Goal: Task Accomplishment & Management: Manage account settings

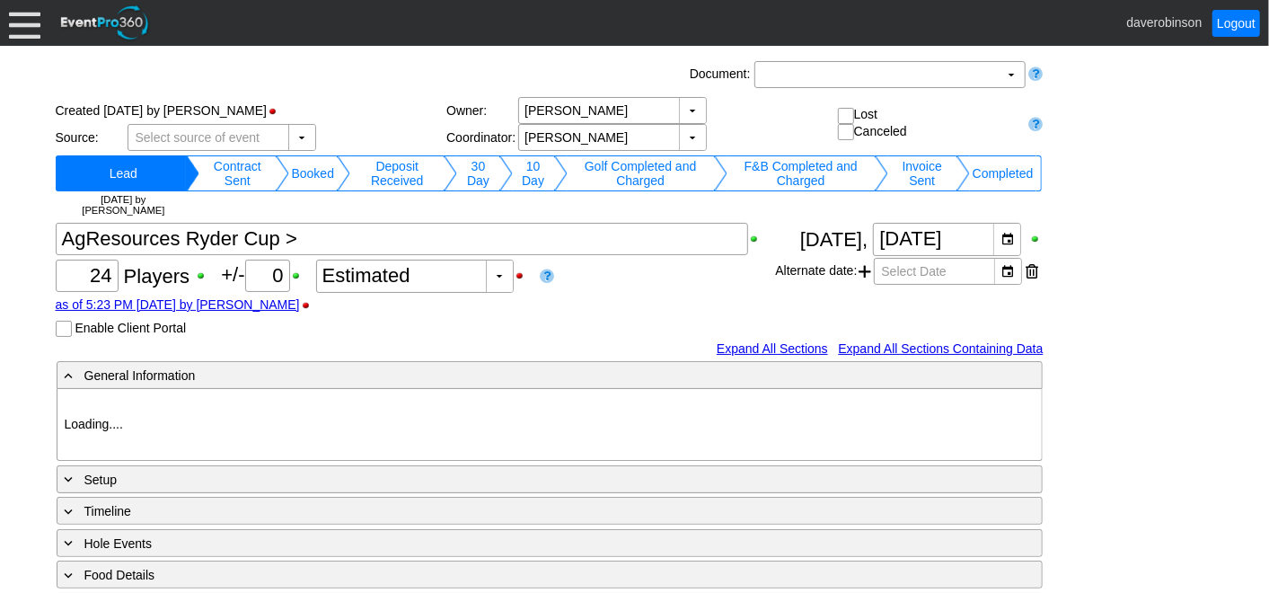
type input "Heritage Pointe Golf Club"
type input "Corporate Tournament"
type input "Other"
type input "Single Tee"
type input "Black"
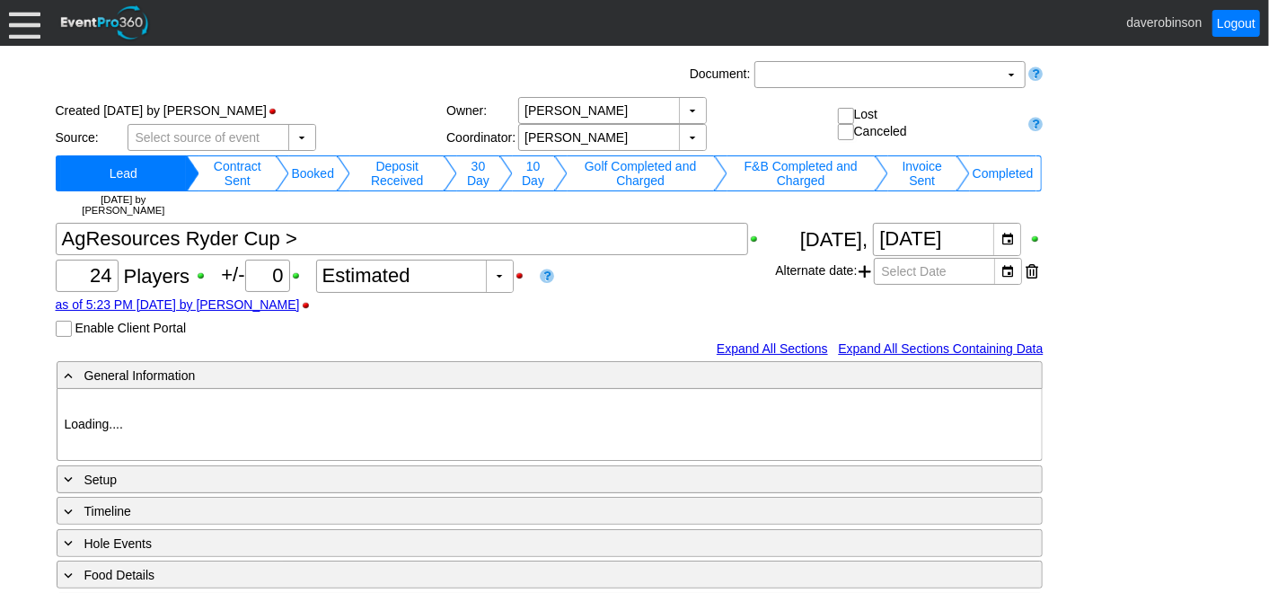
type input "Red"
type input "1107581"
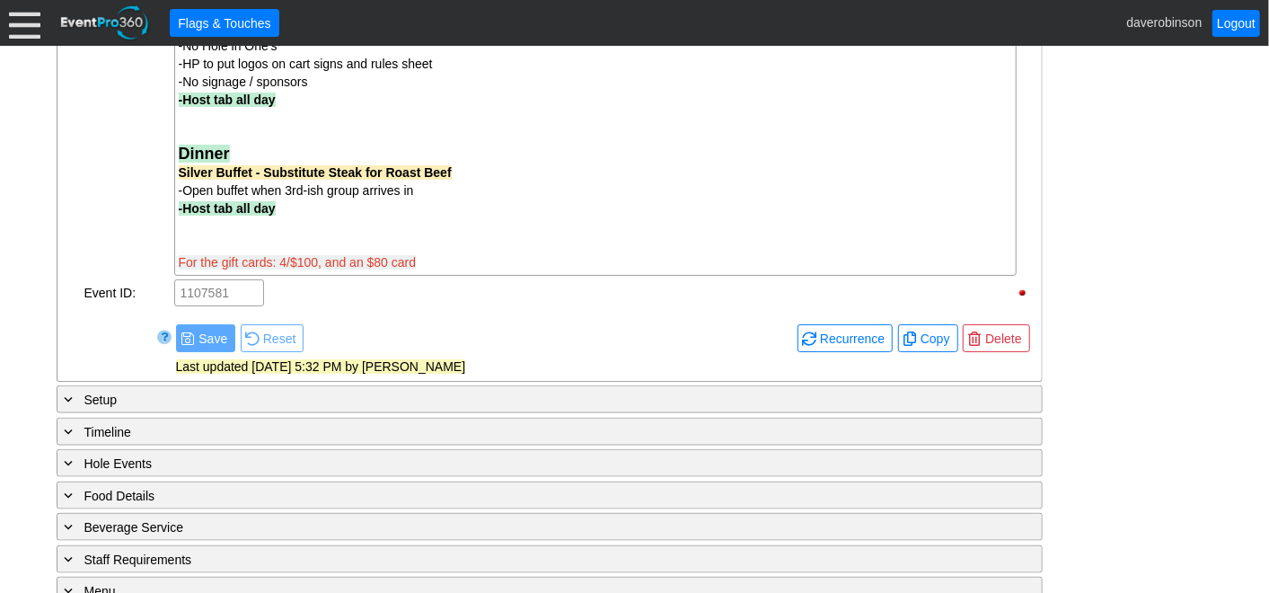
scroll to position [1097, 0]
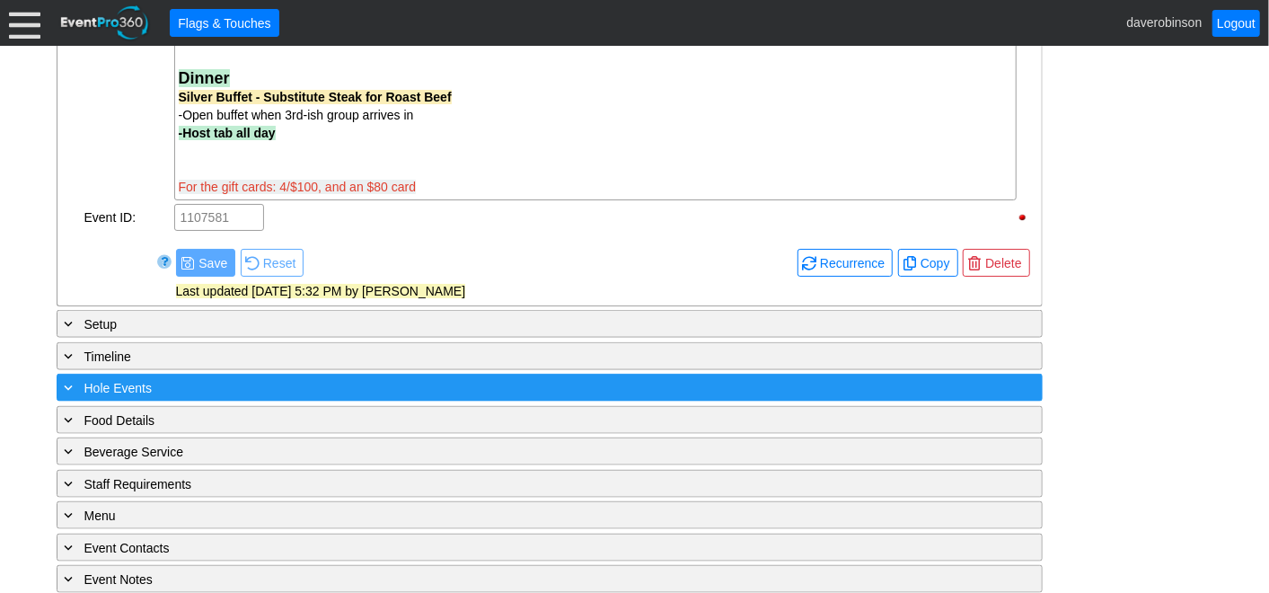
click at [89, 388] on span "Hole Events" at bounding box center [117, 388] width 67 height 14
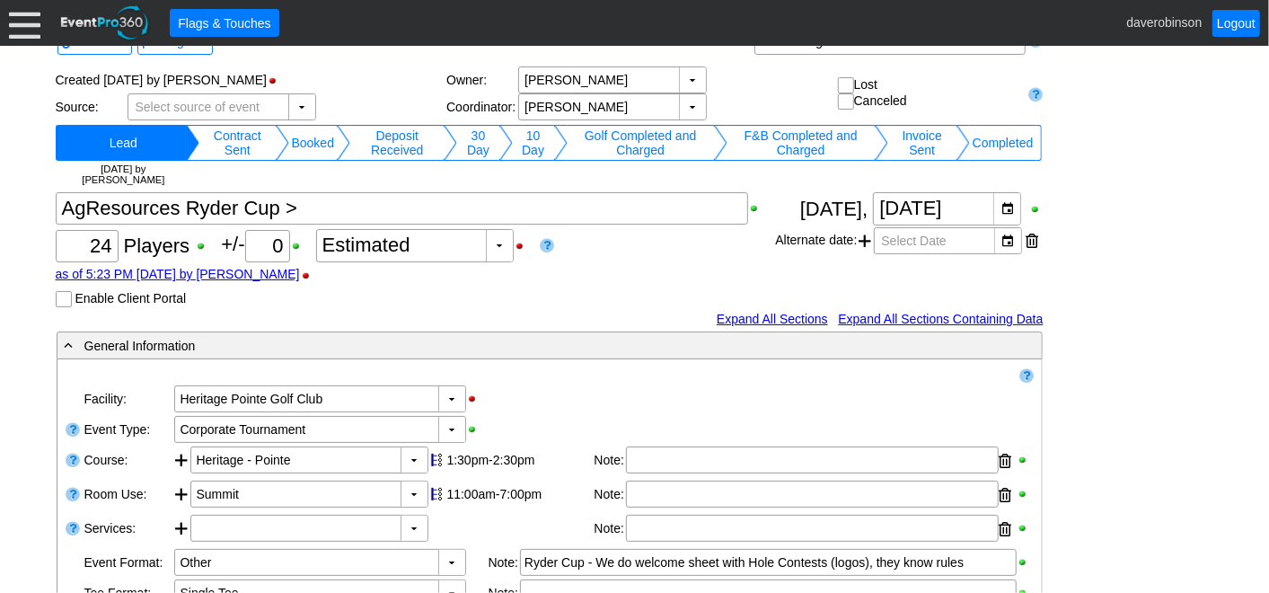
scroll to position [0, 0]
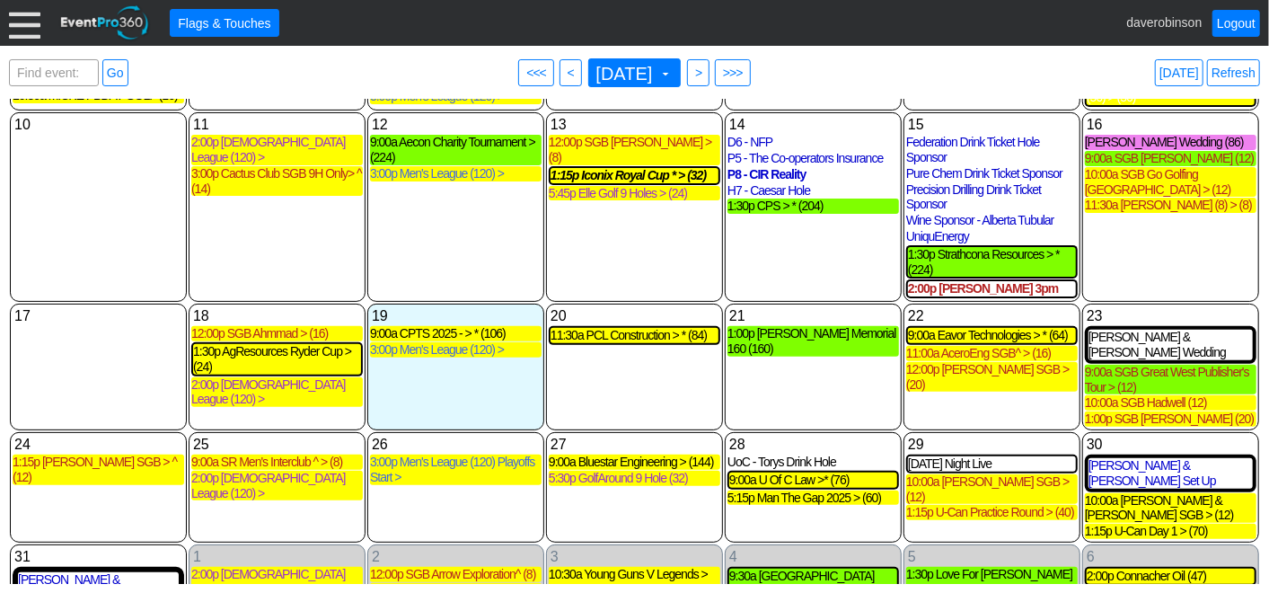
scroll to position [162, 0]
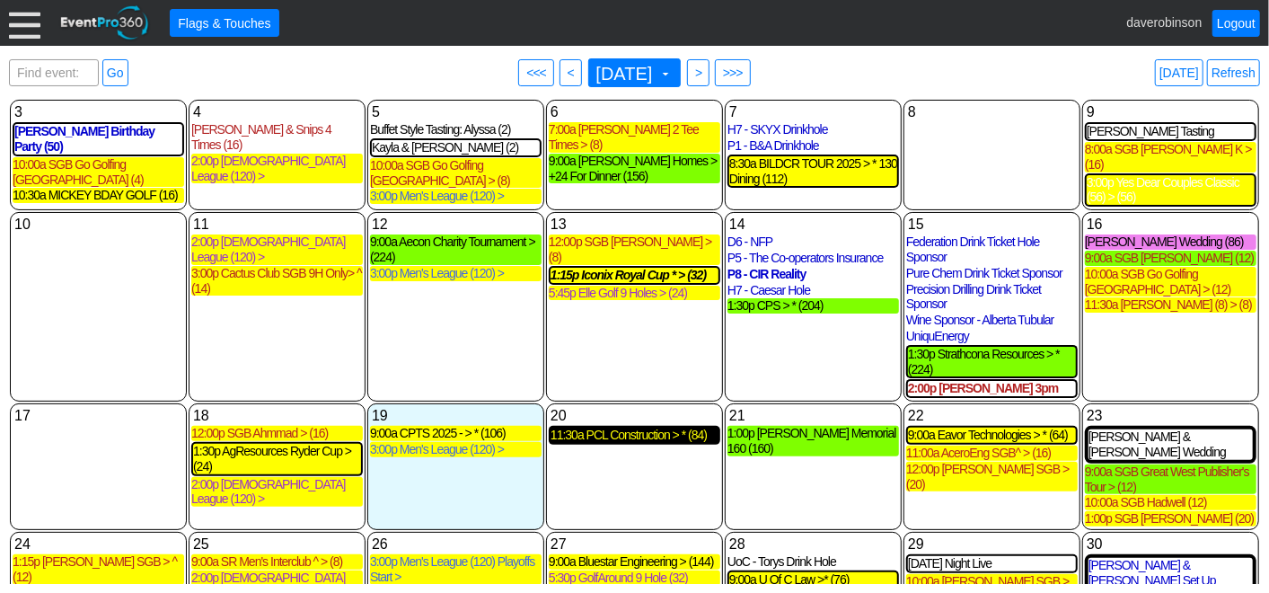
click at [650, 427] on div "11:30a PCL Construction > * (84)" at bounding box center [635, 434] width 168 height 15
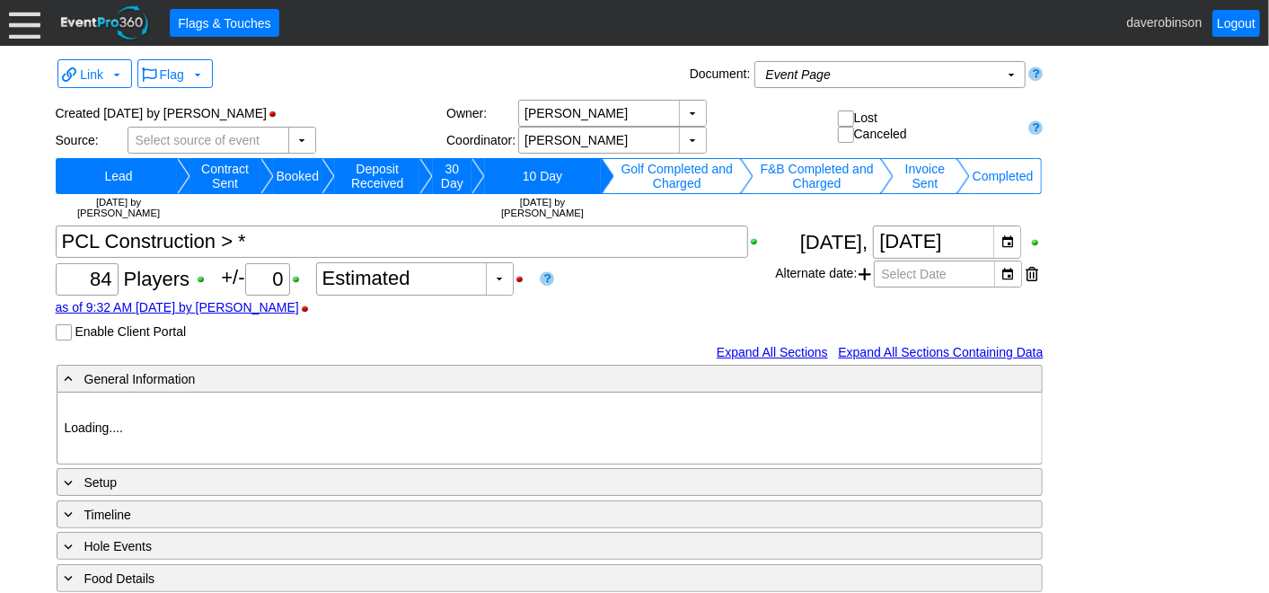
type input "Heritage Pointe Golf Club"
type input "Corporate Tournament"
type input "Scramble"
type input "Shotgun"
type input "Black"
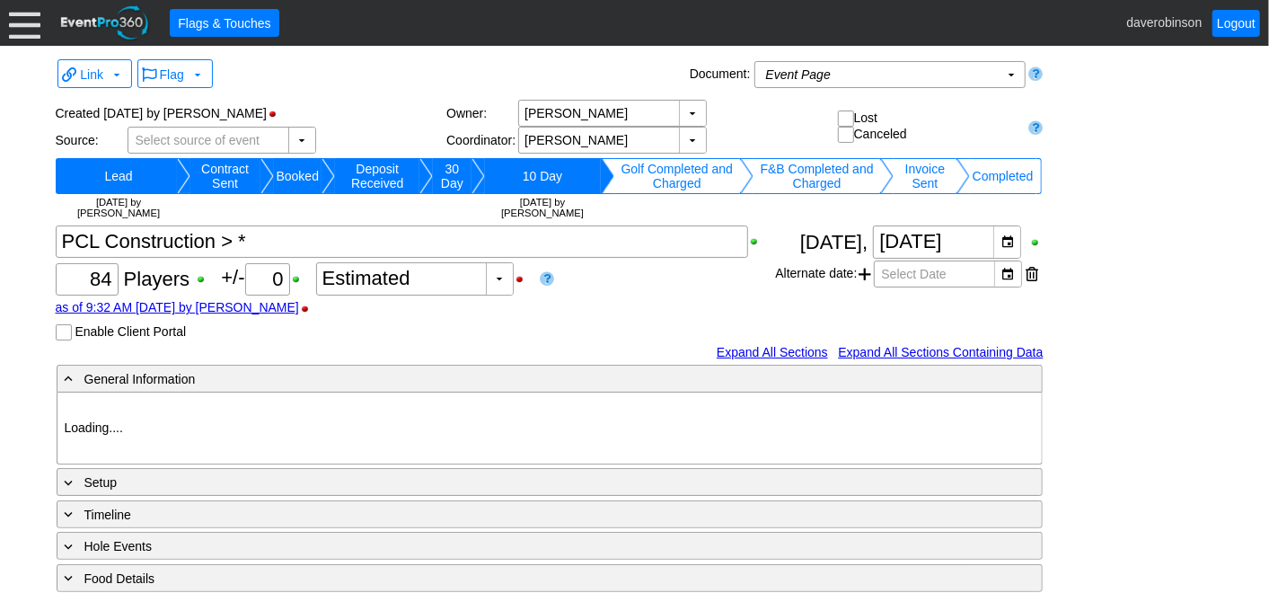
type input "Red"
type input "1170007"
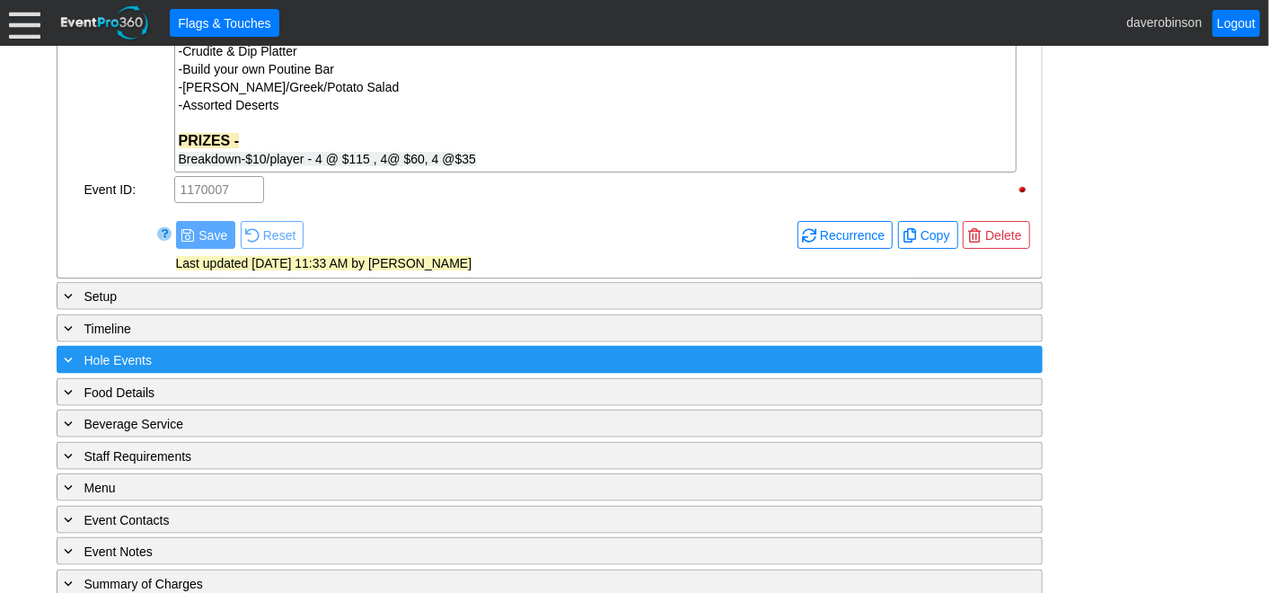
scroll to position [1197, 0]
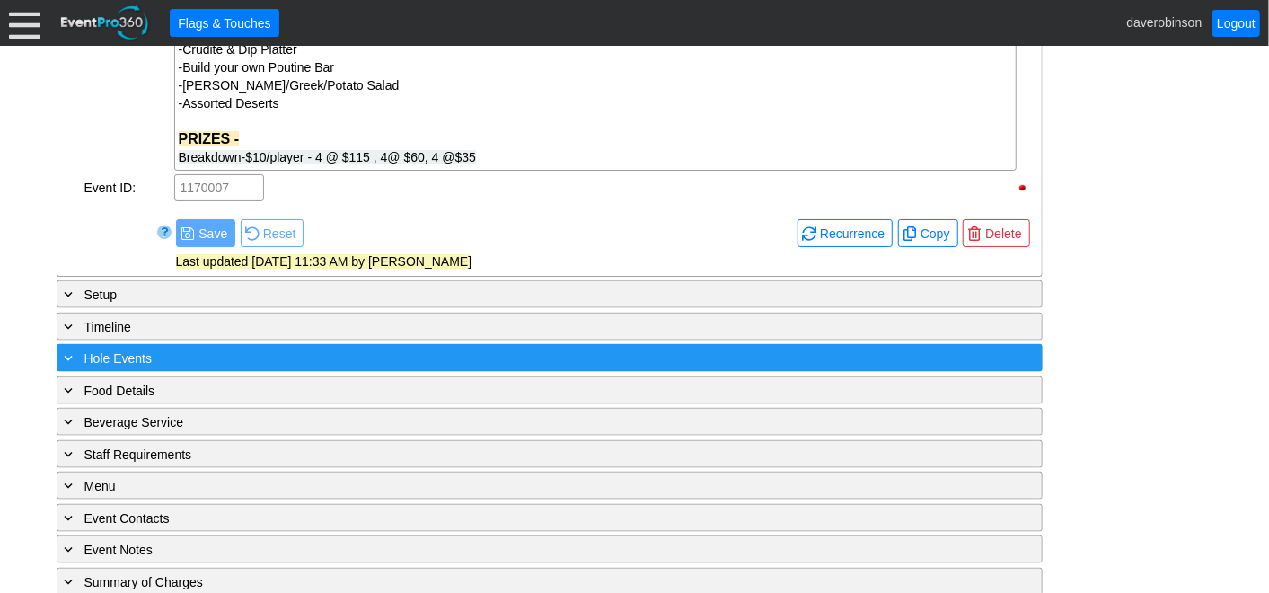
click at [72, 361] on span at bounding box center [69, 357] width 16 height 16
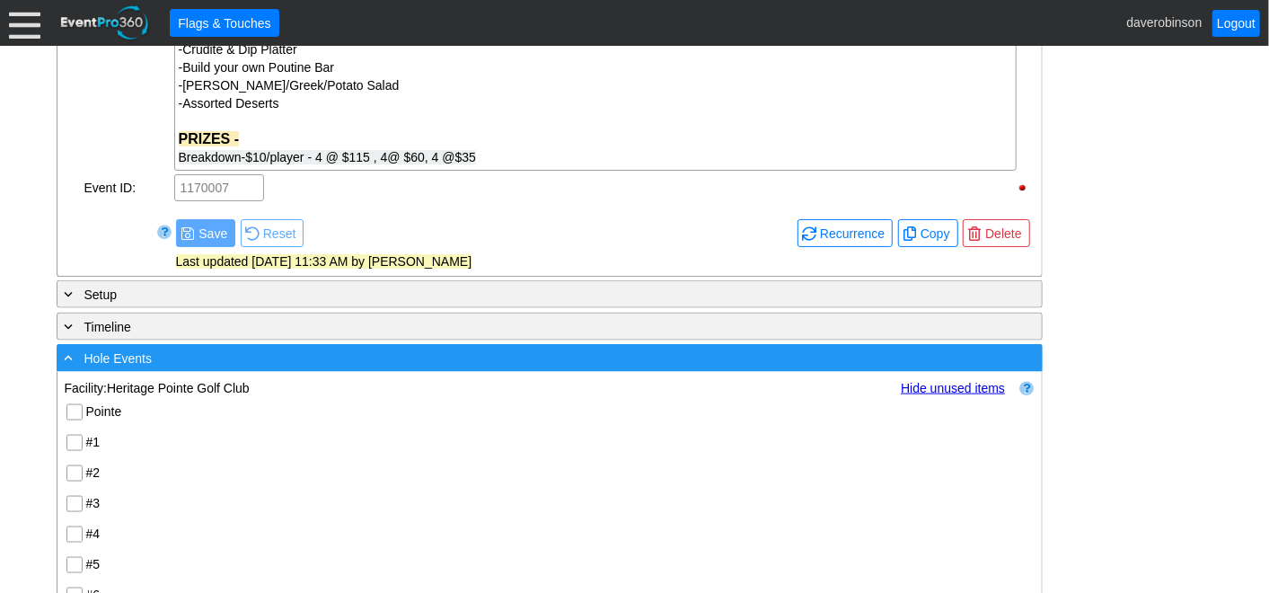
click at [72, 361] on span at bounding box center [69, 357] width 16 height 16
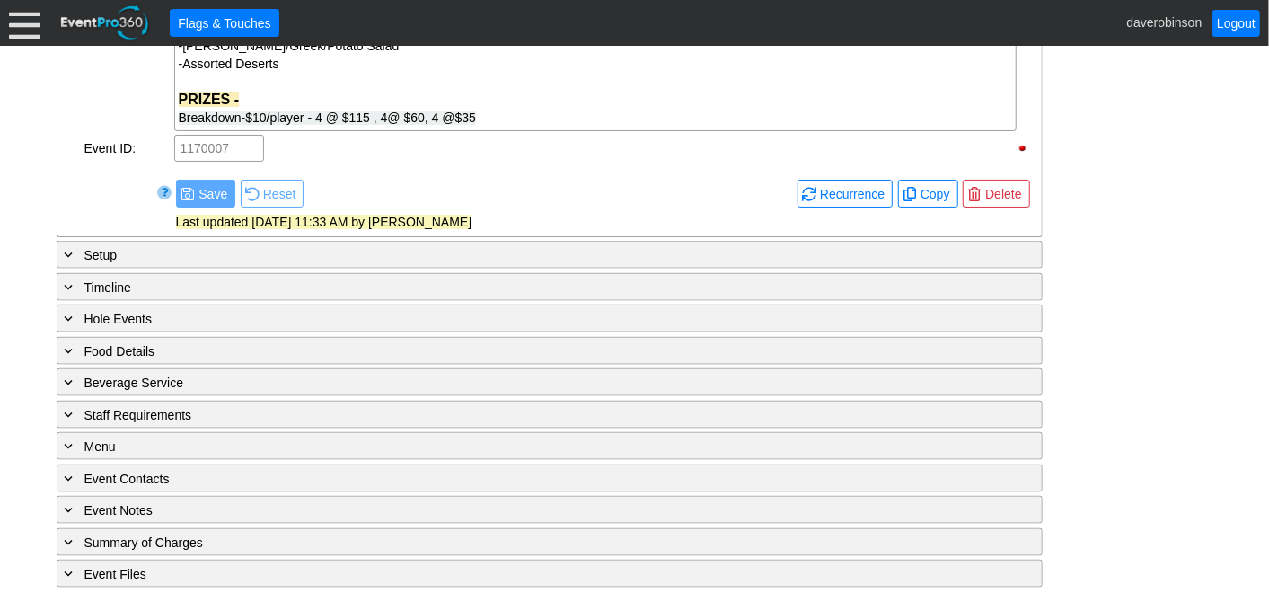
scroll to position [1240, 0]
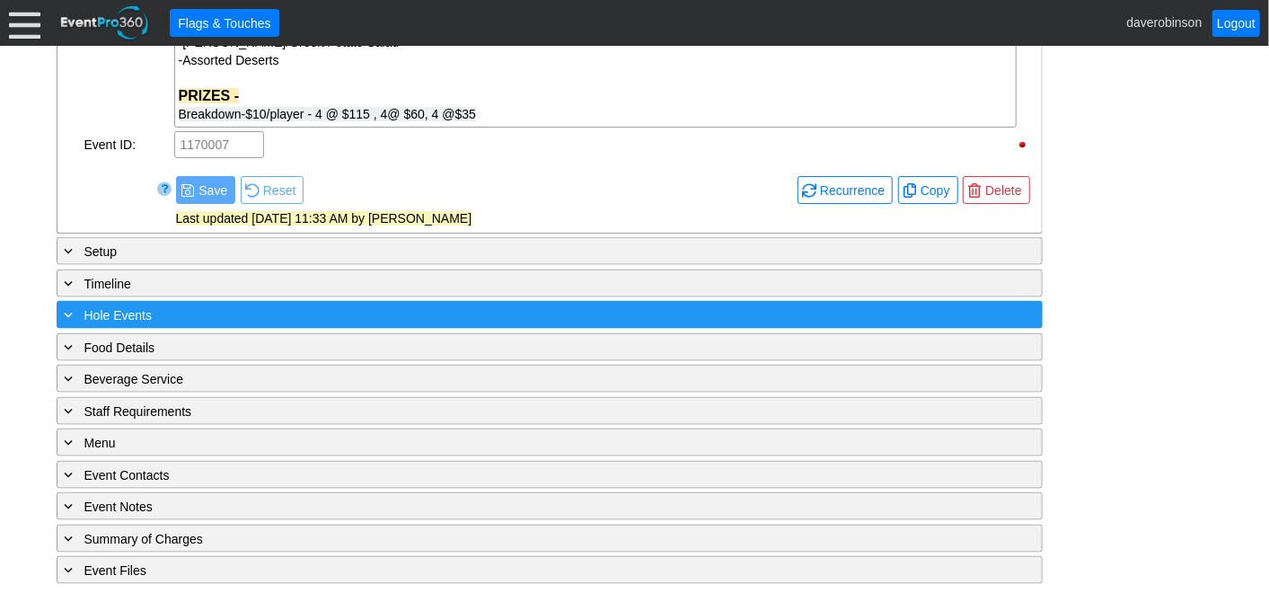
click at [75, 318] on span at bounding box center [69, 314] width 16 height 16
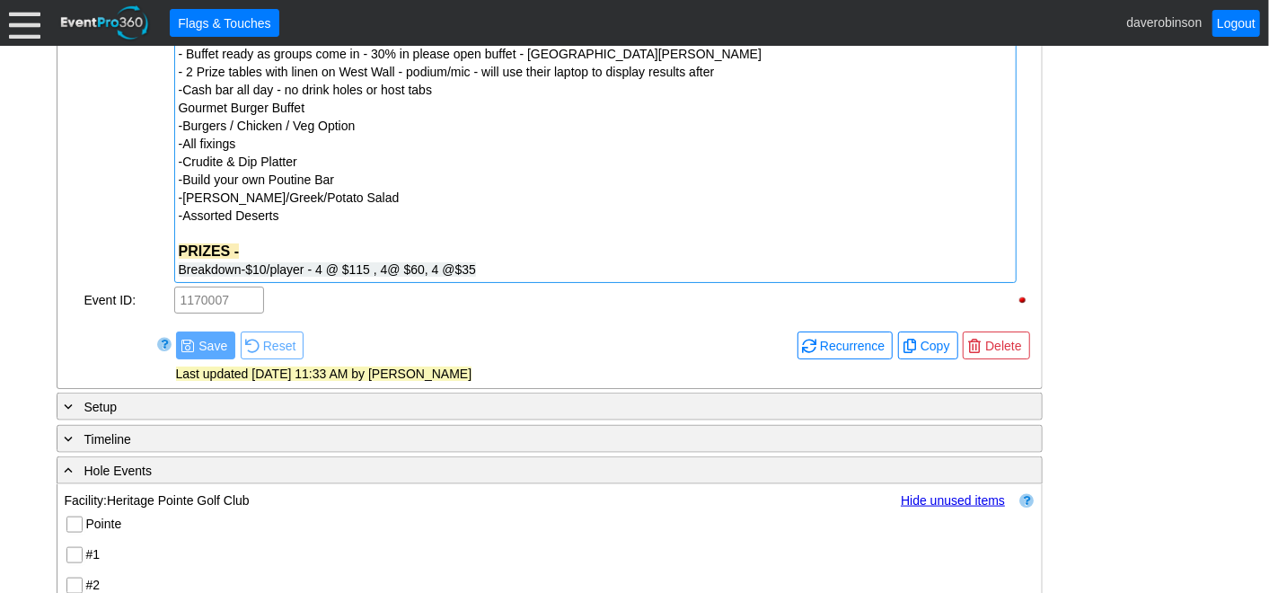
scroll to position [1141, 0]
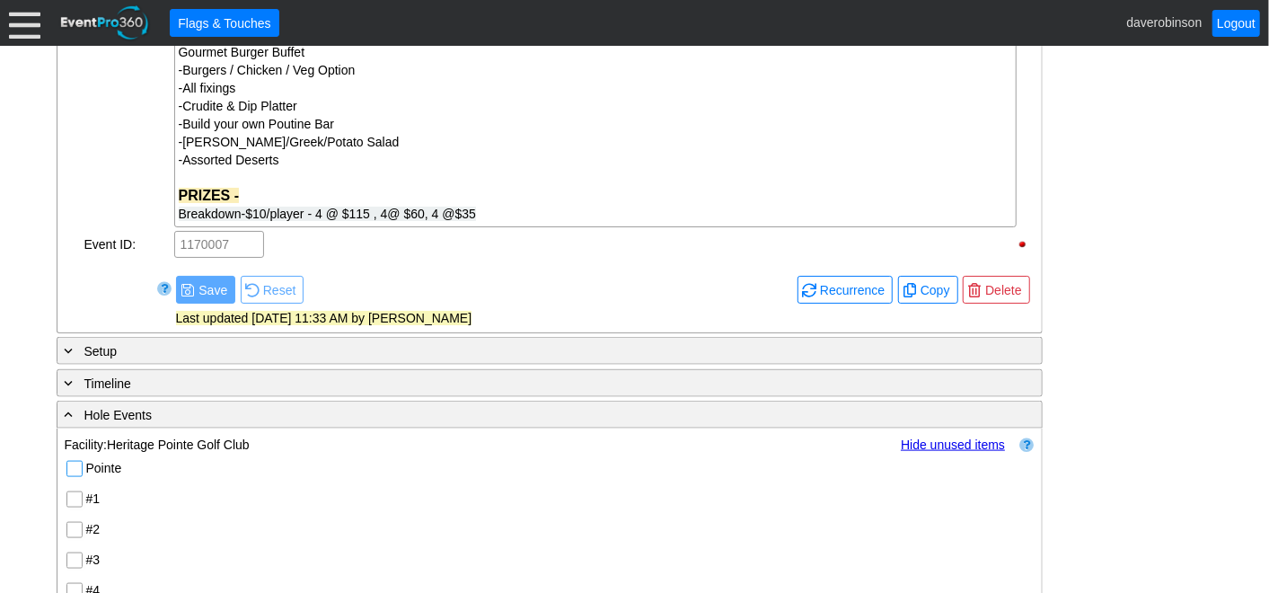
click at [76, 469] on input "Pointe" at bounding box center [76, 471] width 18 height 18
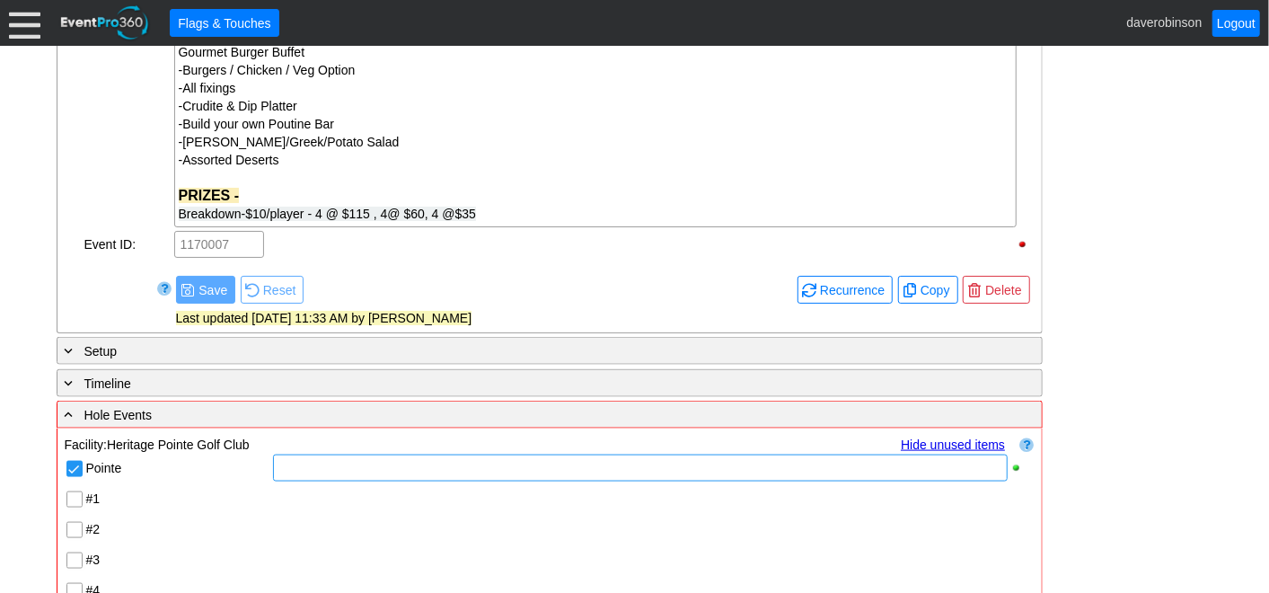
click at [345, 471] on div at bounding box center [640, 467] width 734 height 27
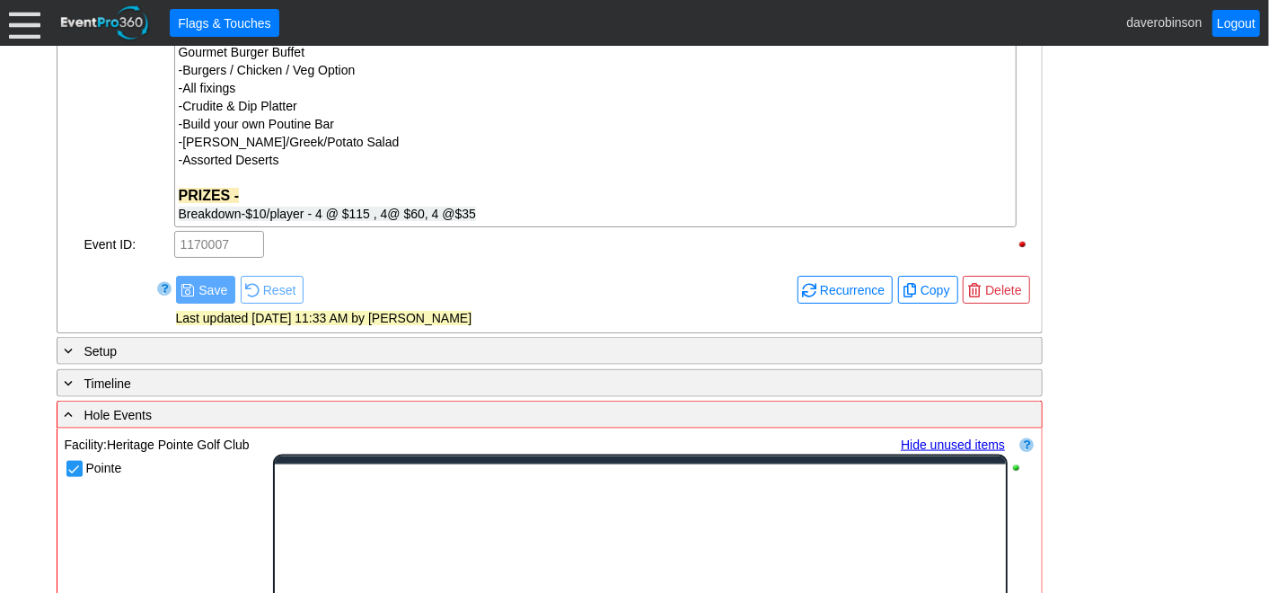
scroll to position [0, 0]
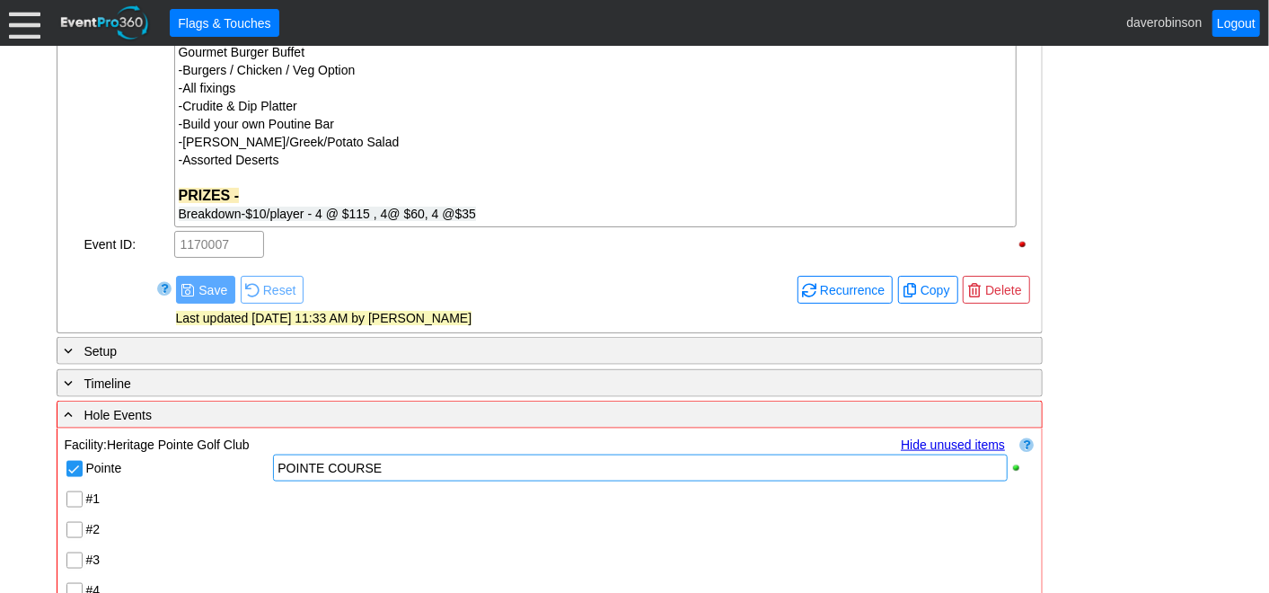
click at [1123, 462] on div "- General Information ▼ Loading.... Remove all highlights Facility: ▼ Χ Heritag…" at bounding box center [634, 307] width 1167 height 2168
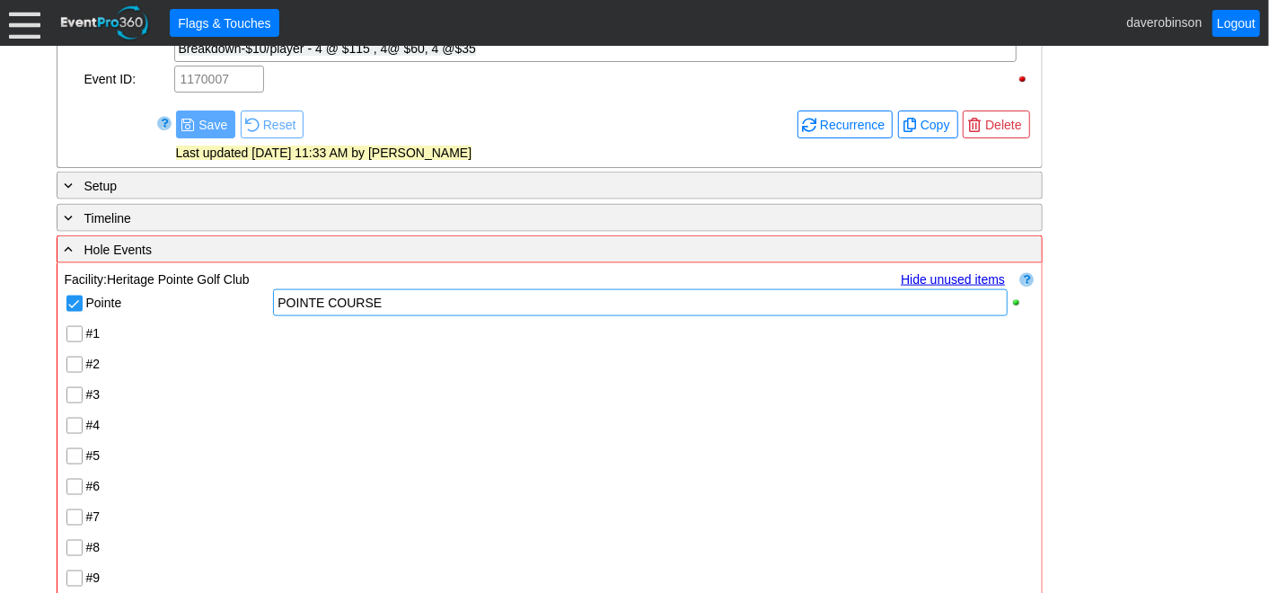
scroll to position [1340, 0]
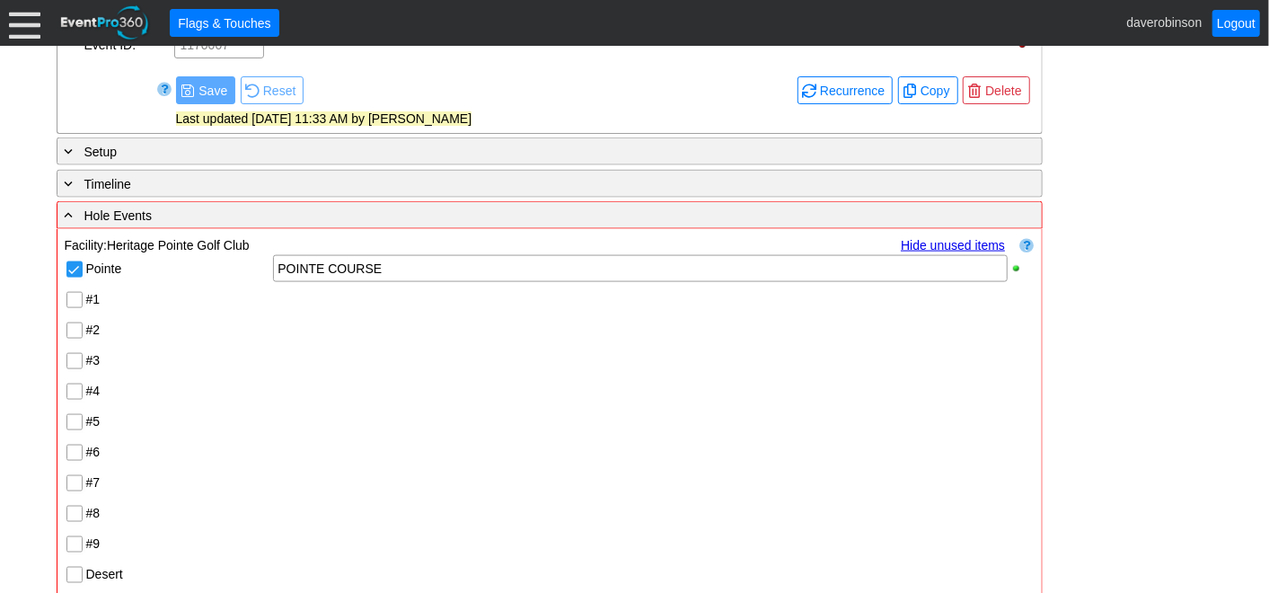
drag, startPoint x: 392, startPoint y: 268, endPoint x: 268, endPoint y: 262, distance: 124.9
click at [268, 262] on div "Pointe POINTE COURSE" at bounding box center [550, 268] width 970 height 31
click at [384, 274] on div "POINTE COURSE" at bounding box center [640, 269] width 725 height 18
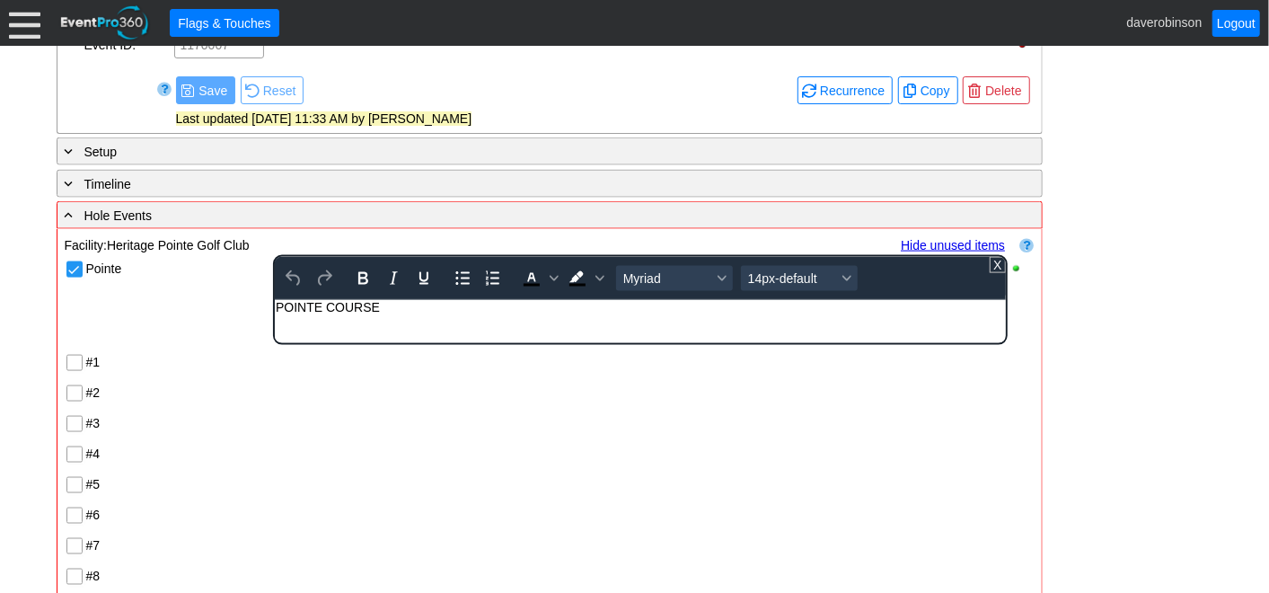
scroll to position [0, 0]
drag, startPoint x: 374, startPoint y: 307, endPoint x: 475, endPoint y: 615, distance: 324.0
click at [275, 321] on html "POINTE COURSE" at bounding box center [640, 311] width 730 height 23
click at [369, 279] on icon "Bold" at bounding box center [363, 279] width 22 height 22
click at [548, 285] on span "Text color Black" at bounding box center [554, 278] width 14 height 25
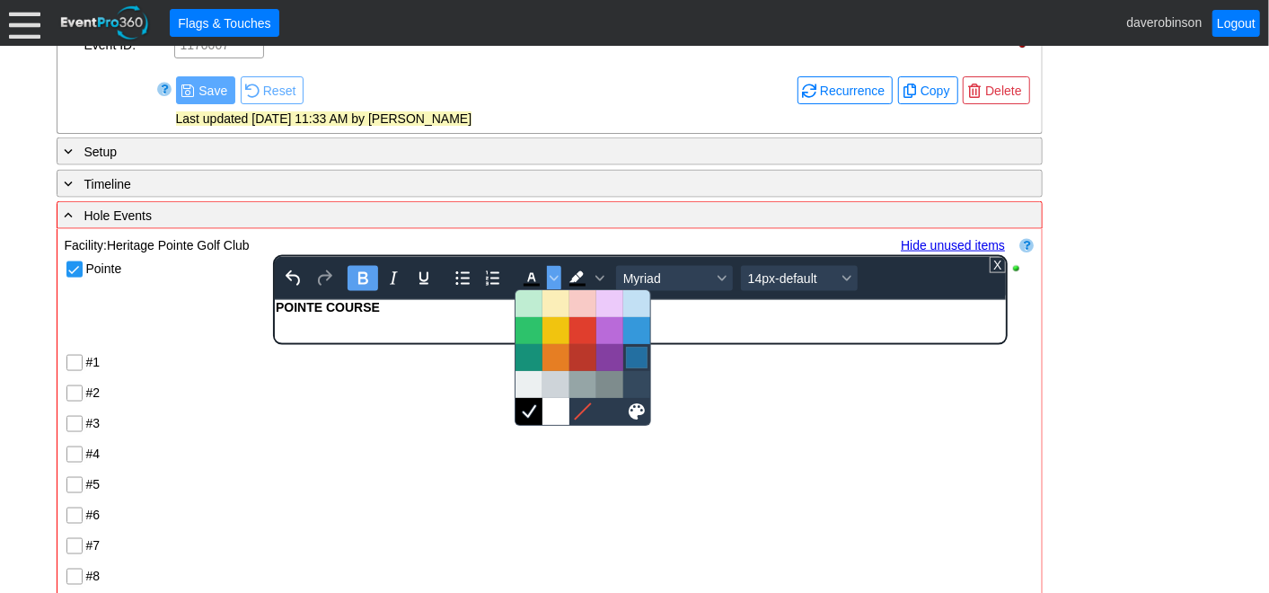
click at [629, 356] on div at bounding box center [637, 358] width 22 height 22
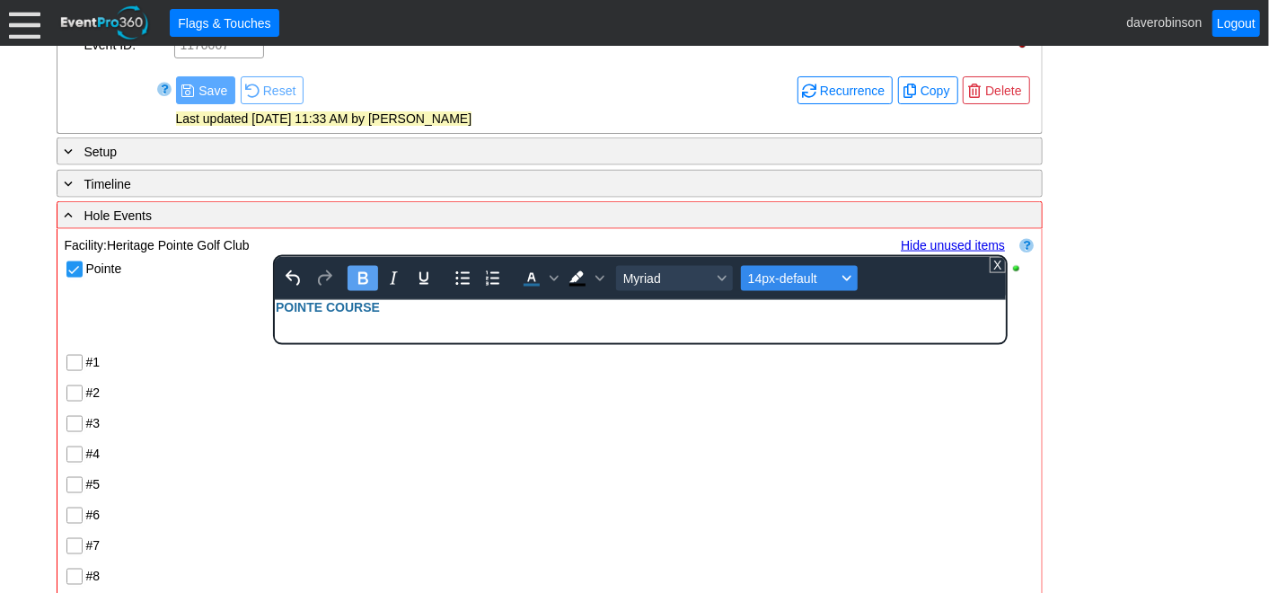
click at [849, 274] on div "Font size 14px-default" at bounding box center [847, 278] width 14 height 9
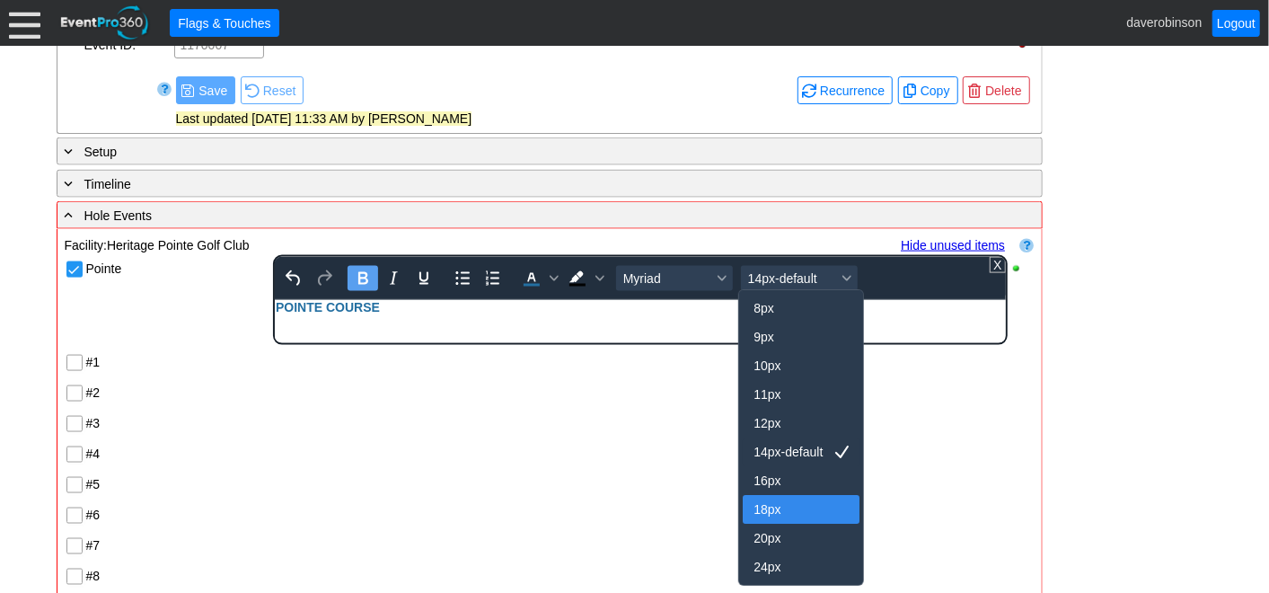
click at [771, 505] on div "18px" at bounding box center [788, 509] width 70 height 22
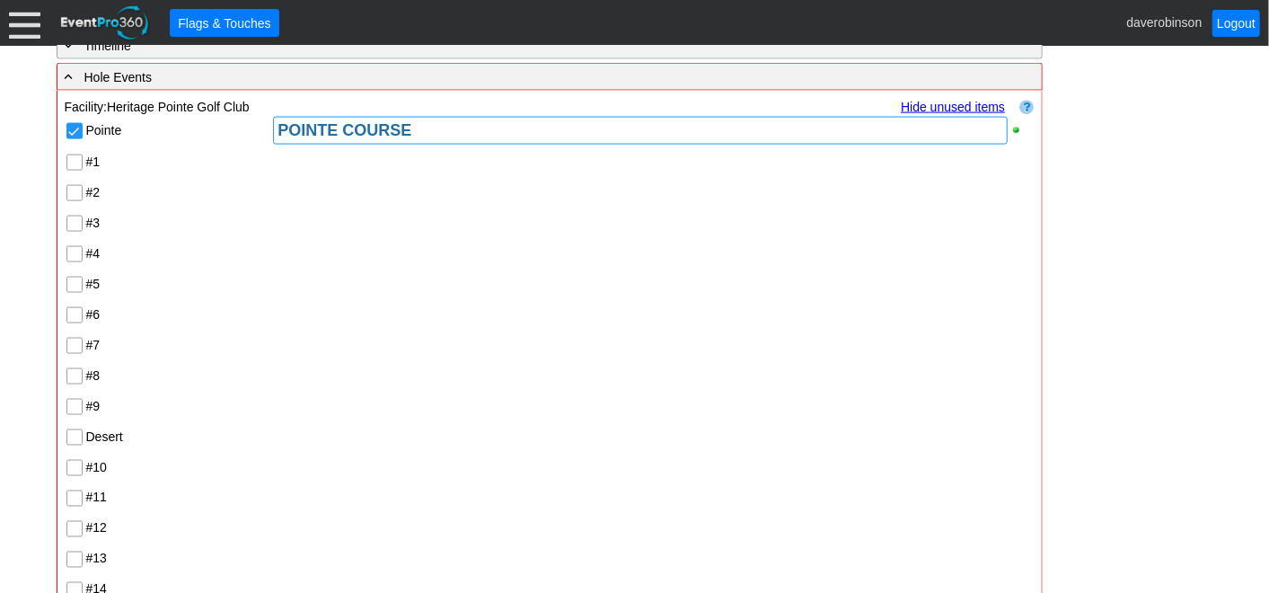
scroll to position [1539, 0]
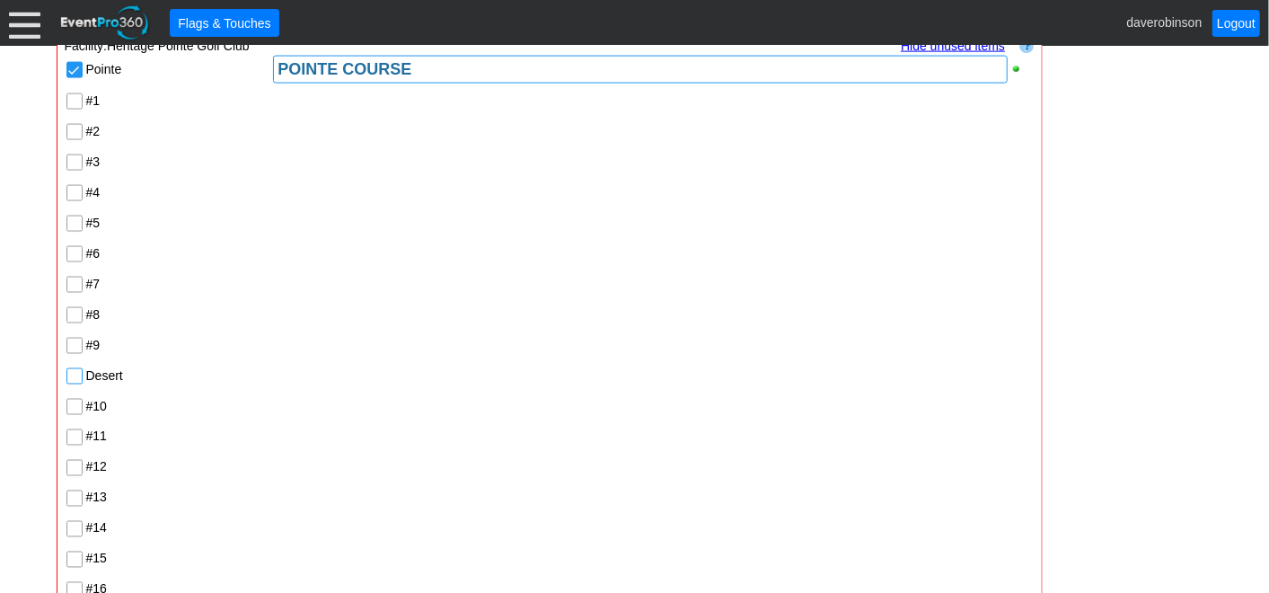
click at [70, 374] on input "Desert" at bounding box center [76, 378] width 18 height 18
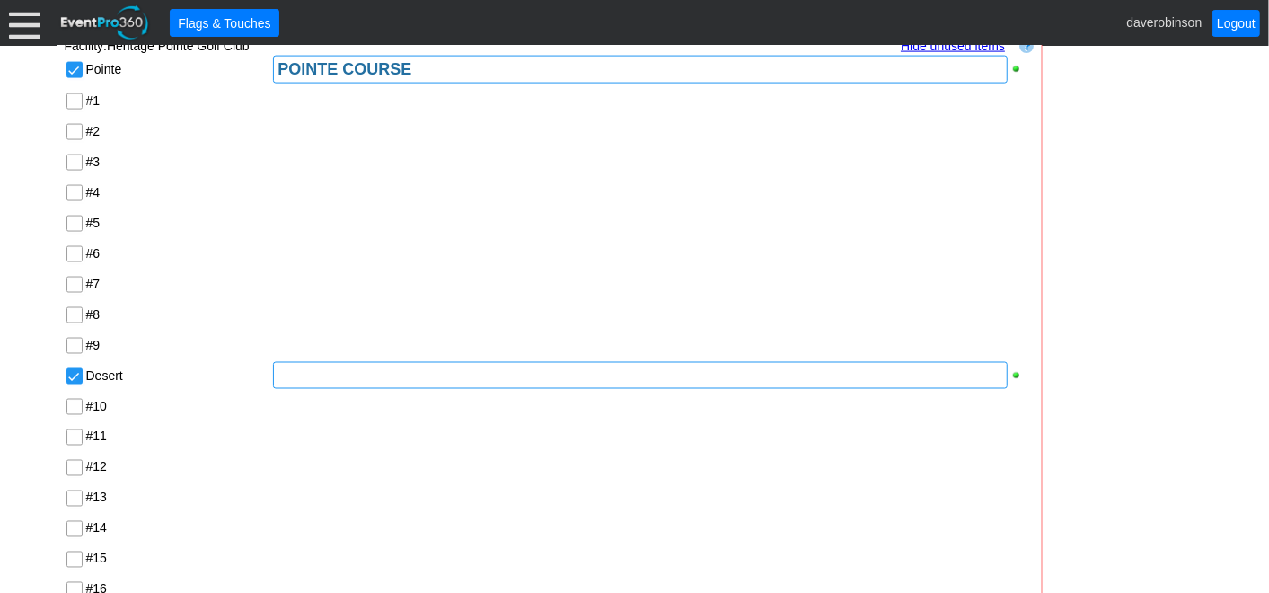
click at [395, 372] on div at bounding box center [640, 375] width 734 height 27
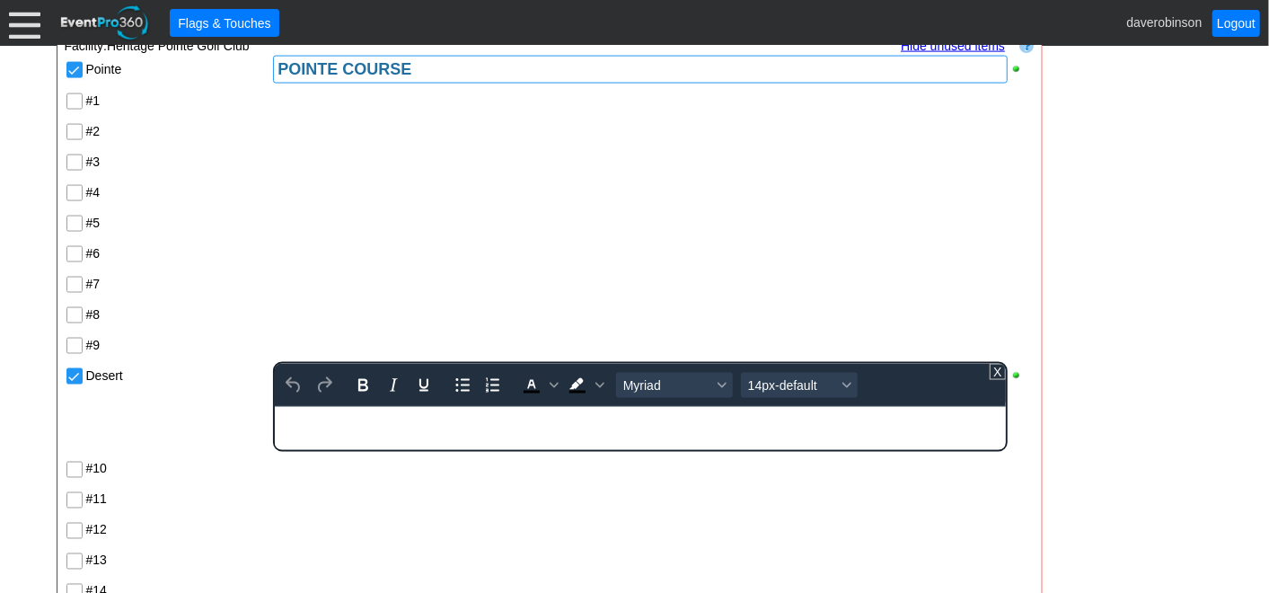
scroll to position [0, 0]
drag, startPoint x: 674, startPoint y: 801, endPoint x: 152, endPoint y: 394, distance: 662.3
click at [275, 407] on html "DESERT COURSE" at bounding box center [640, 418] width 730 height 23
click at [348, 387] on button "Bold" at bounding box center [363, 385] width 31 height 25
click at [543, 383] on span "Text color Black" at bounding box center [531, 385] width 31 height 25
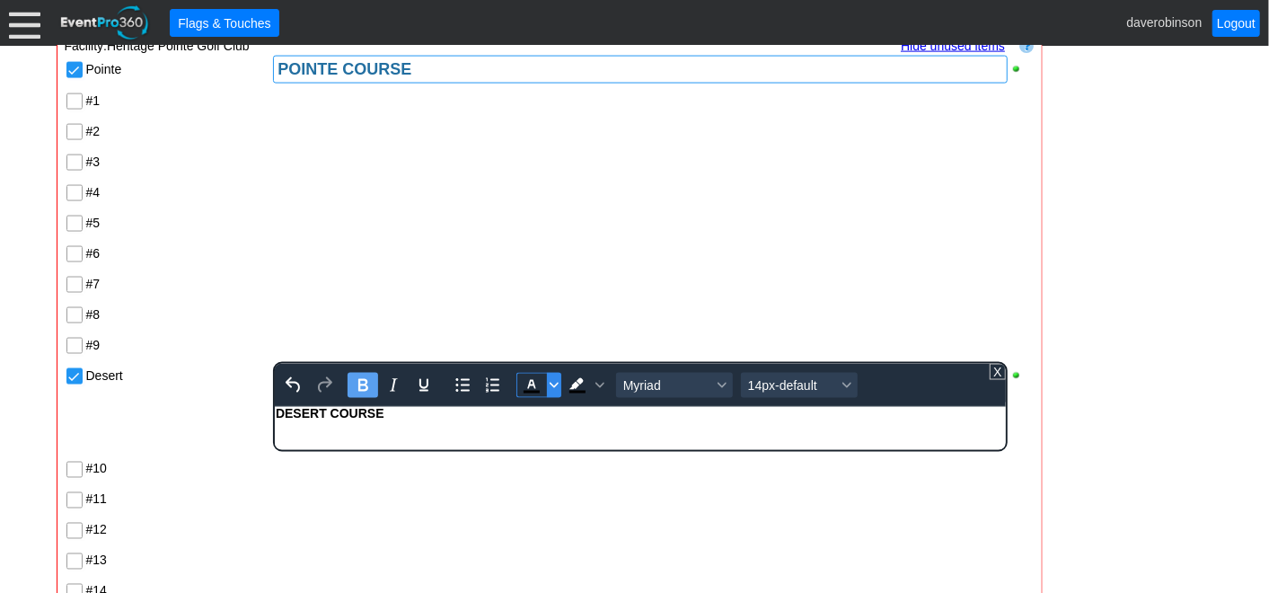
click at [550, 384] on icon "Text color Black" at bounding box center [554, 385] width 9 height 9
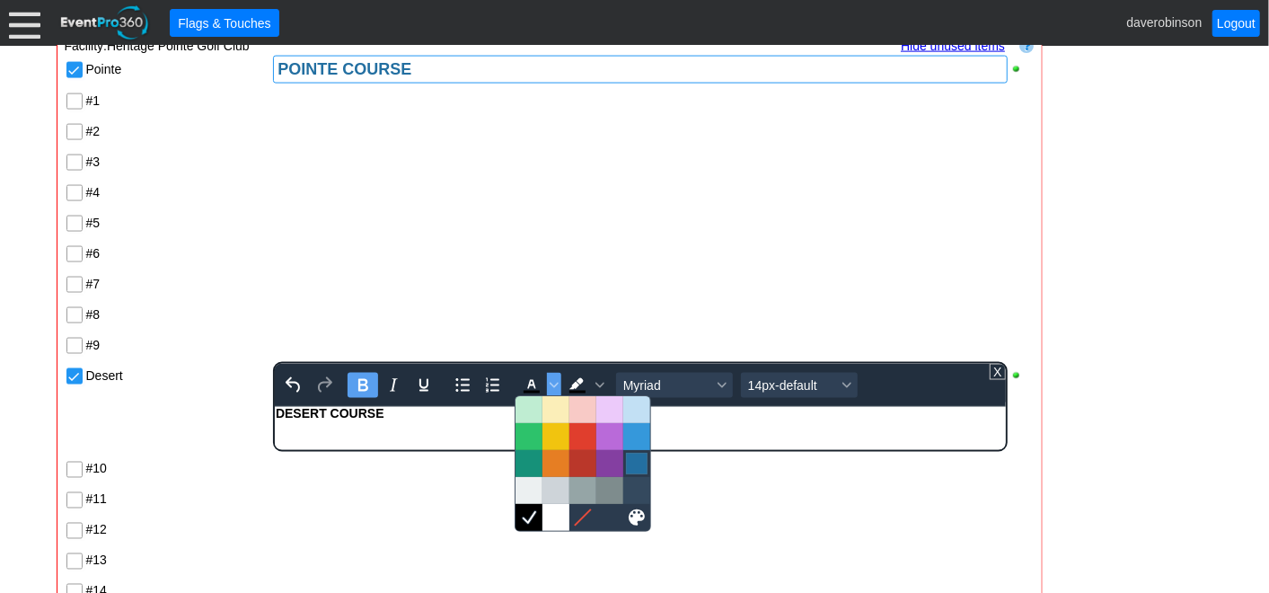
click at [636, 461] on div at bounding box center [637, 464] width 22 height 22
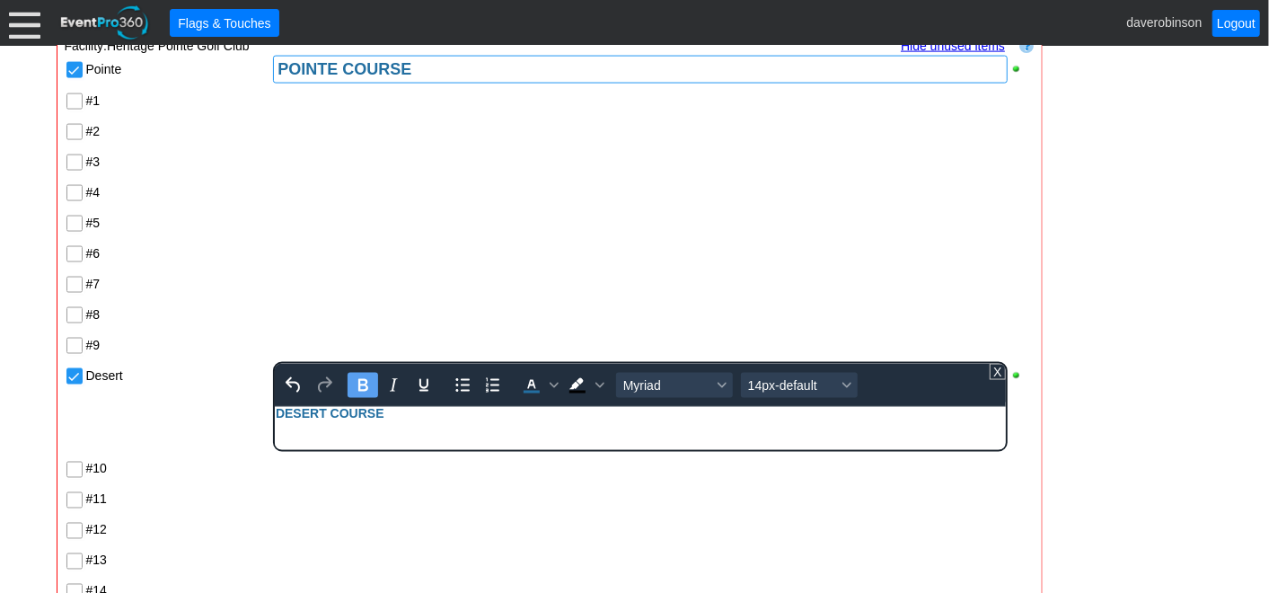
click at [857, 377] on div "14px-default" at bounding box center [799, 384] width 124 height 35
click at [831, 383] on span "14px-default" at bounding box center [792, 385] width 88 height 14
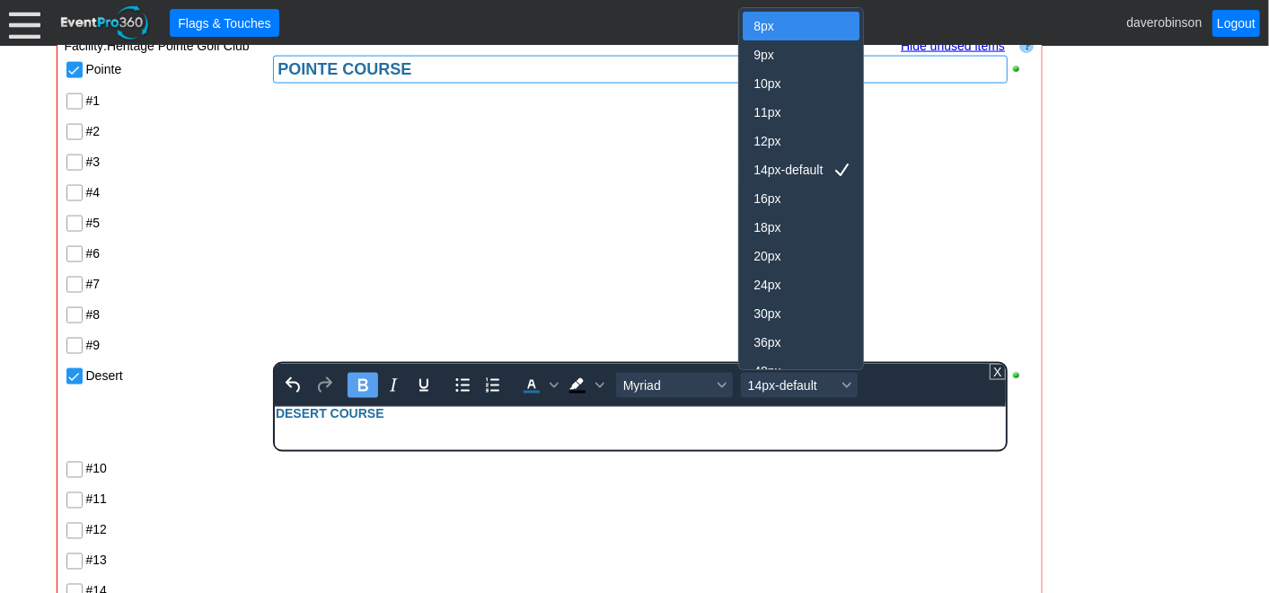
scroll to position [15, 0]
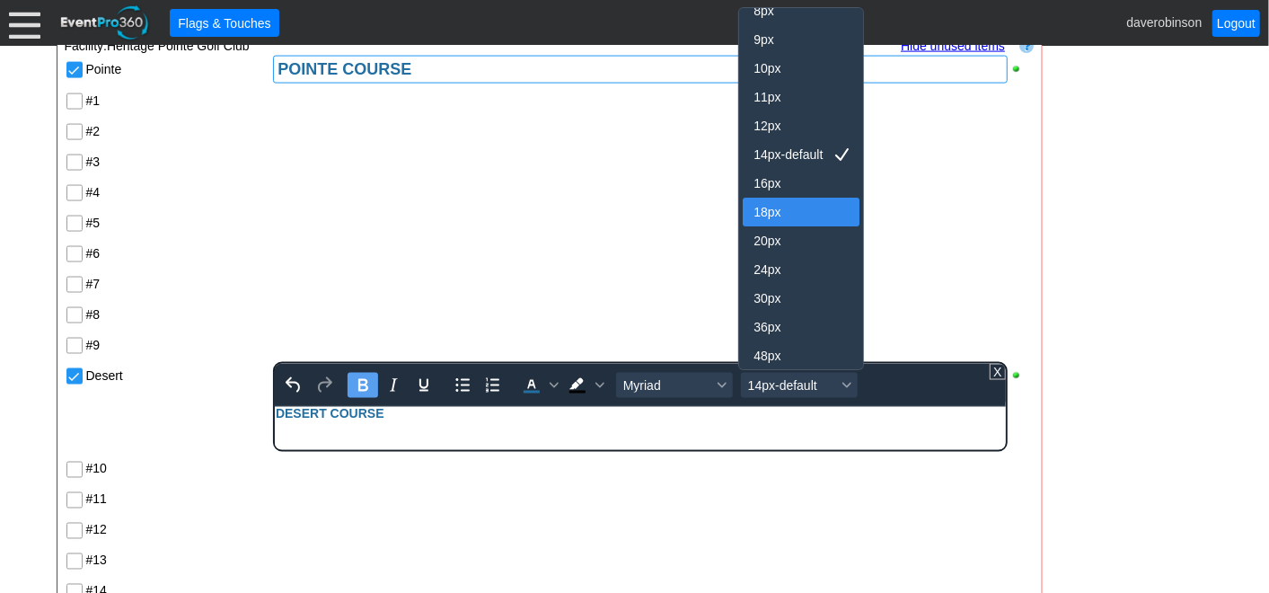
click at [771, 198] on div "18px" at bounding box center [801, 212] width 117 height 29
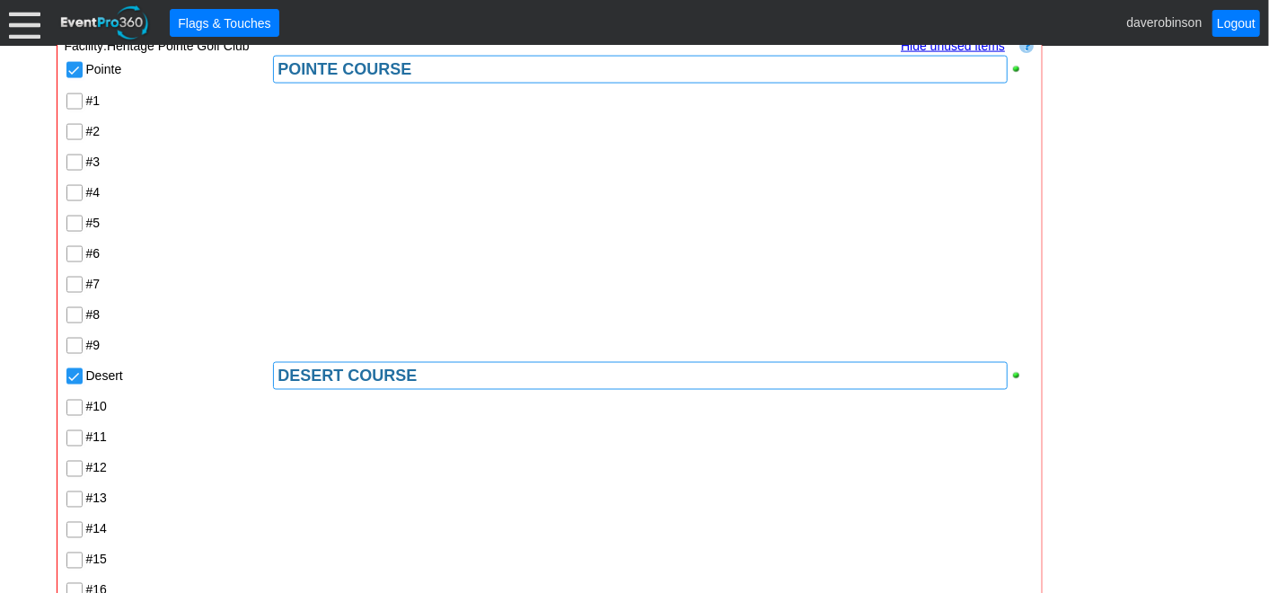
click at [630, 251] on div at bounding box center [652, 253] width 762 height 31
click at [76, 128] on input "#2" at bounding box center [76, 134] width 18 height 18
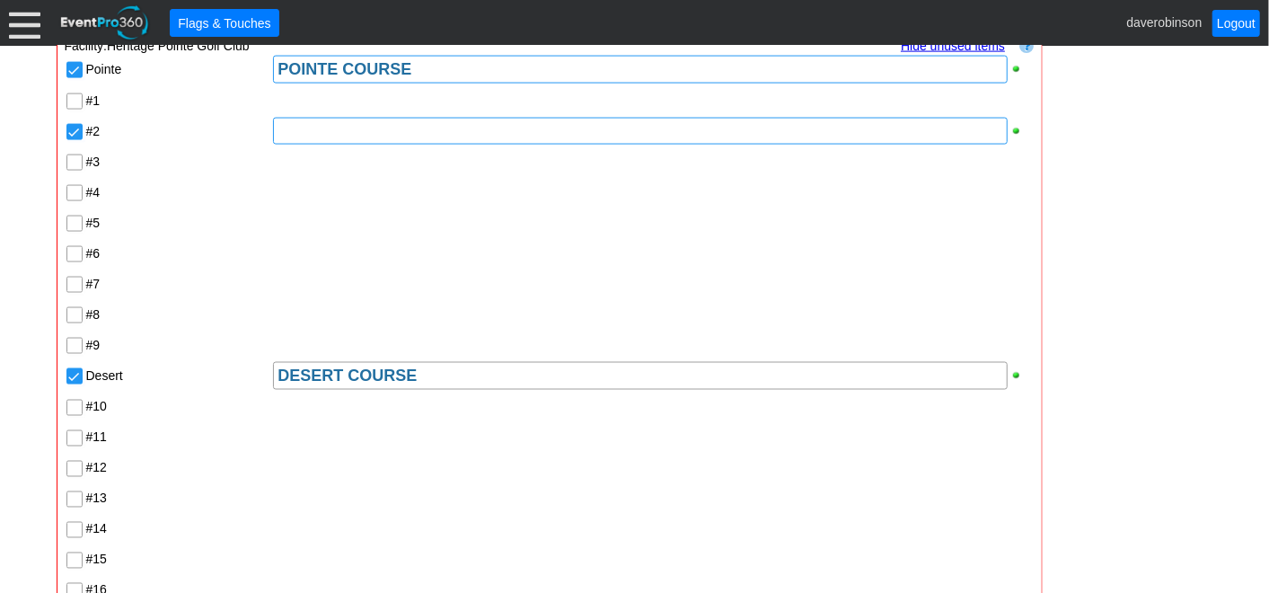
click at [343, 129] on div at bounding box center [640, 131] width 734 height 27
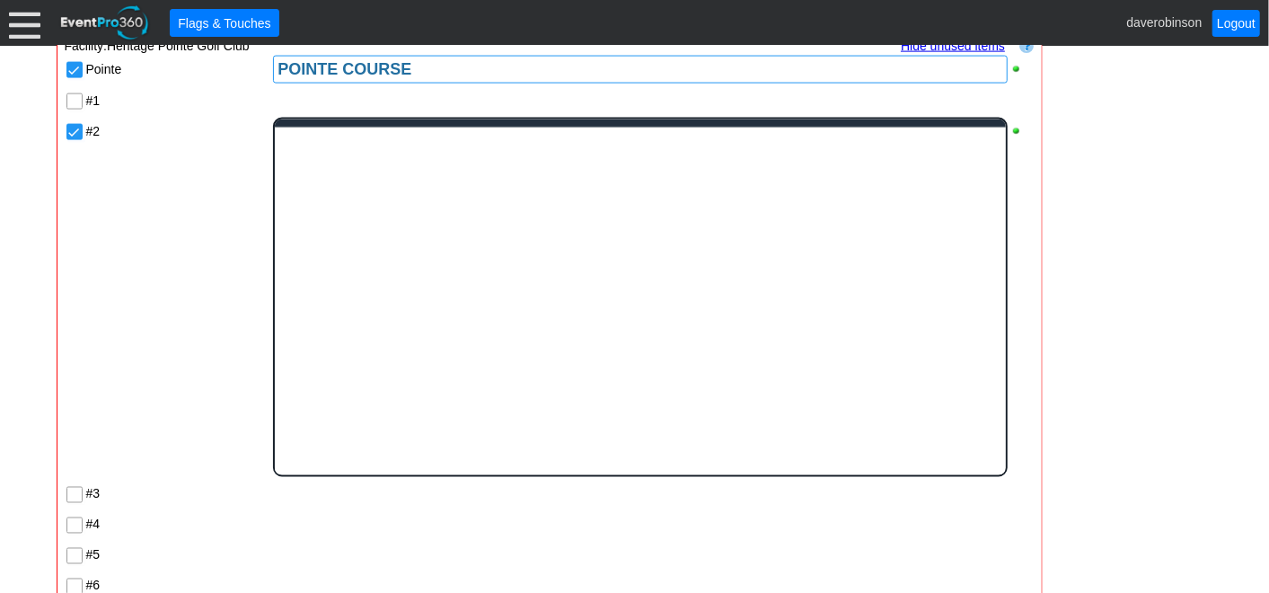
scroll to position [0, 0]
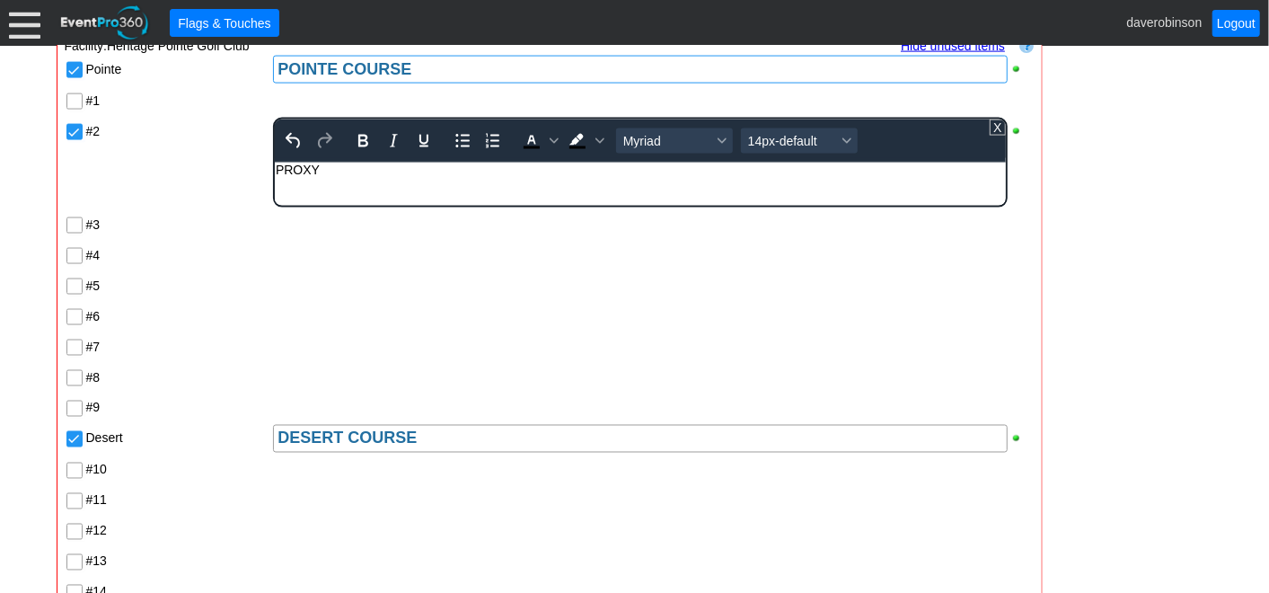
click at [335, 178] on body "PROXY" at bounding box center [640, 174] width 730 height 23
drag, startPoint x: 321, startPoint y: 166, endPoint x: 238, endPoint y: 163, distance: 82.7
click at [275, 163] on html "PROXY -" at bounding box center [640, 174] width 730 height 23
click at [364, 146] on icon "Bold" at bounding box center [363, 141] width 22 height 22
click at [595, 141] on icon "Background color Black" at bounding box center [599, 141] width 9 height 9
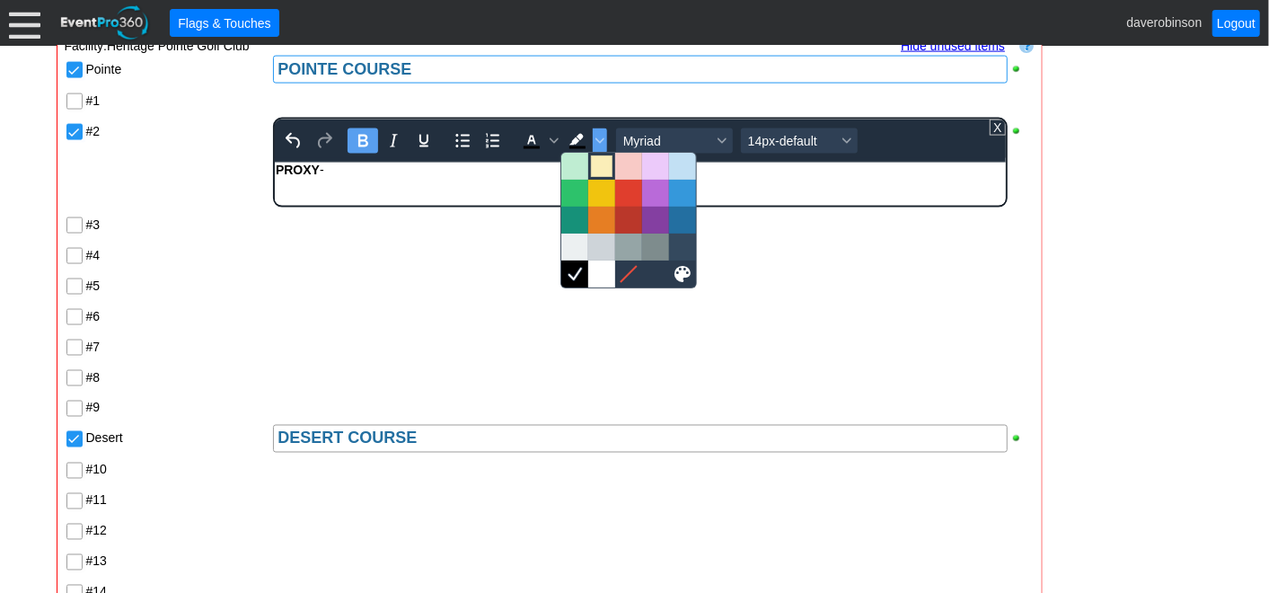
click at [602, 163] on div at bounding box center [602, 166] width 22 height 22
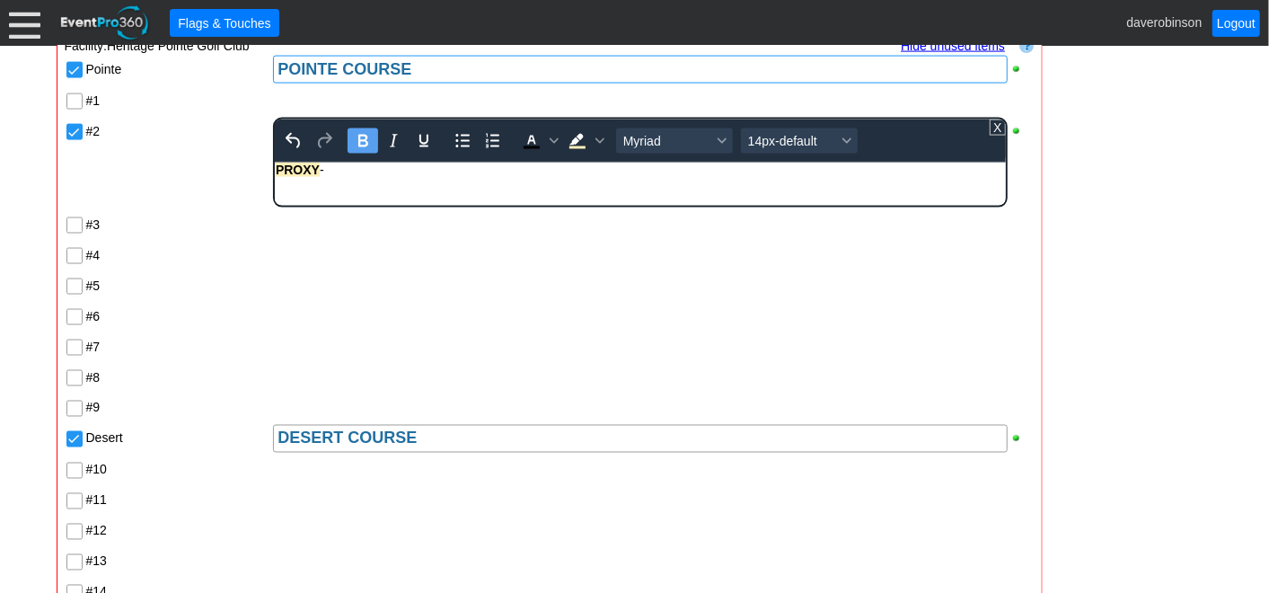
click at [406, 178] on body "PROXY -" at bounding box center [640, 174] width 730 height 23
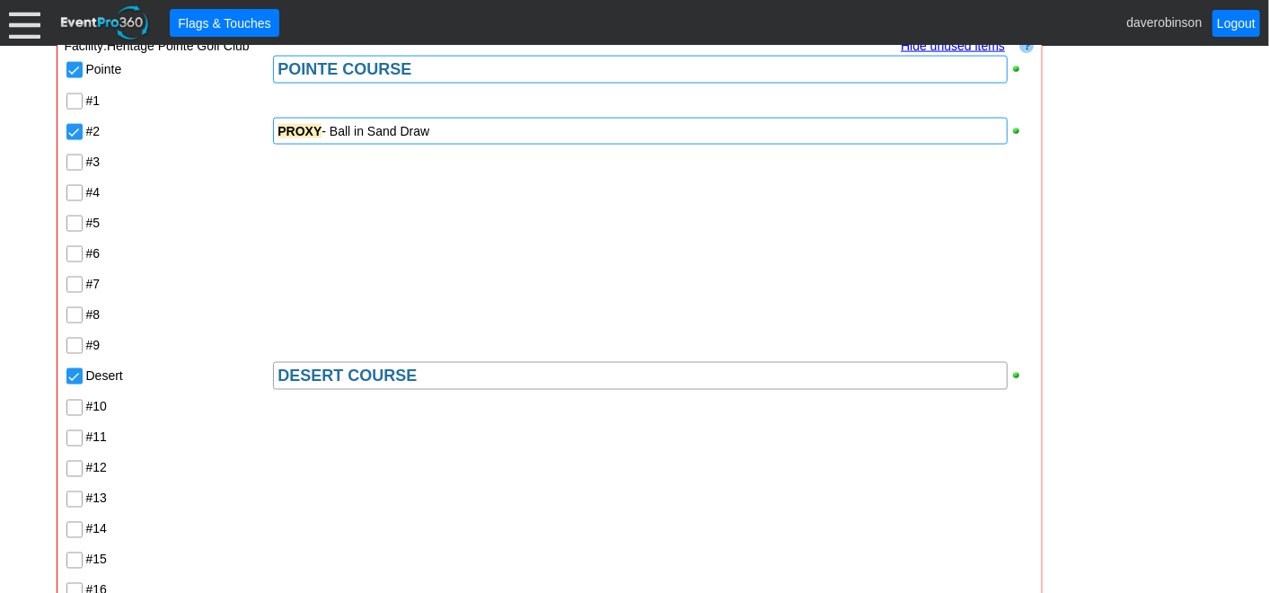
click at [349, 267] on div "Pointe POINTE COURSE #1 #2 PROXY - Ball in Sand Draw #3 #4 #5 #6 #7 #8 #9 Deser…" at bounding box center [550, 375] width 970 height 643
click at [74, 158] on input "#3" at bounding box center [76, 164] width 18 height 18
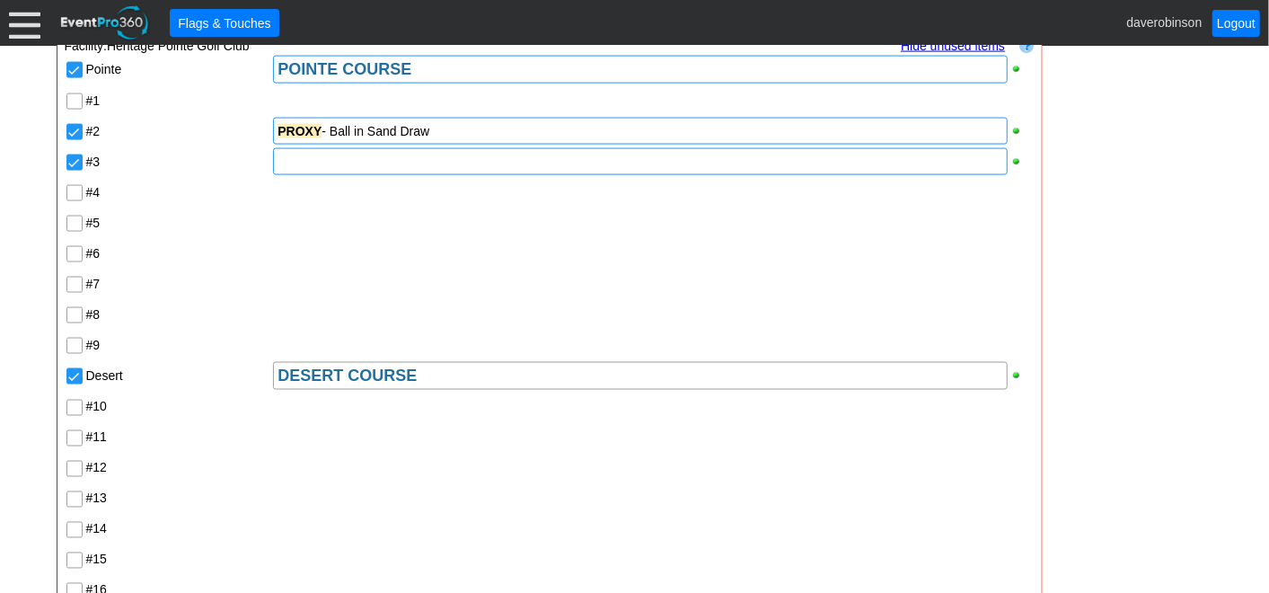
click at [290, 161] on div at bounding box center [640, 161] width 734 height 27
click at [216, 254] on div "Pointe POINTE COURSE #1 #2 PROXY - Ball in Sand Draw #3 ONE CLUB CHALLENGE - (N…" at bounding box center [550, 375] width 970 height 643
click at [76, 194] on input "#4" at bounding box center [76, 195] width 18 height 18
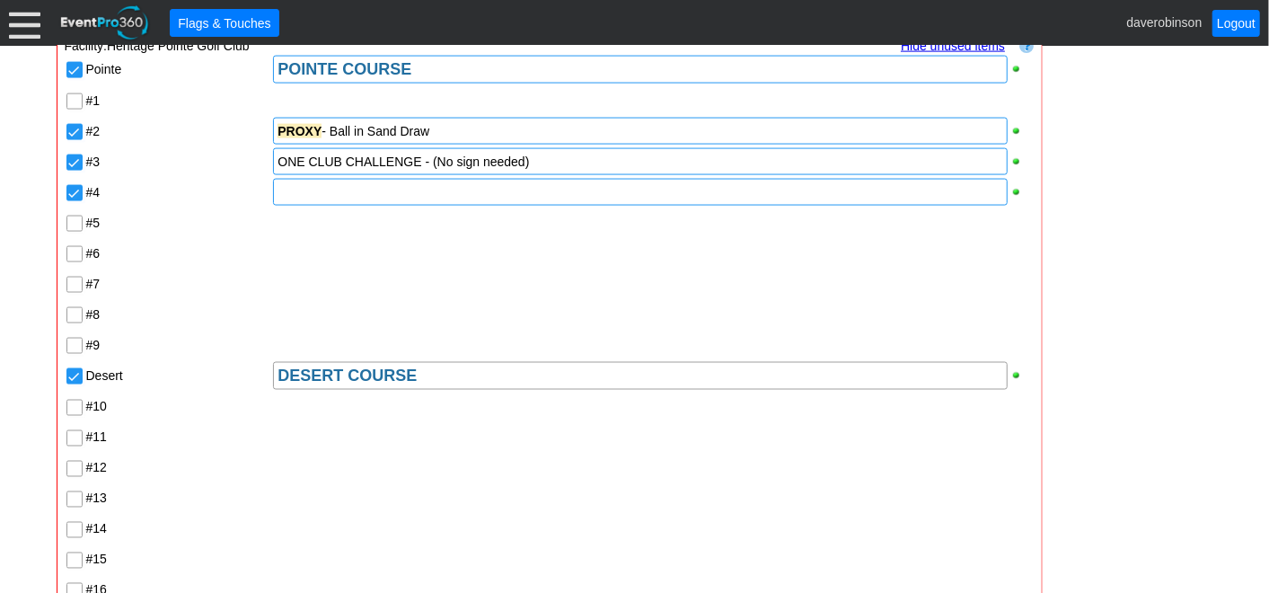
click at [323, 189] on div at bounding box center [640, 192] width 734 height 27
drag, startPoint x: 322, startPoint y: 129, endPoint x: 282, endPoint y: 126, distance: 39.7
click at [282, 126] on div "PROXY - Ball in Sand Draw" at bounding box center [640, 131] width 725 height 18
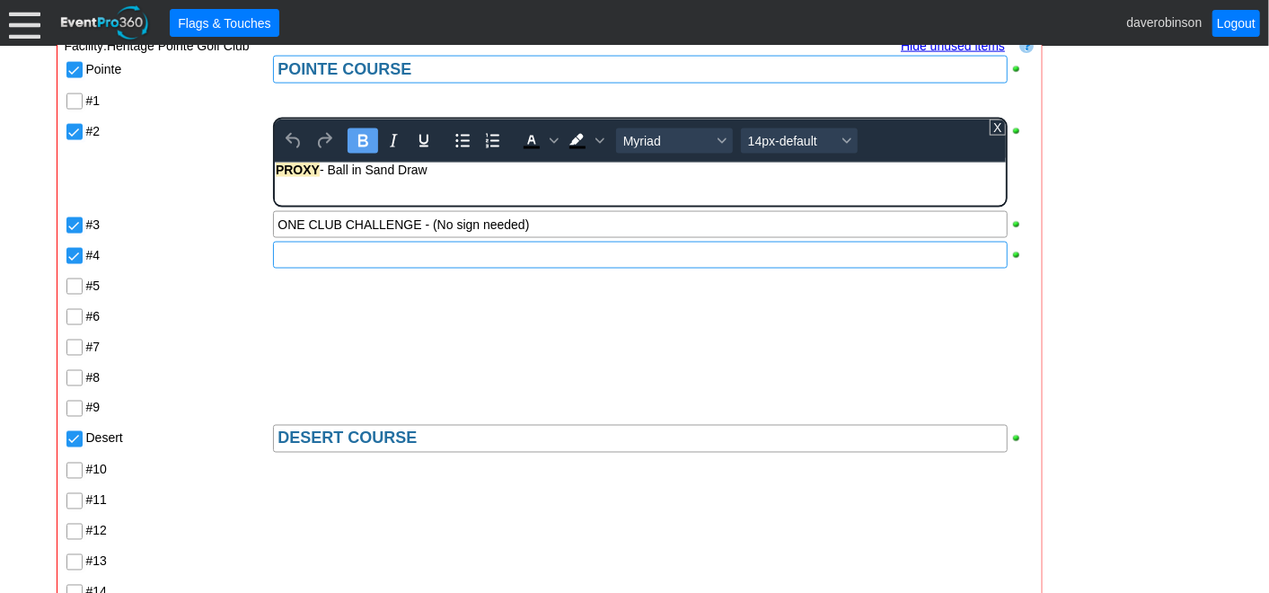
drag, startPoint x: 329, startPoint y: 168, endPoint x: 286, endPoint y: 165, distance: 43.2
click at [286, 165] on div "PROXY - Ball in Sand Draw" at bounding box center [640, 170] width 728 height 14
click at [330, 170] on div "PROXY - Ball in Sand Draw" at bounding box center [640, 170] width 728 height 14
drag, startPoint x: 330, startPoint y: 170, endPoint x: 531, endPoint y: 319, distance: 250.4
click at [275, 163] on html "PROXY - Ball in Sand Draw" at bounding box center [640, 174] width 730 height 23
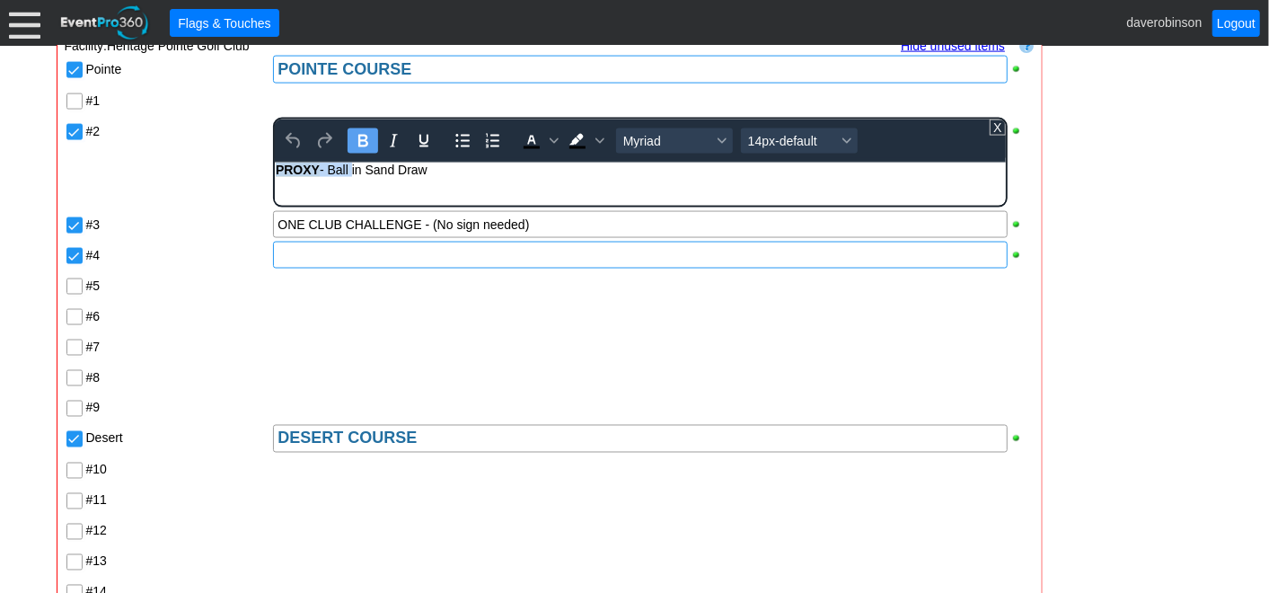
click at [329, 179] on body "PROXY - Ball in Sand Draw" at bounding box center [640, 174] width 730 height 23
drag, startPoint x: 330, startPoint y: 171, endPoint x: 278, endPoint y: 168, distance: 51.3
click at [278, 168] on div "PROXY - Ball in Sand Draw" at bounding box center [640, 170] width 728 height 14
copy div "PROXY -"
click at [366, 257] on div "Pointe POINTE COURSE #1 #2 PROXY - Ball in Sand Draw To open the popup, press S…" at bounding box center [550, 407] width 970 height 706
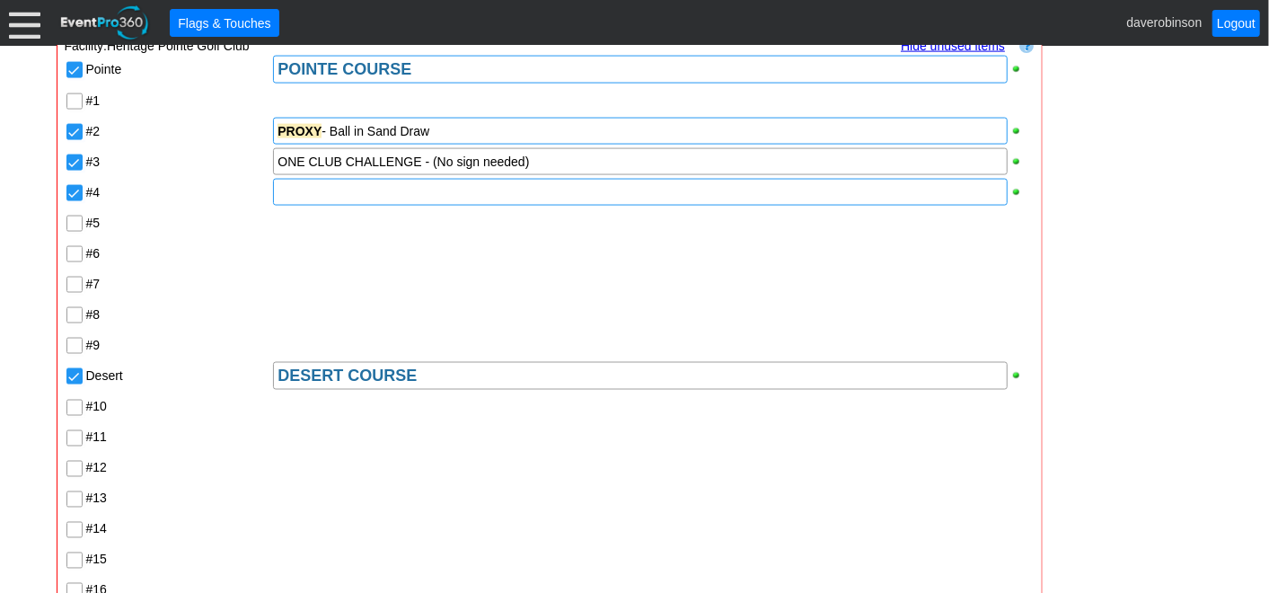
click at [315, 198] on div at bounding box center [640, 192] width 734 height 27
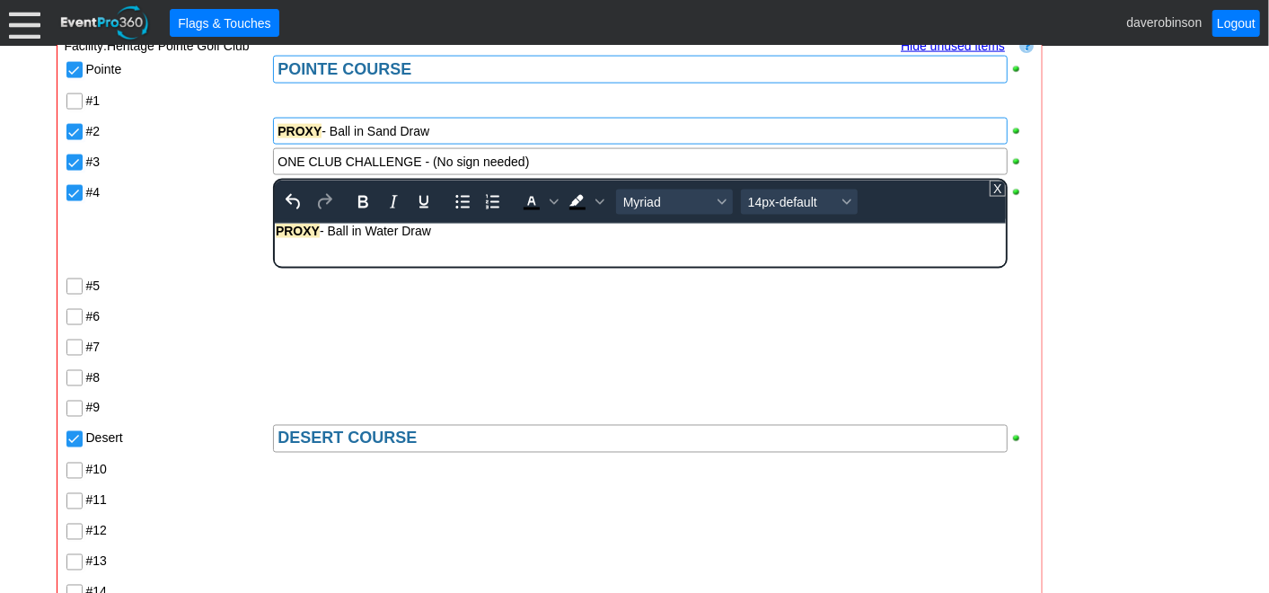
click at [380, 313] on div "Pointe POINTE COURSE #1 #2 PROXY - Ball in Sand Draw #3 ONE CLUB CHALLENGE - (N…" at bounding box center [550, 407] width 970 height 706
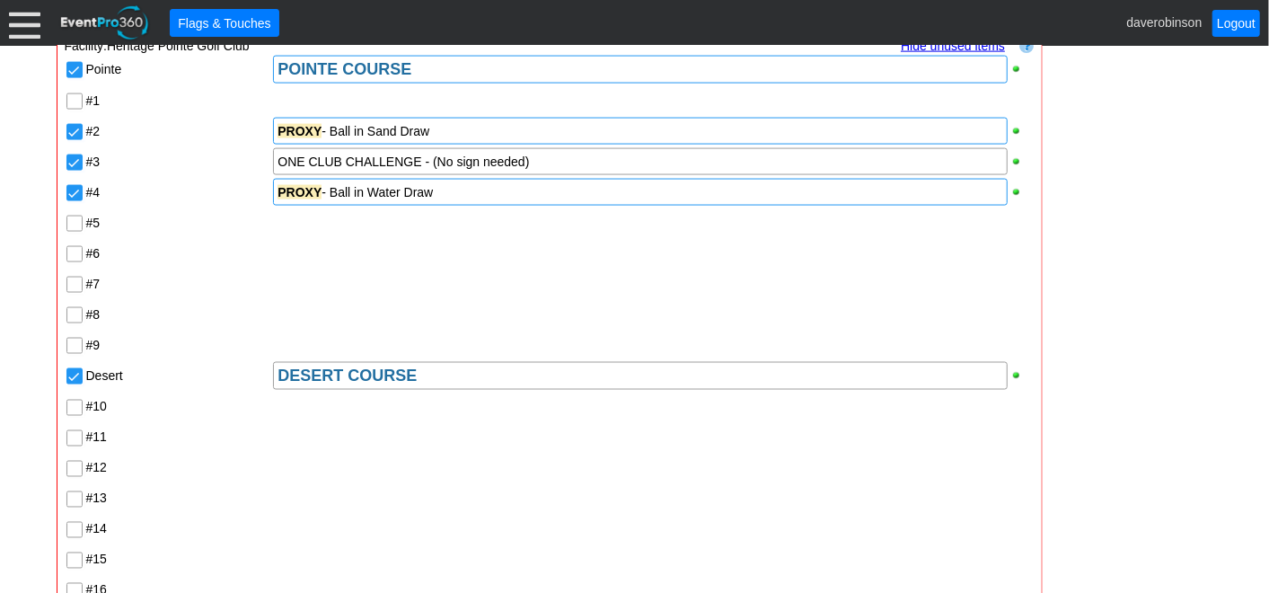
click at [75, 221] on input "#5" at bounding box center [76, 225] width 18 height 18
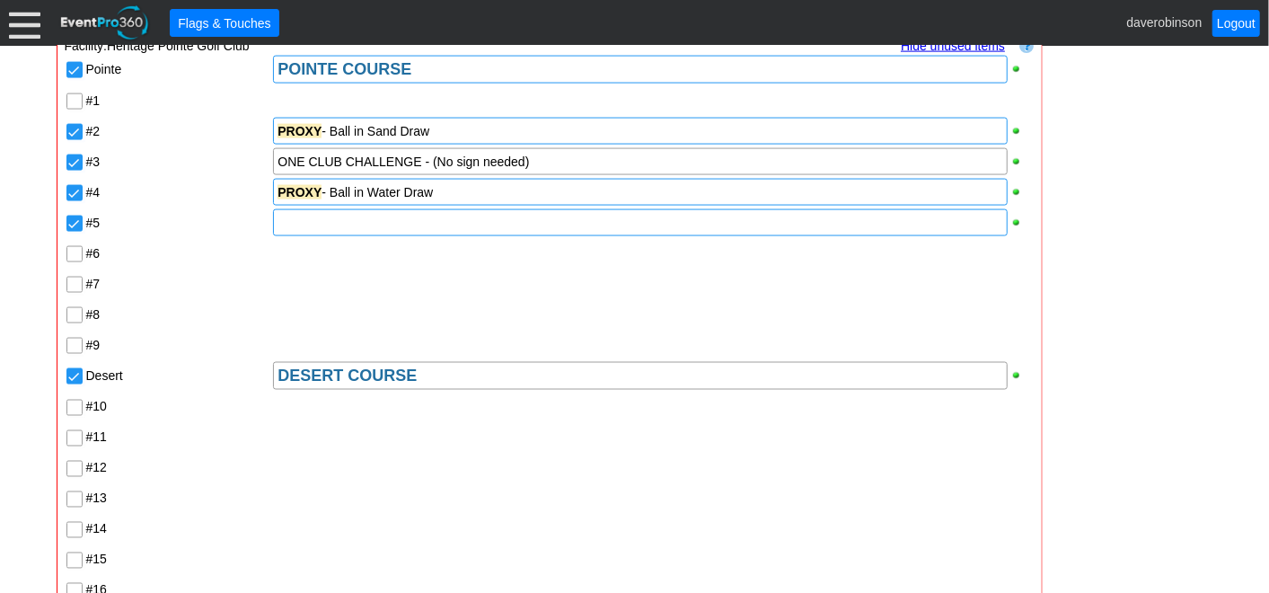
click at [303, 226] on div at bounding box center [640, 222] width 734 height 27
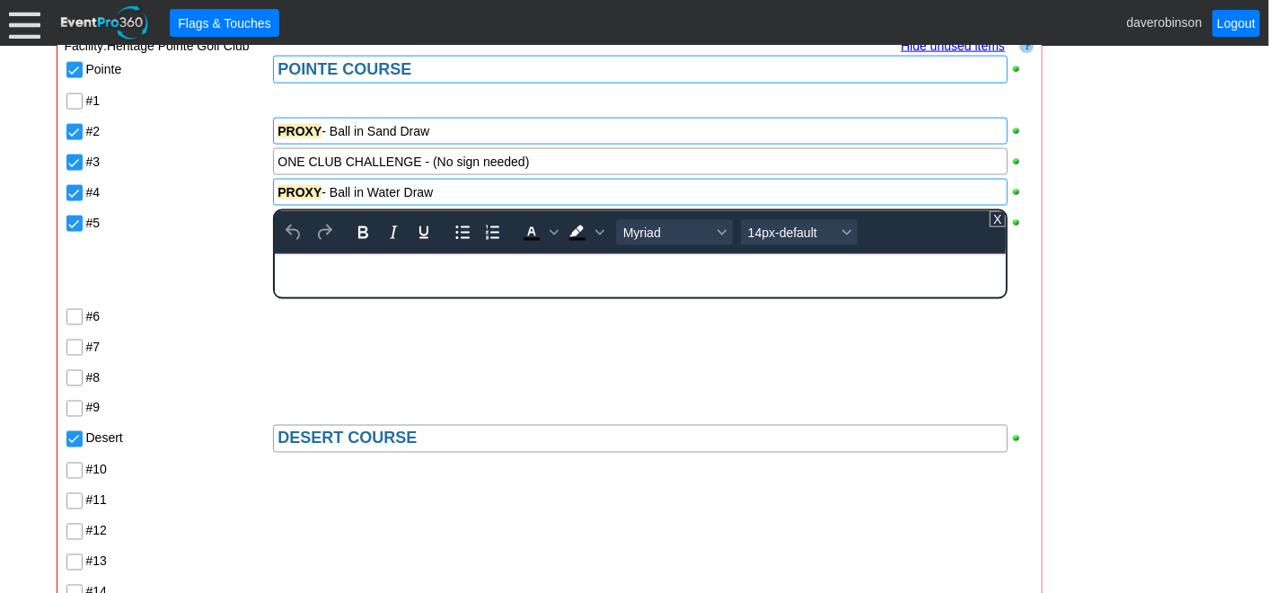
paste body "Rich Text Area. Press ALT-0 for help."
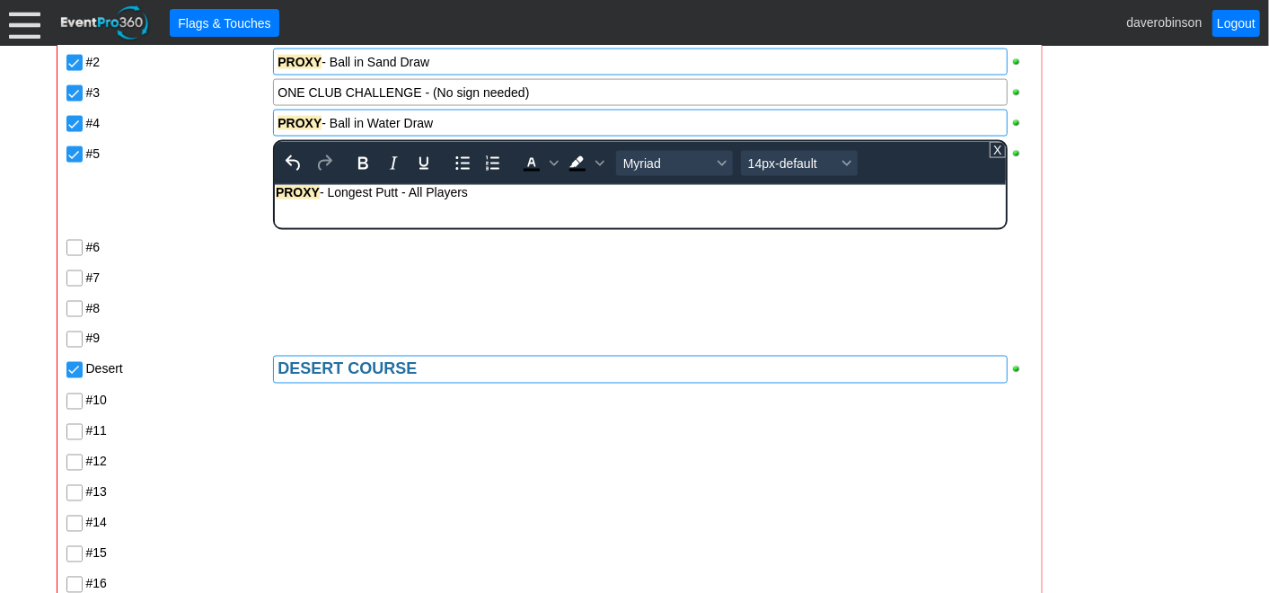
scroll to position [1639, 0]
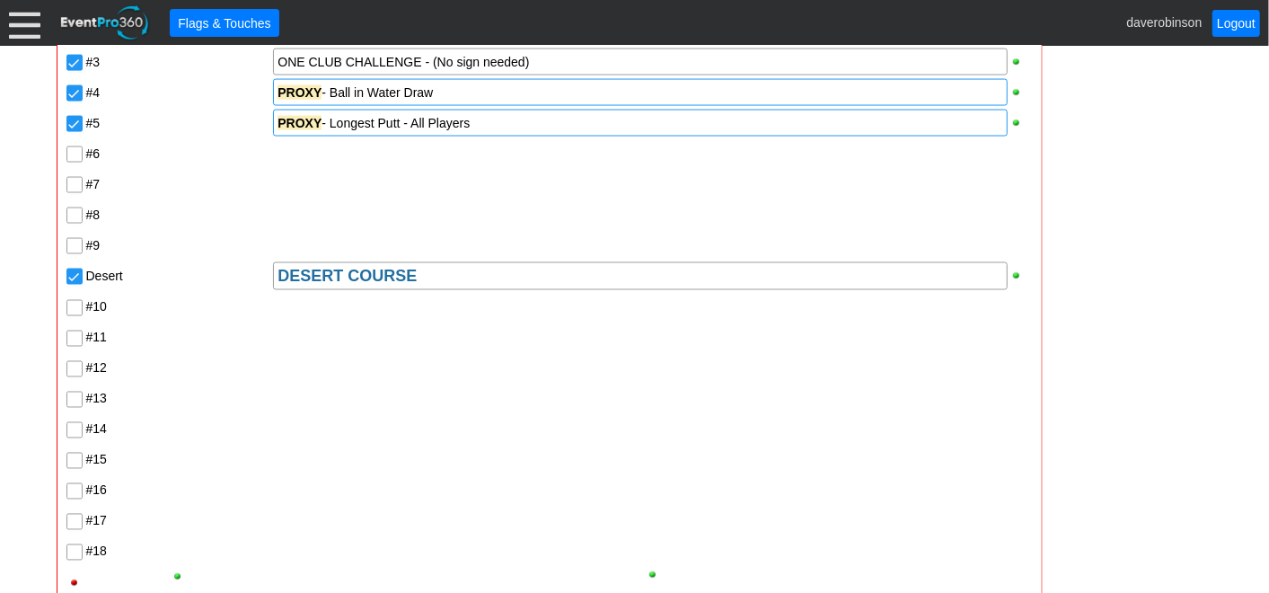
click at [400, 231] on div "Pointe POINTE COURSE #1 #2 PROXY - Ball in Sand Draw #3 ONE CLUB CHALLENGE - (N…" at bounding box center [550, 275] width 970 height 643
click at [67, 151] on input "#6" at bounding box center [76, 156] width 18 height 18
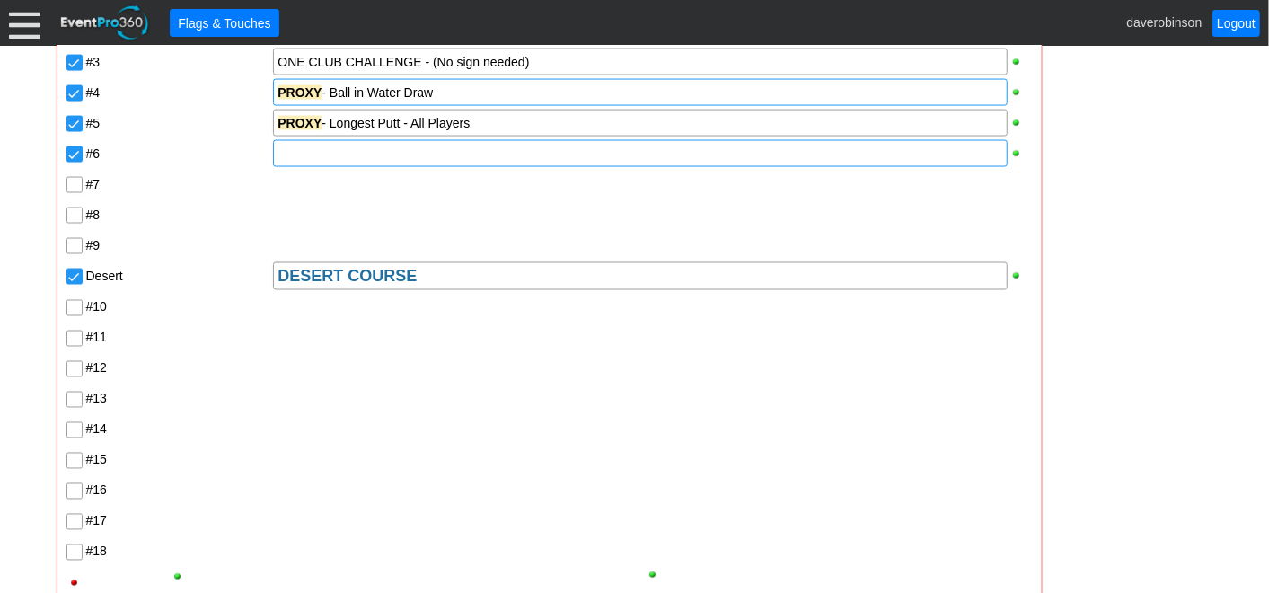
click at [384, 151] on div at bounding box center [640, 153] width 734 height 27
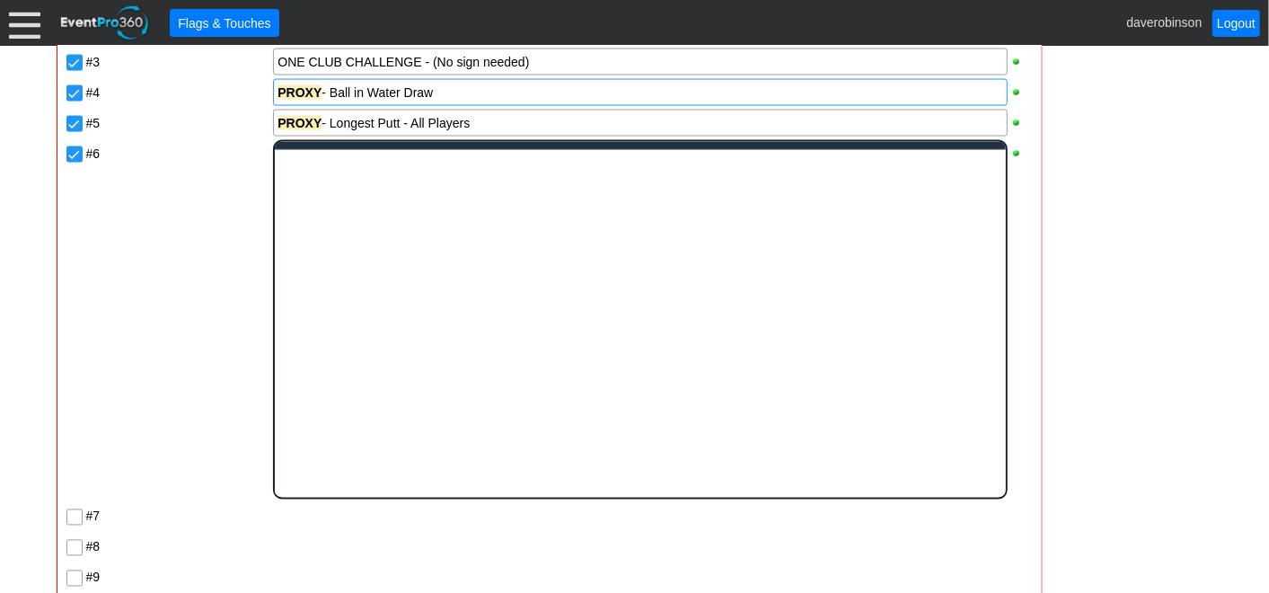
scroll to position [0, 0]
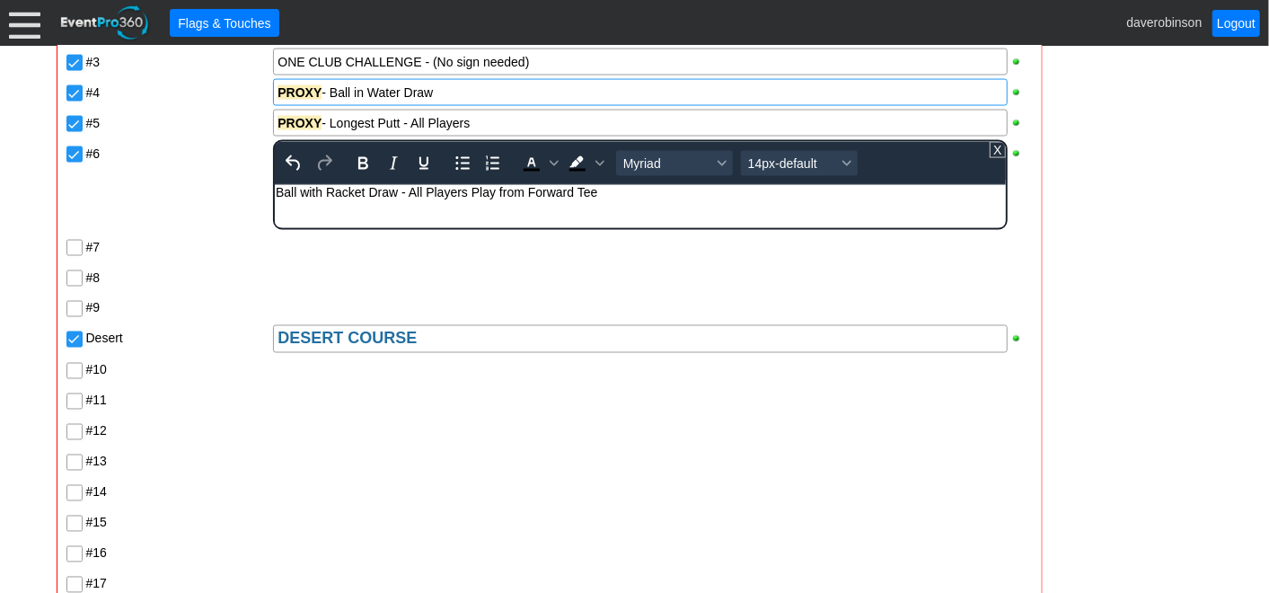
click at [372, 264] on div "Pointe POINTE COURSE #1 #2 PROXY - Ball in Sand Draw #3 ONE CLUB CHALLENGE - (N…" at bounding box center [550, 307] width 970 height 706
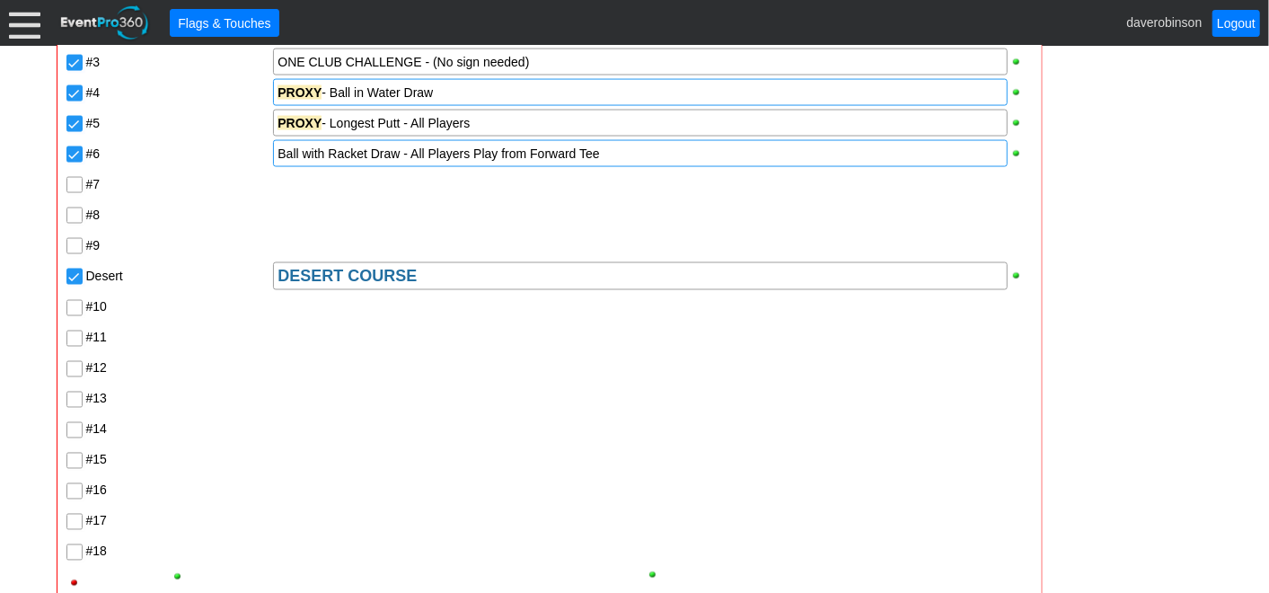
click at [652, 155] on div "Ball with Racket Draw - All Players Play from Forward Tee" at bounding box center [640, 154] width 725 height 18
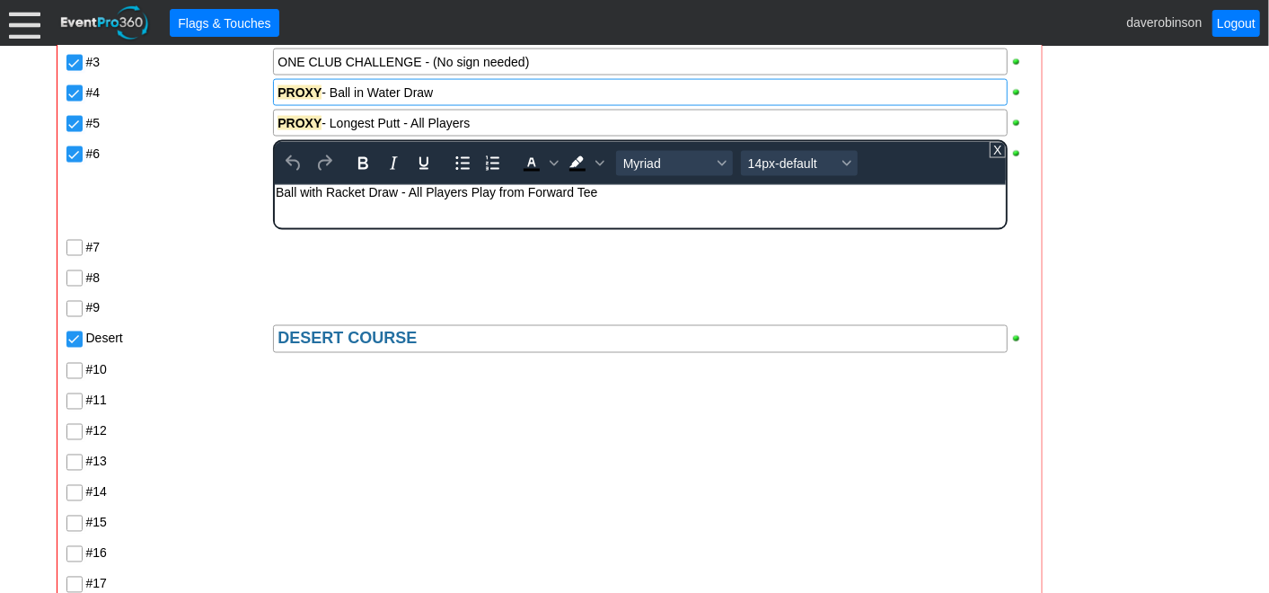
click at [635, 201] on body "Ball with Racket Draw - All Players Play from Forward Tee" at bounding box center [640, 196] width 730 height 23
click at [273, 233] on div "Pointe POINTE COURSE #1 #2 PROXY - Ball in Sand Draw #3 ONE CLUB CHALLENGE - (N…" at bounding box center [550, 307] width 970 height 706
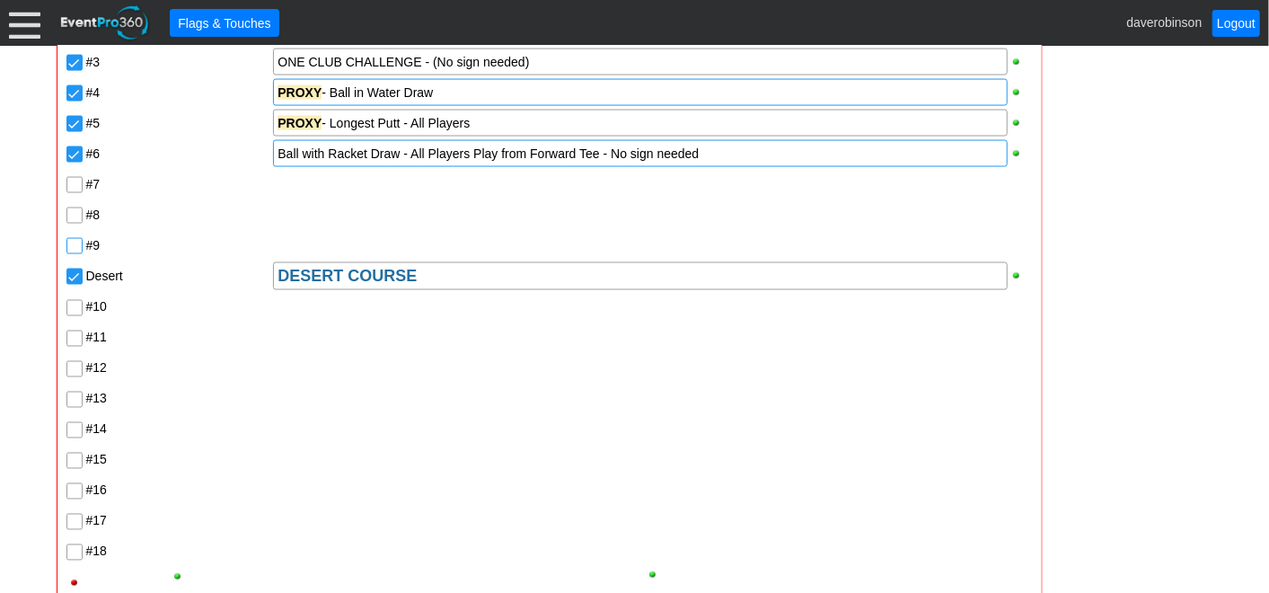
click at [80, 245] on input "#9" at bounding box center [76, 248] width 18 height 18
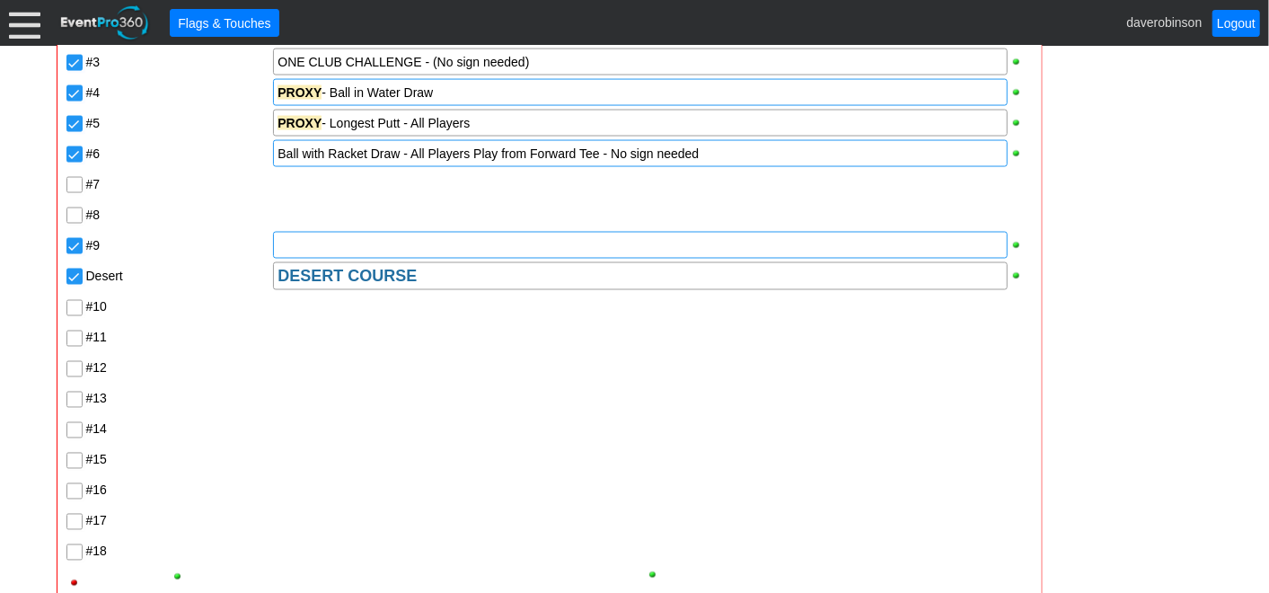
click at [292, 244] on div at bounding box center [640, 245] width 734 height 27
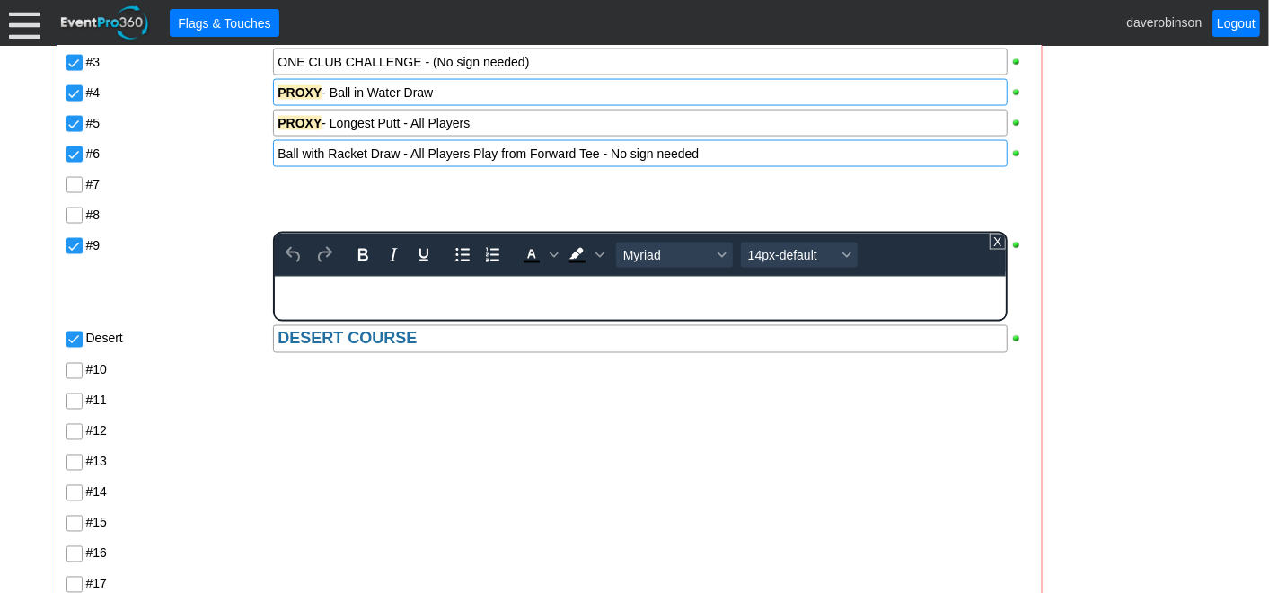
paste body "Rich Text Area. Press ALT-0 for help."
click at [176, 431] on div "Pointe POINTE COURSE #1 #2 PROXY - Ball in Sand Draw #3 ONE CLUB CHALLENGE - (N…" at bounding box center [550, 307] width 970 height 706
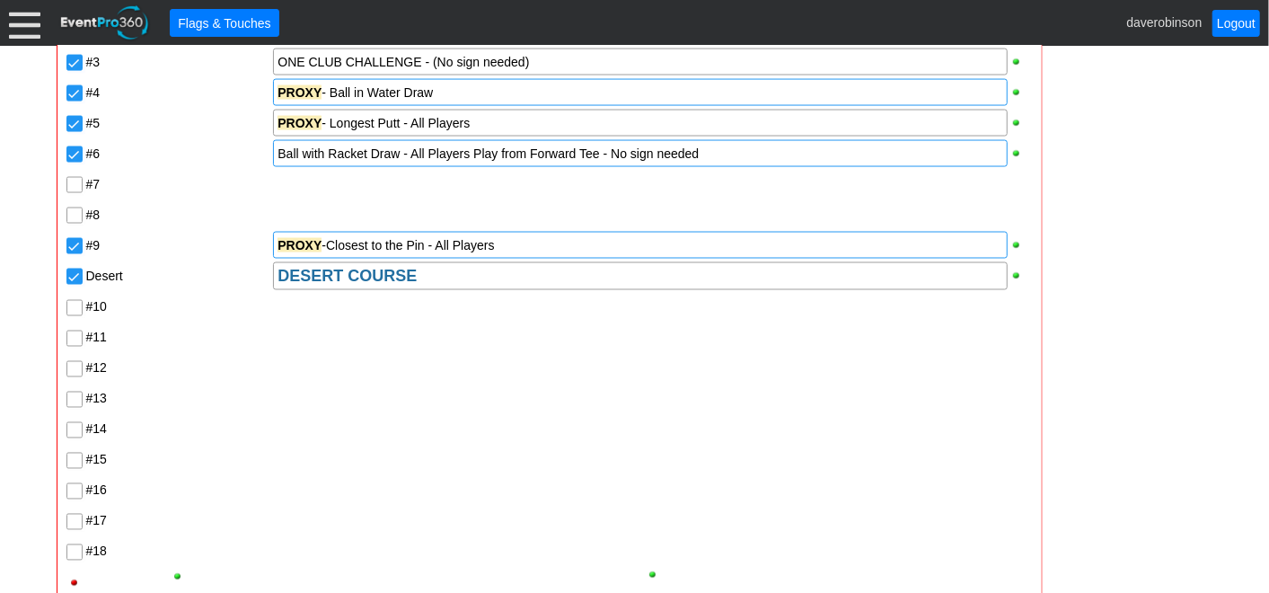
click at [75, 306] on input "#10" at bounding box center [76, 310] width 18 height 18
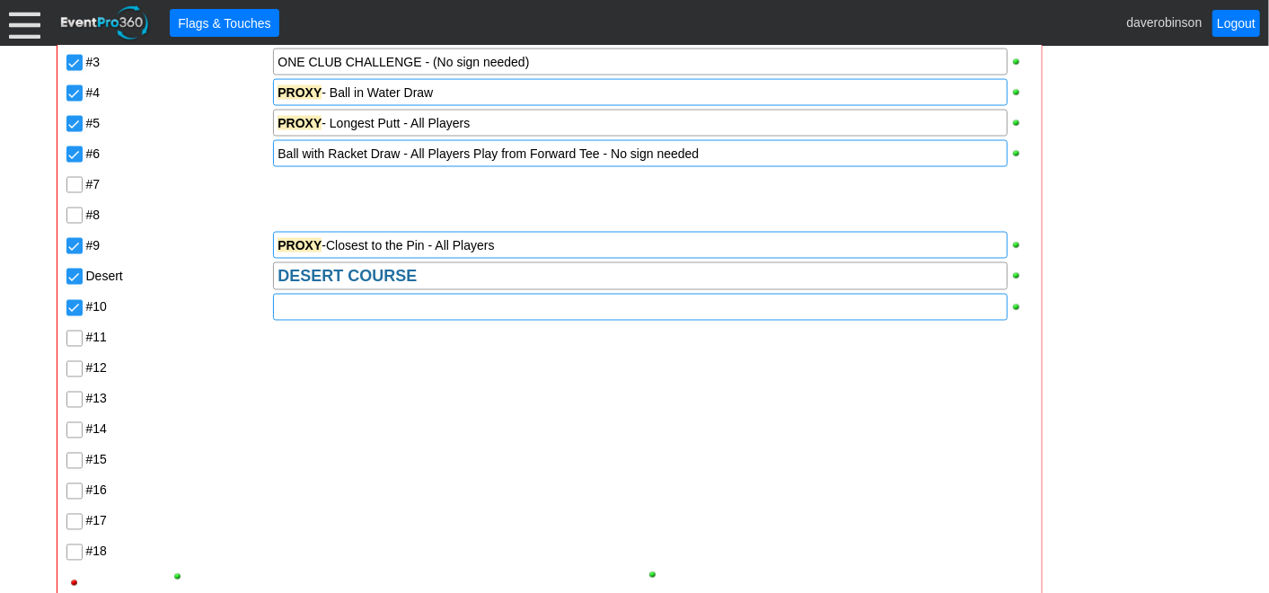
click at [325, 313] on div at bounding box center [640, 307] width 734 height 27
click at [395, 304] on div "PROXY - Shortest DRive - Men's" at bounding box center [640, 307] width 725 height 18
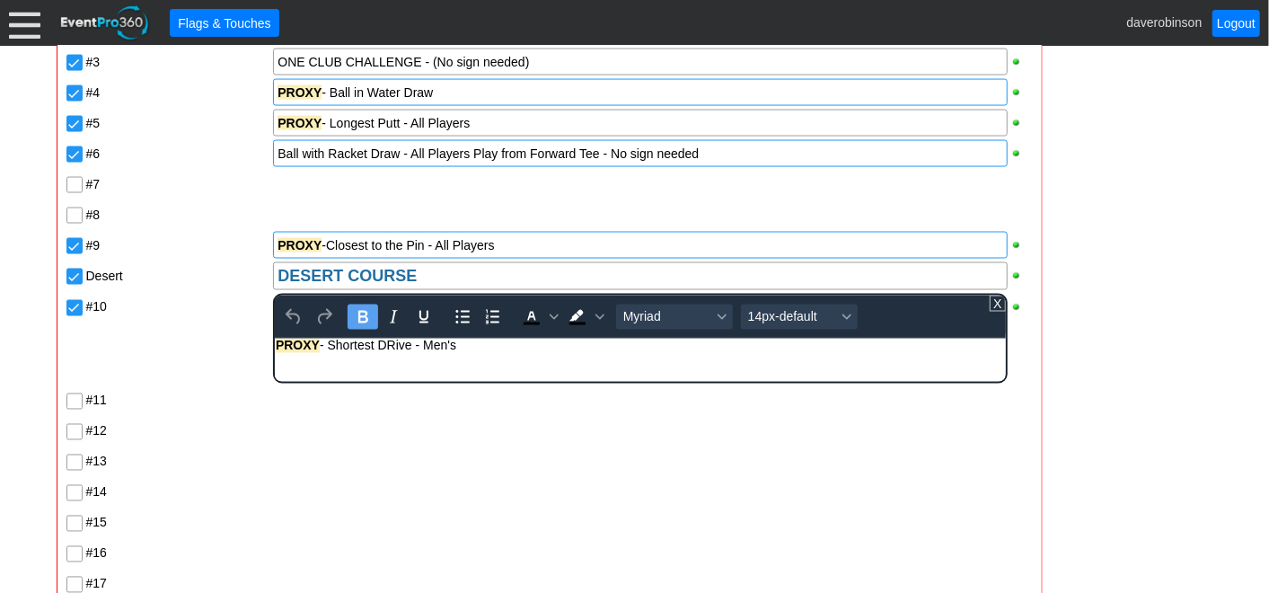
click at [395, 348] on div "PROXY - Shortest DRive - Men's" at bounding box center [640, 346] width 728 height 14
click at [409, 420] on div "Pointe POINTE COURSE #1 #2 PROXY - Ball in Sand Draw #3 ONE CLUB CHALLENGE - (N…" at bounding box center [550, 307] width 970 height 706
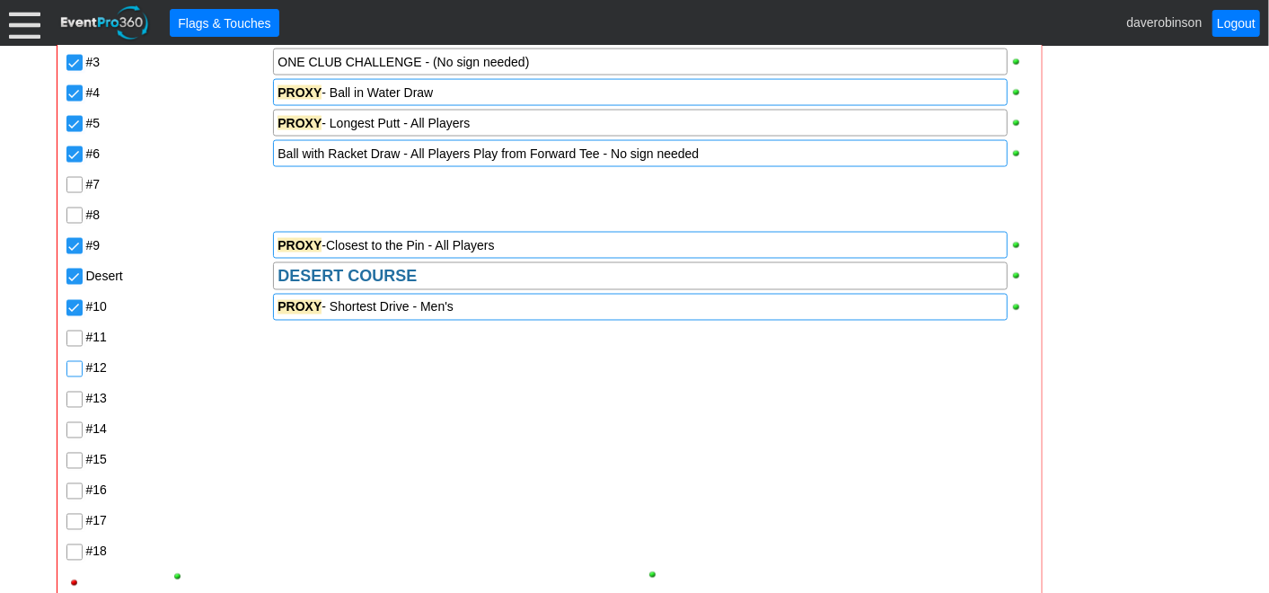
click at [74, 368] on input "#12" at bounding box center [76, 371] width 18 height 18
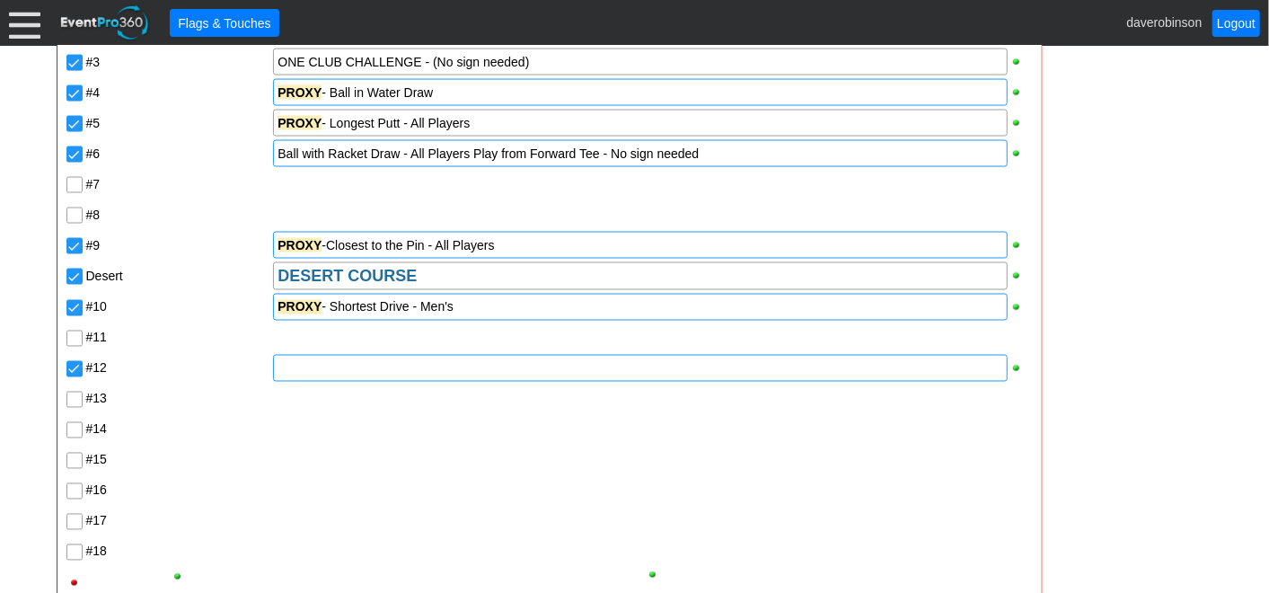
click at [320, 377] on div at bounding box center [640, 368] width 734 height 27
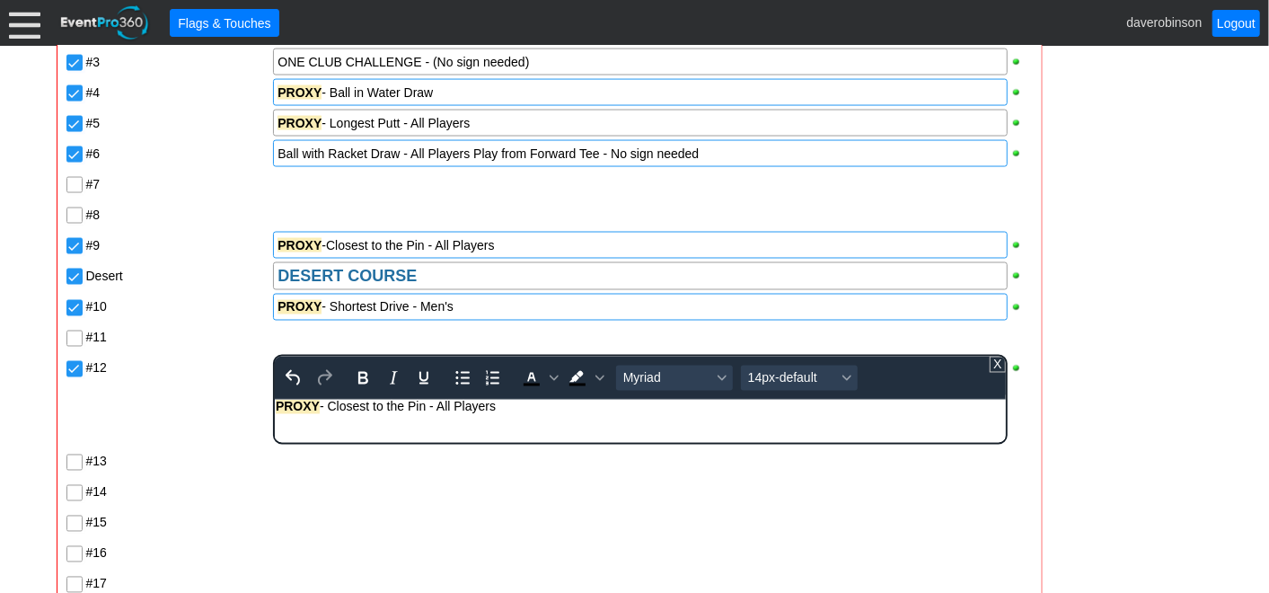
click at [178, 454] on div "Pointe POINTE COURSE #1 #2 PROXY - Ball in Sand Draw #3 ONE CLUB CHALLENGE - (N…" at bounding box center [550, 307] width 970 height 706
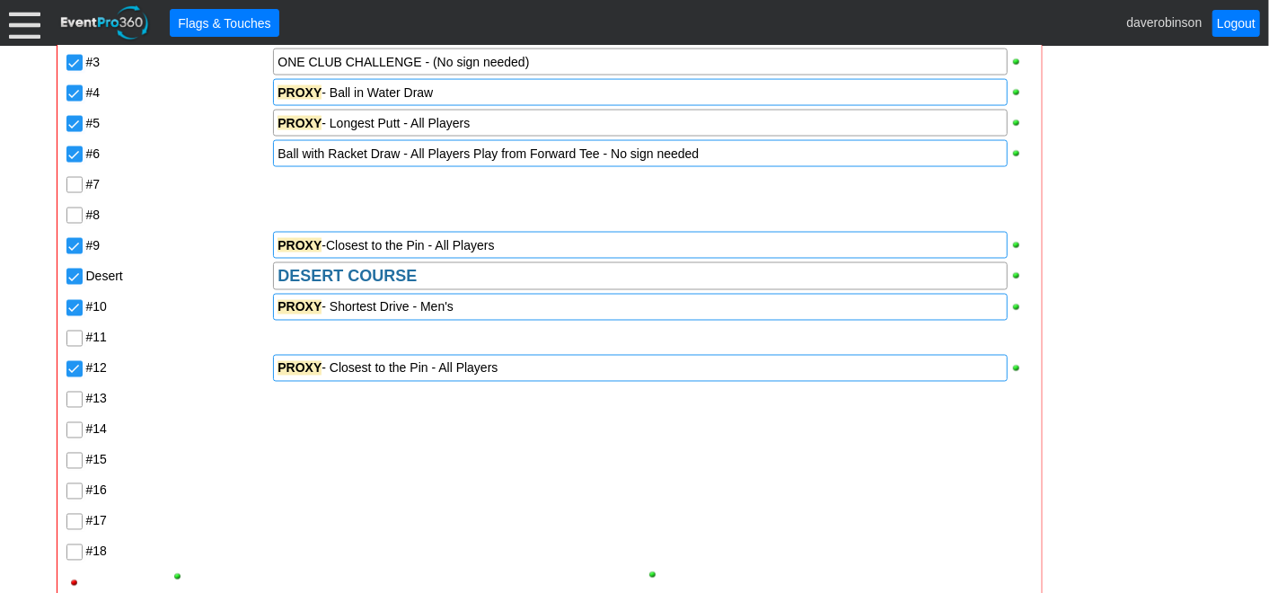
click at [74, 398] on input "#13" at bounding box center [76, 401] width 18 height 18
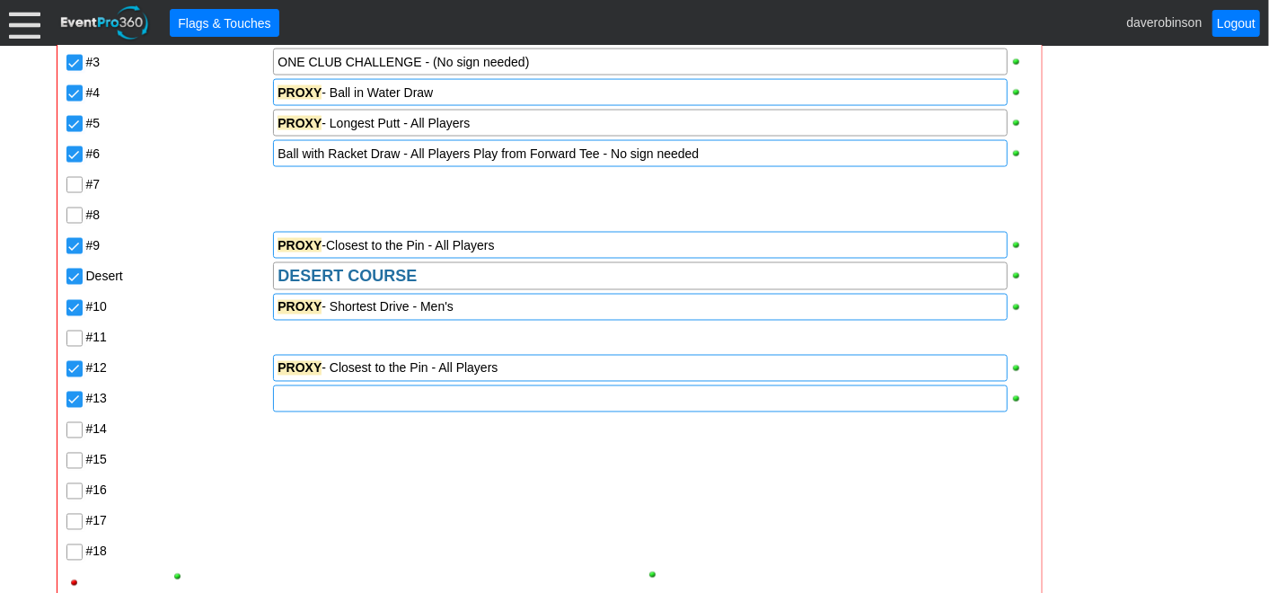
click at [297, 400] on div at bounding box center [640, 398] width 734 height 27
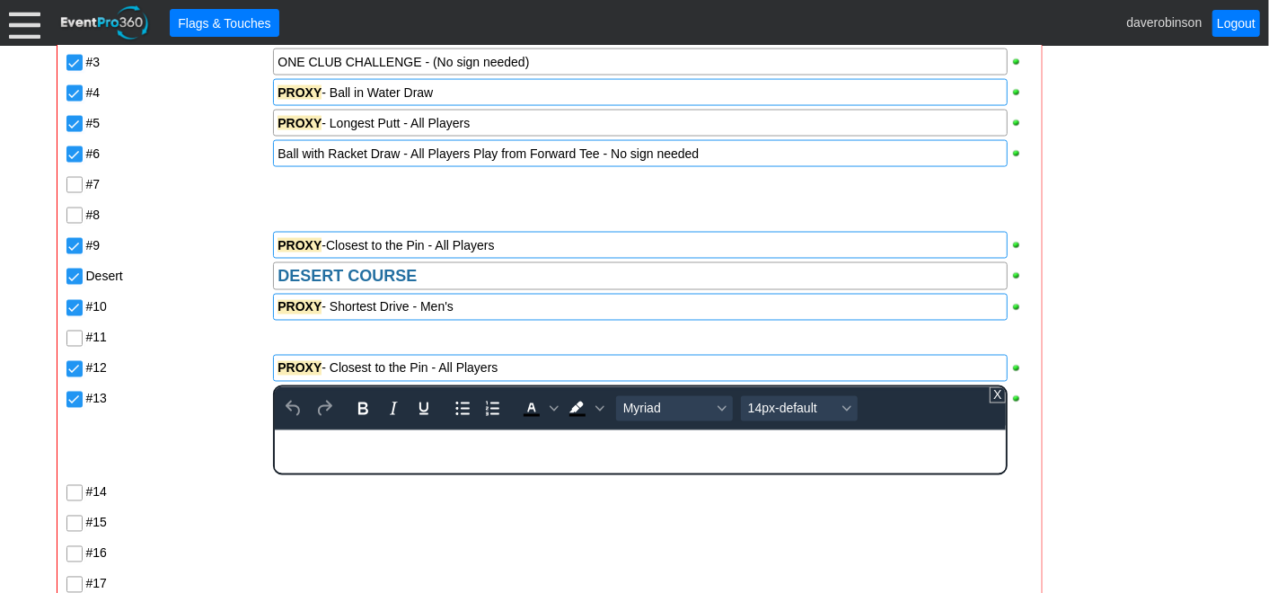
paste body "Rich Text Area. Press ALT-0 for help."
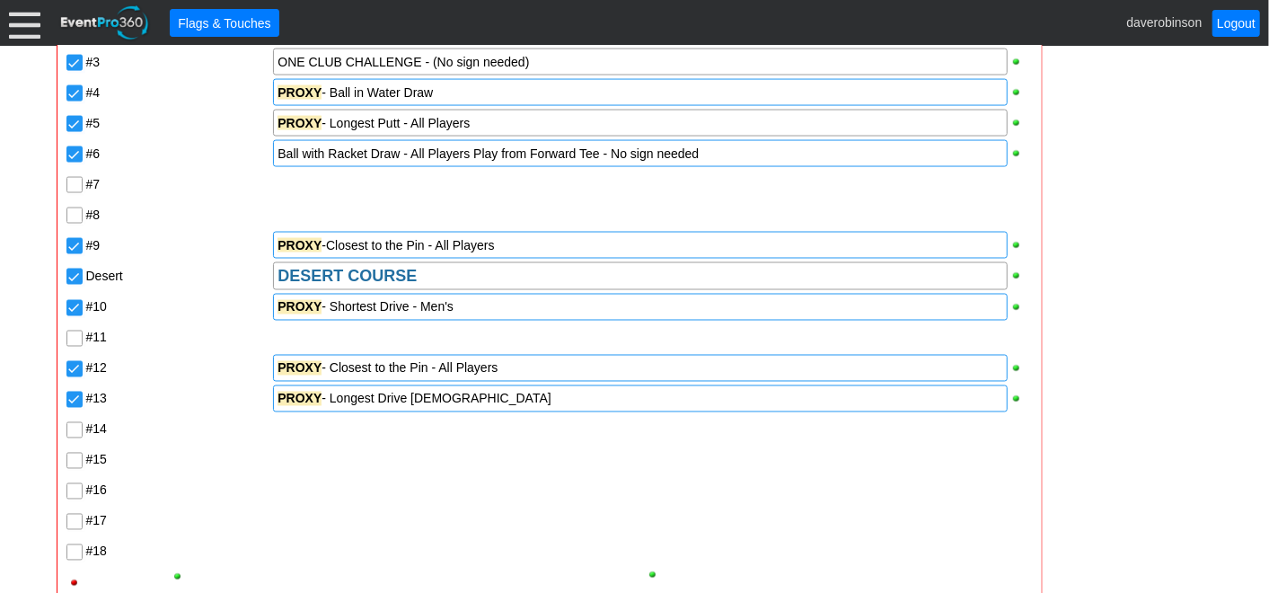
click at [233, 482] on div "Pointe POINTE COURSE #1 #2 PROXY - Ball in Sand Draw #3 ONE CLUB CHALLENGE - (N…" at bounding box center [550, 275] width 970 height 643
click at [75, 432] on input "#14" at bounding box center [76, 432] width 18 height 18
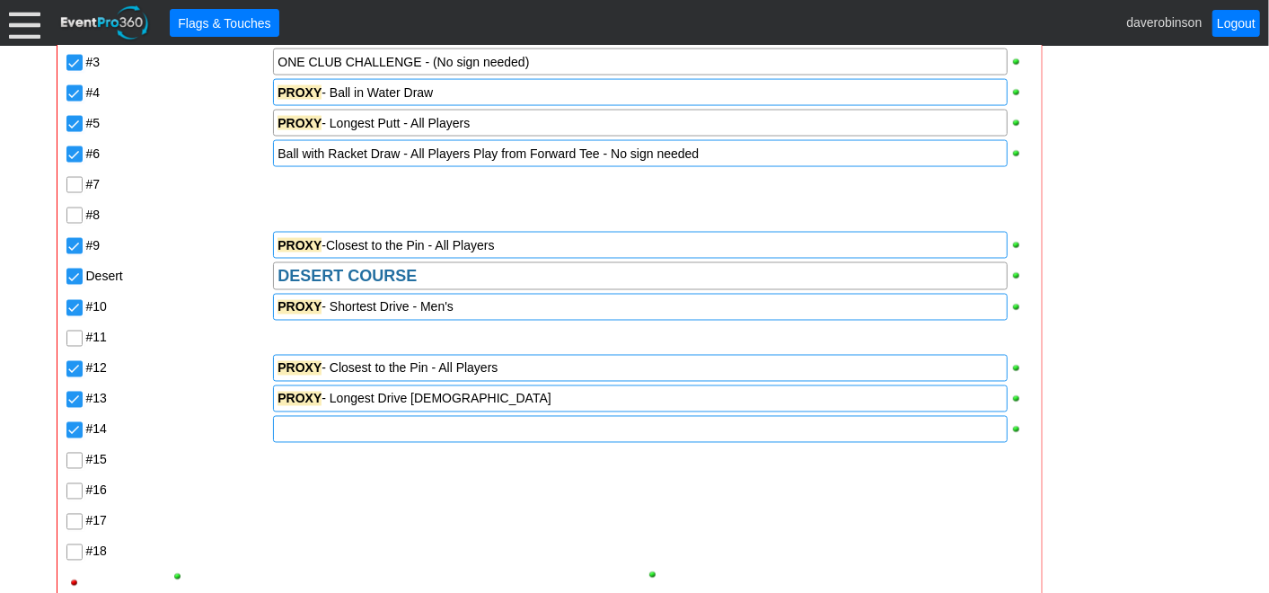
click at [307, 432] on div at bounding box center [640, 429] width 734 height 27
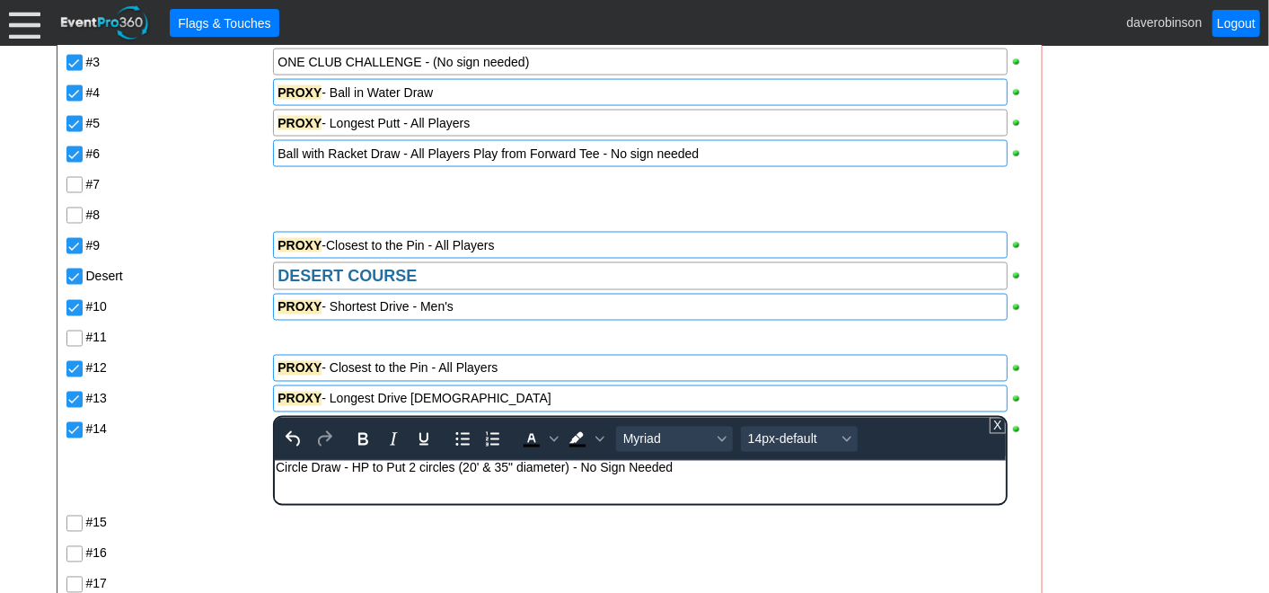
click at [189, 475] on div "Pointe POINTE COURSE #1 #2 PROXY - Ball in Sand Draw #3 ONE CLUB CHALLENGE - (N…" at bounding box center [550, 307] width 970 height 706
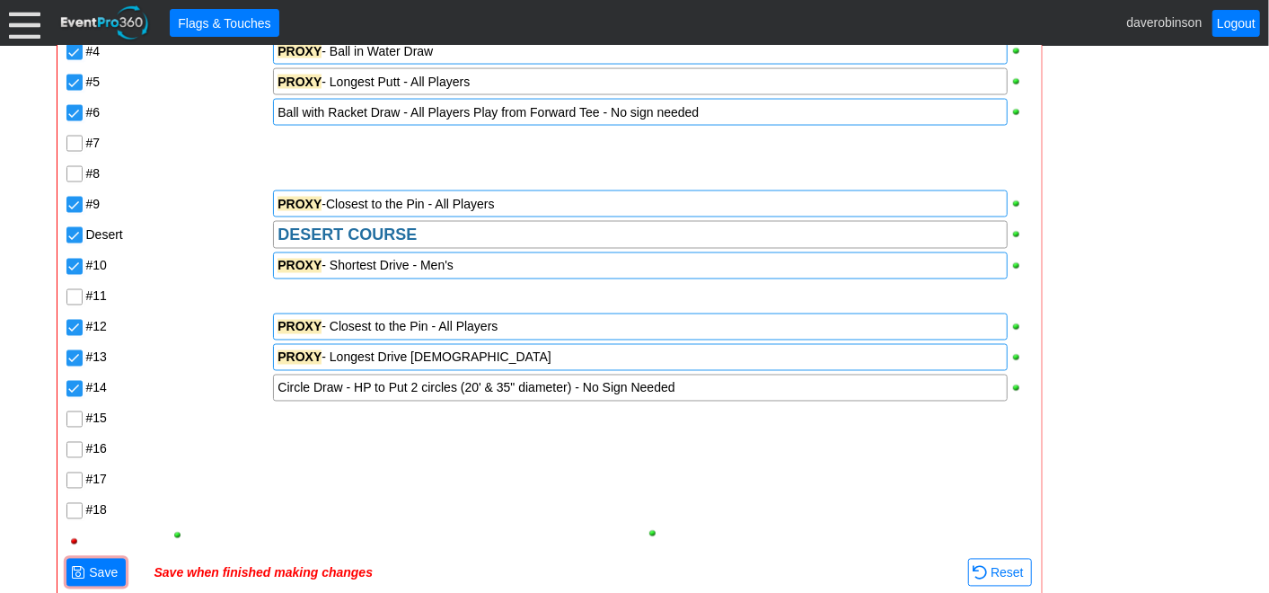
scroll to position [1740, 0]
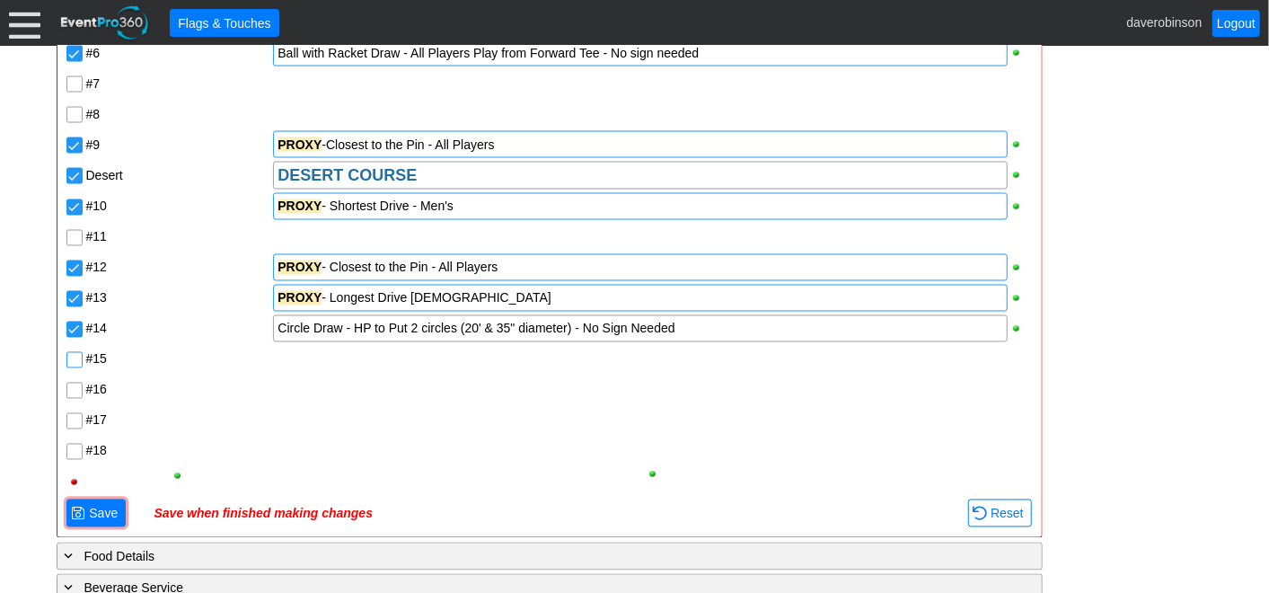
click at [74, 357] on input "#15" at bounding box center [76, 362] width 18 height 18
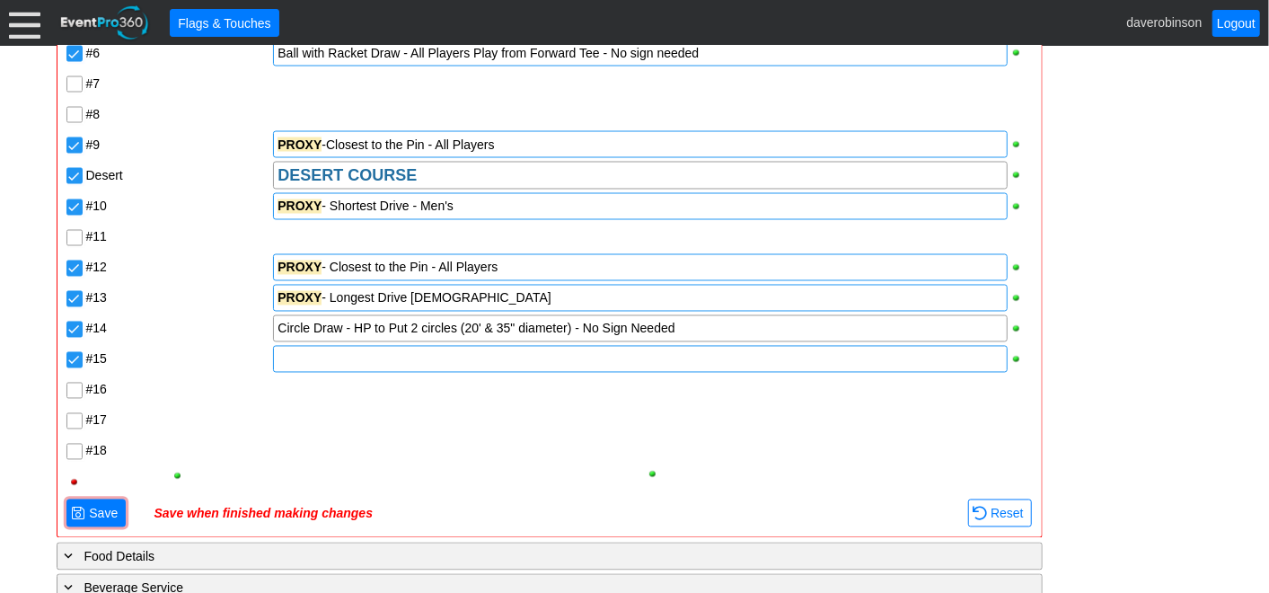
click at [282, 357] on div at bounding box center [640, 359] width 734 height 27
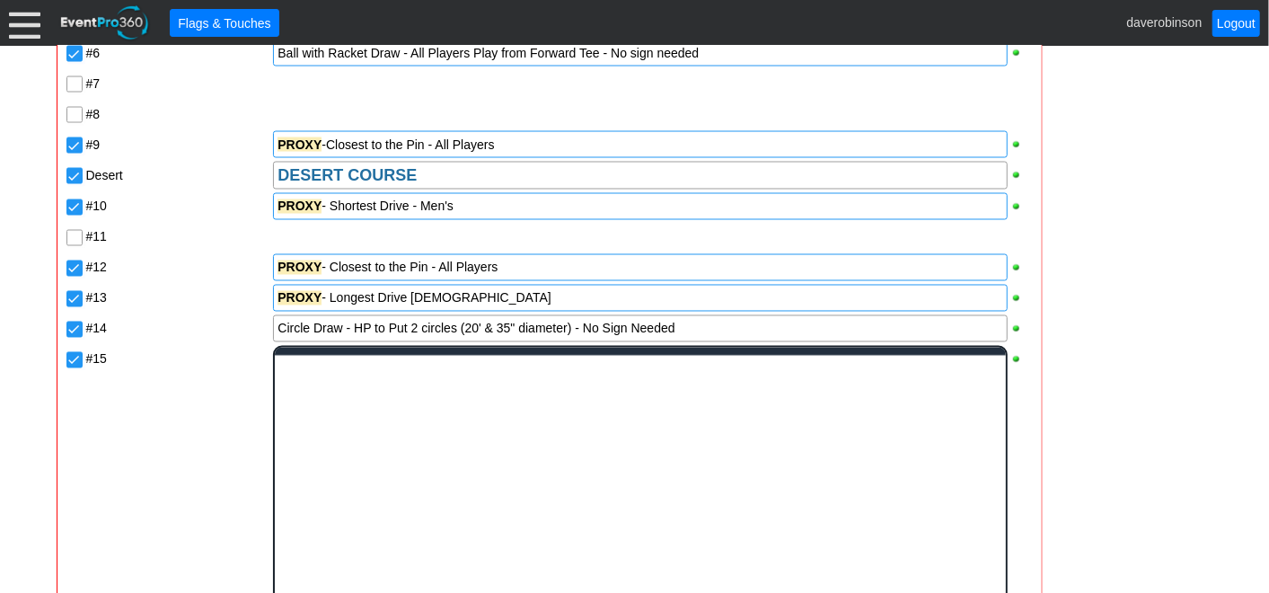
scroll to position [0, 0]
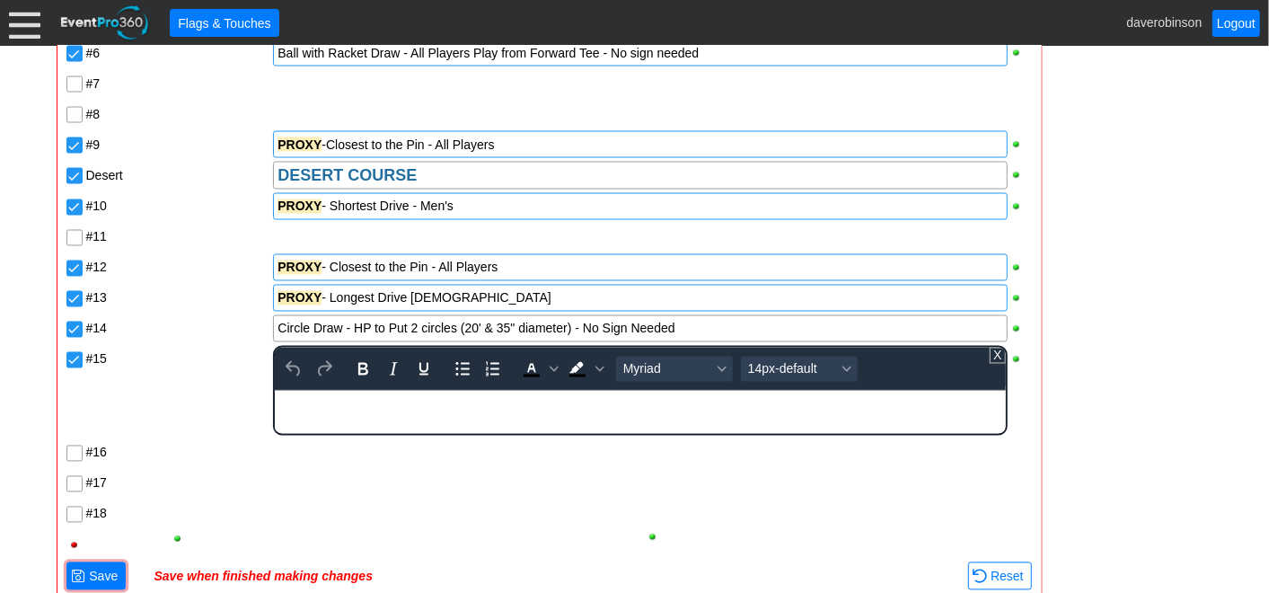
paste body "Rich Text Area. Press ALT-0 for help."
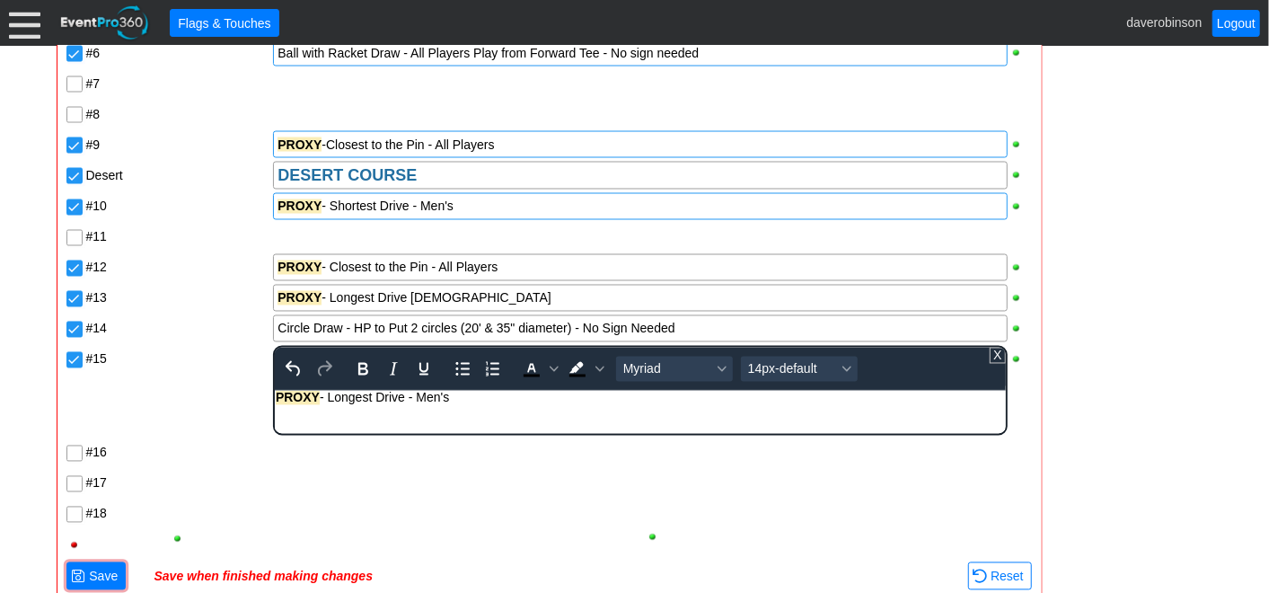
scroll to position [1839, 0]
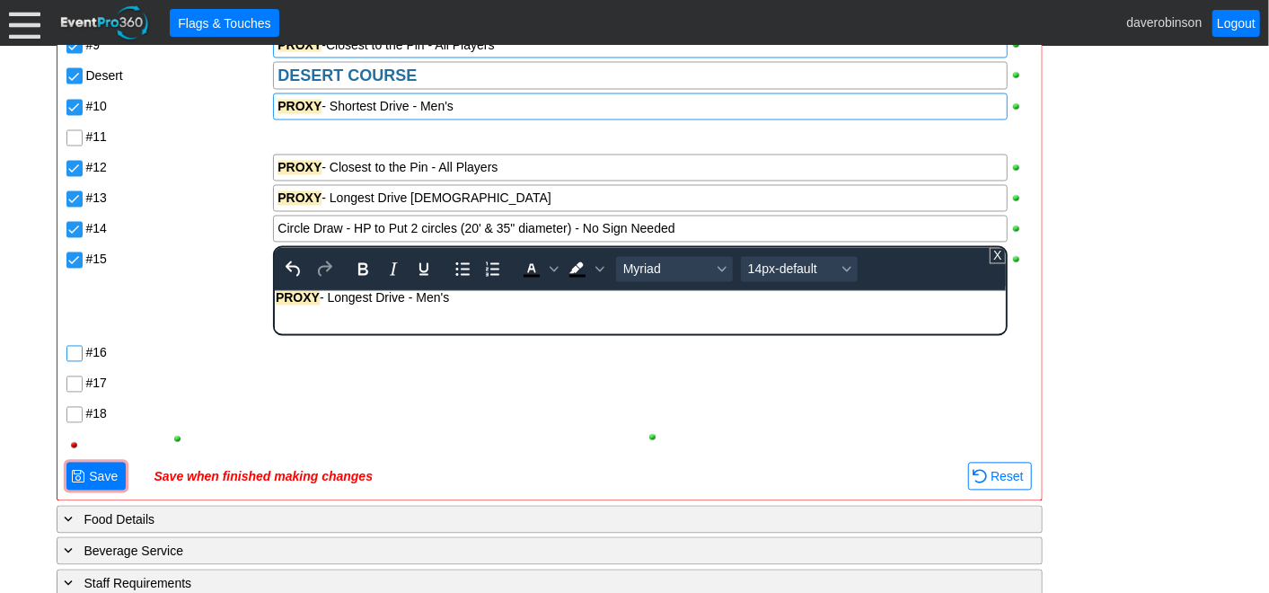
click at [76, 354] on div "Pointe POINTE COURSE #1 #2 PROXY - Ball in Sand Draw #3 ONE CLUB CHALLENGE - (N…" at bounding box center [550, 107] width 970 height 706
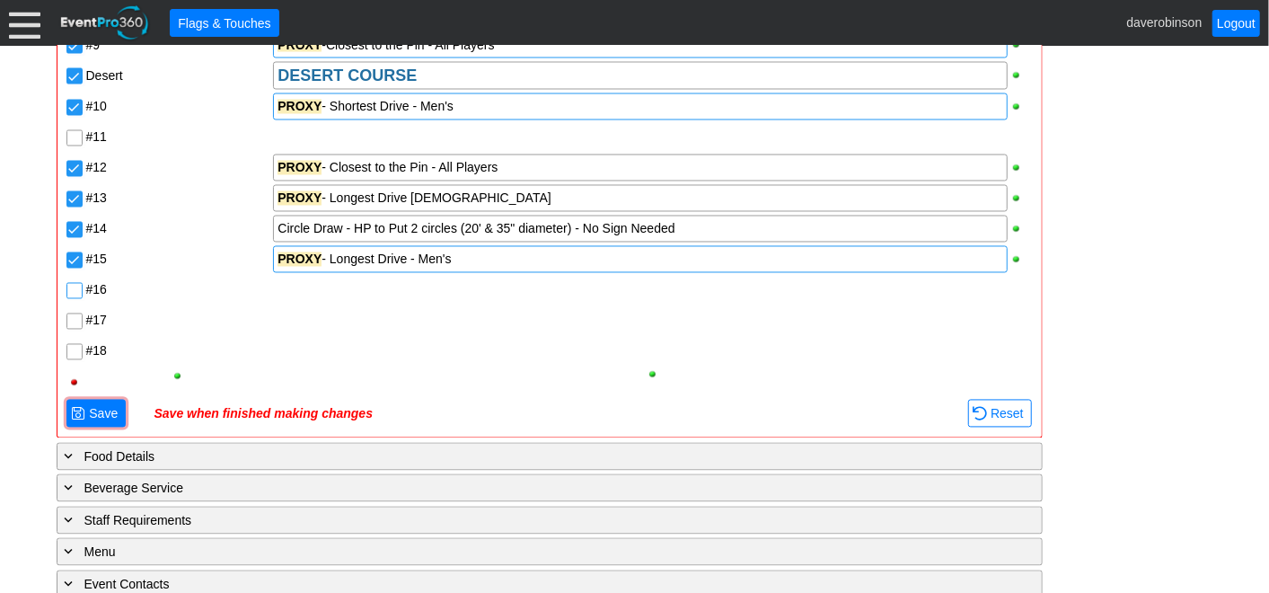
click at [74, 289] on input "#16" at bounding box center [76, 293] width 18 height 18
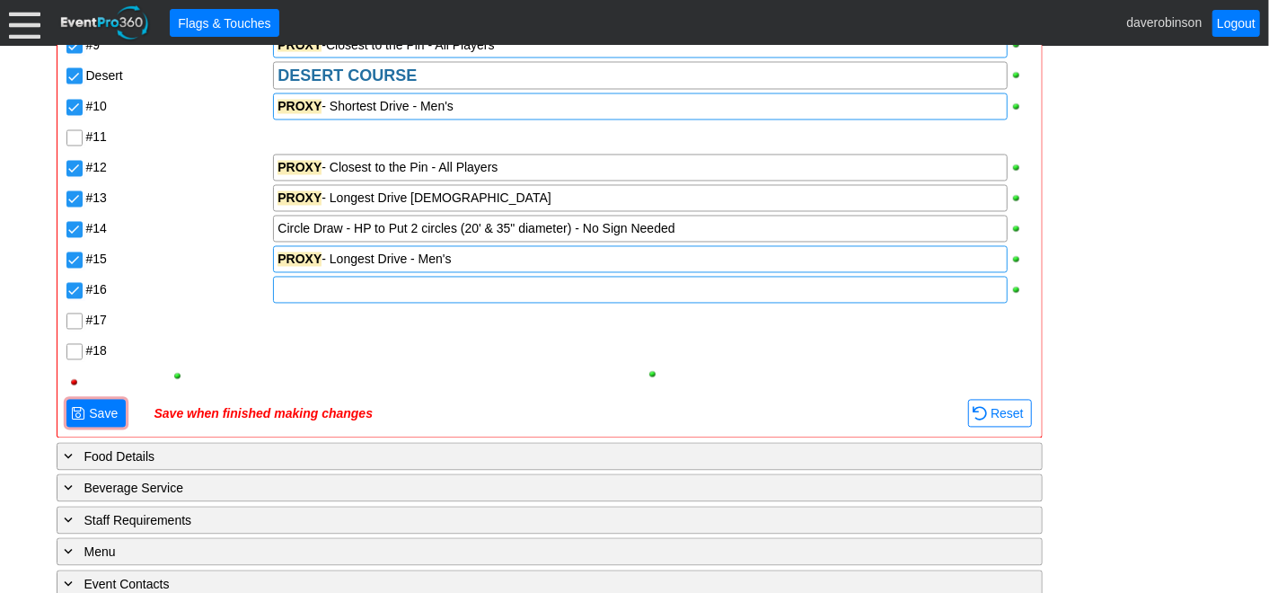
click at [315, 294] on div at bounding box center [640, 290] width 734 height 27
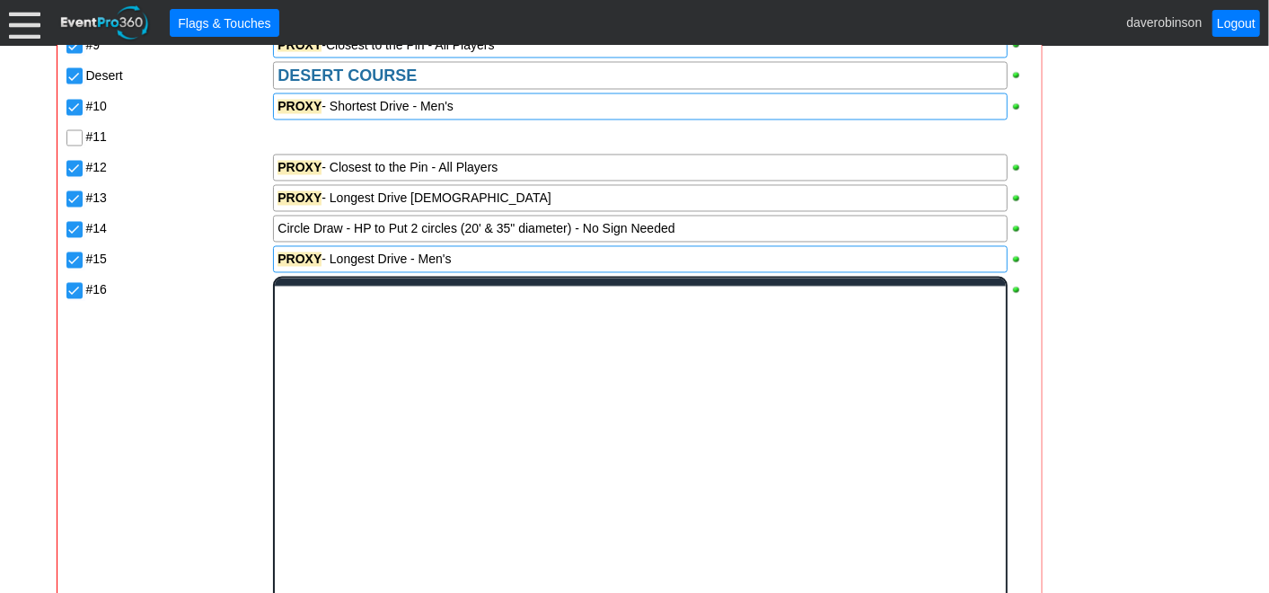
scroll to position [0, 0]
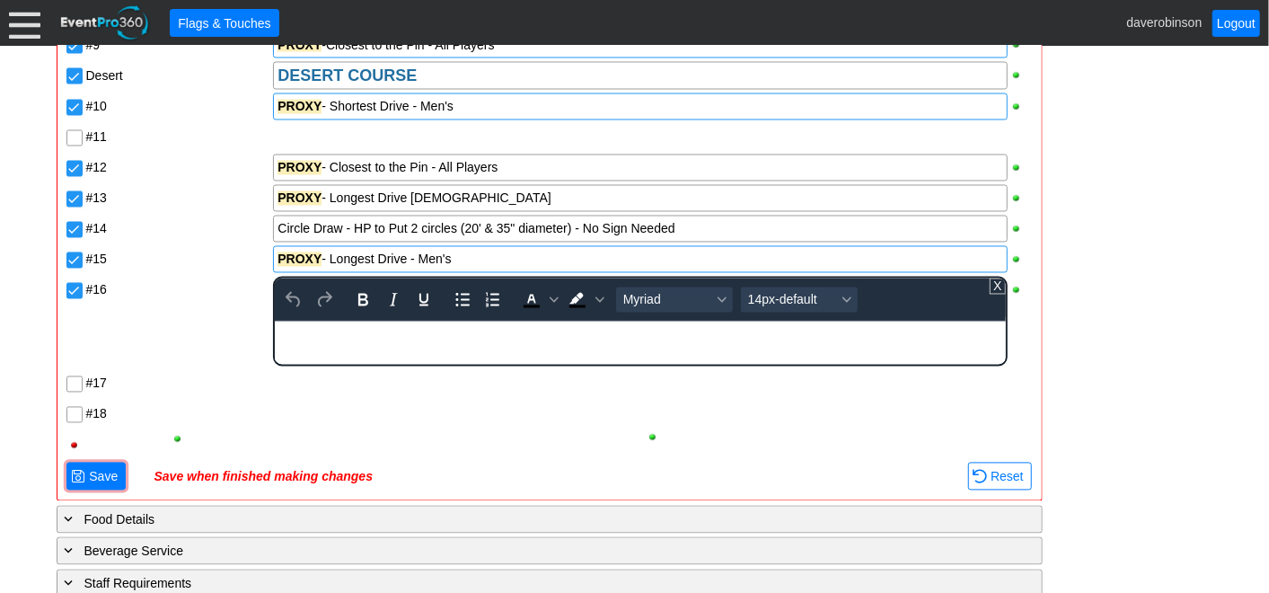
paste body "Rich Text Area. Press ALT-0 for help."
click at [297, 421] on div "Facility: Heritage Pointe Golf Club Remove all highlights Hide unused items Sho…" at bounding box center [550, 115] width 970 height 756
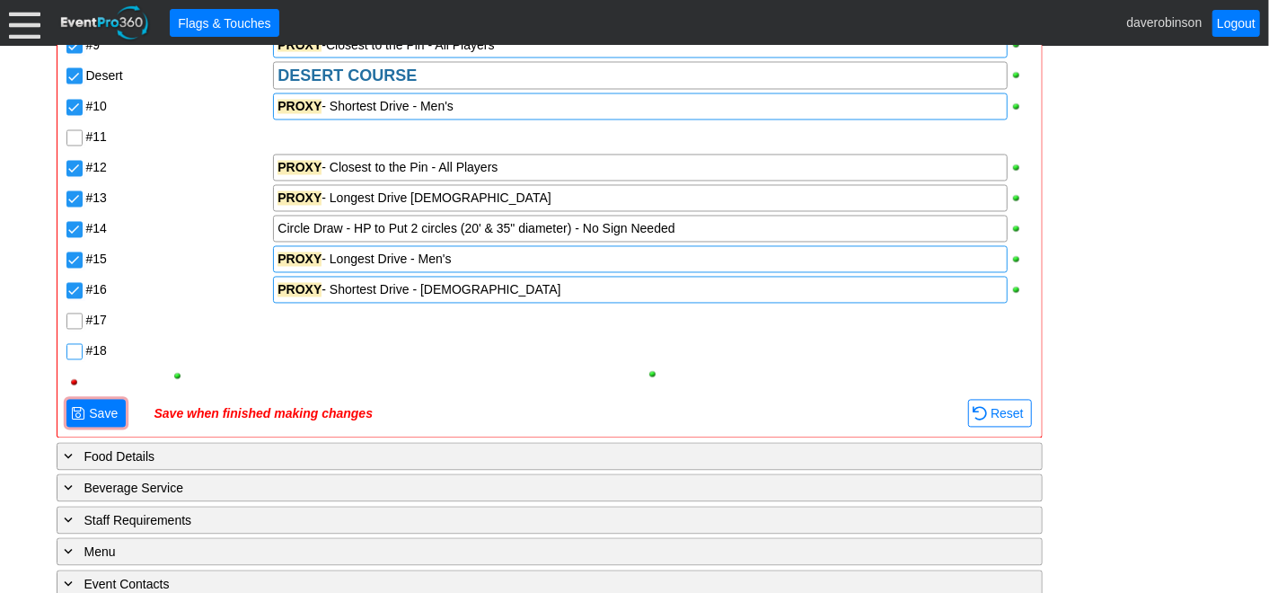
click at [72, 354] on input "#18" at bounding box center [76, 354] width 18 height 18
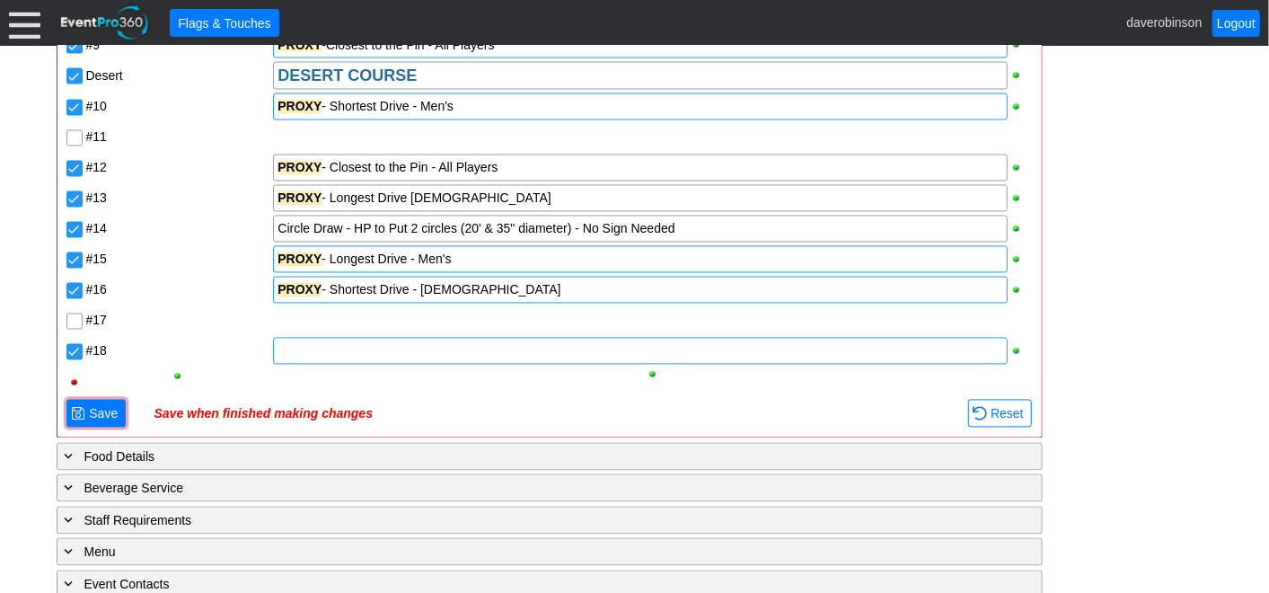
click at [279, 351] on div at bounding box center [640, 351] width 734 height 27
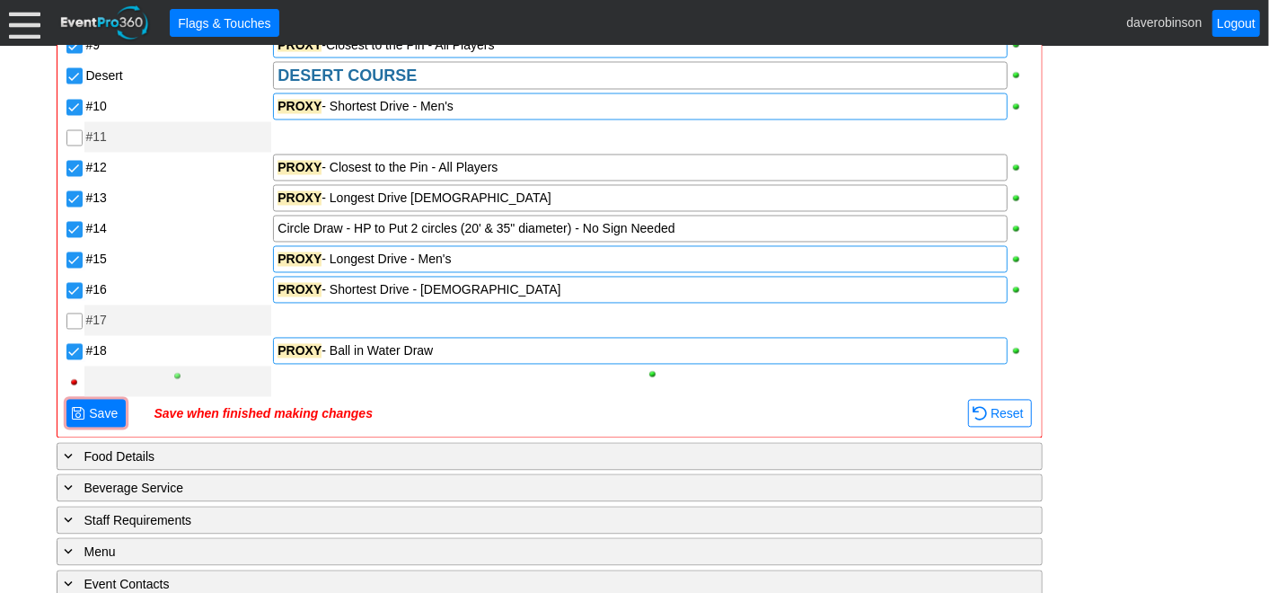
click at [235, 375] on div "Pointe POINTE COURSE #1 #2 PROXY - Ball in Sand Draw #3 ONE CLUB CHALLENGE - (N…" at bounding box center [550, 75] width 970 height 643
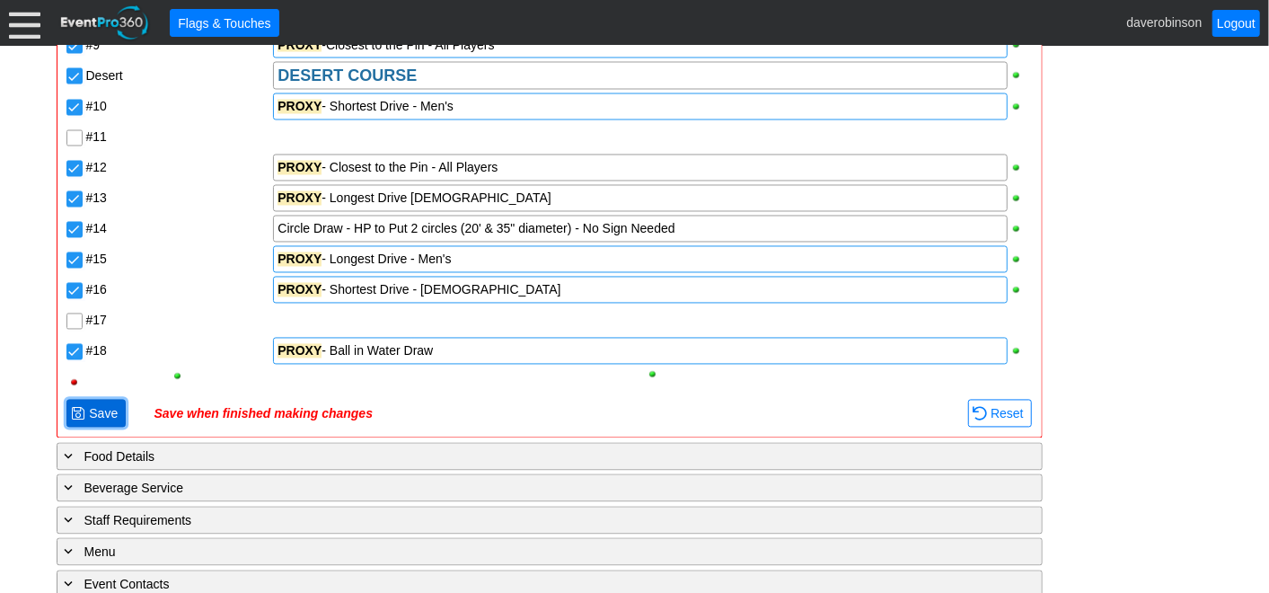
click at [93, 410] on span "Save" at bounding box center [103, 414] width 36 height 18
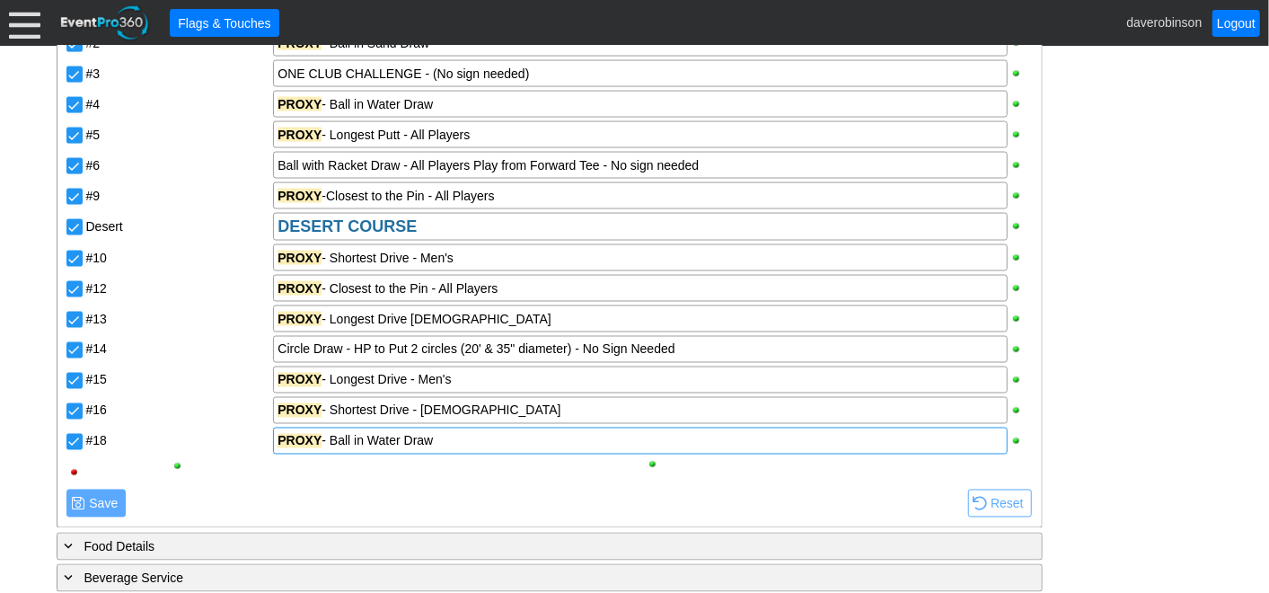
scroll to position [1497, 0]
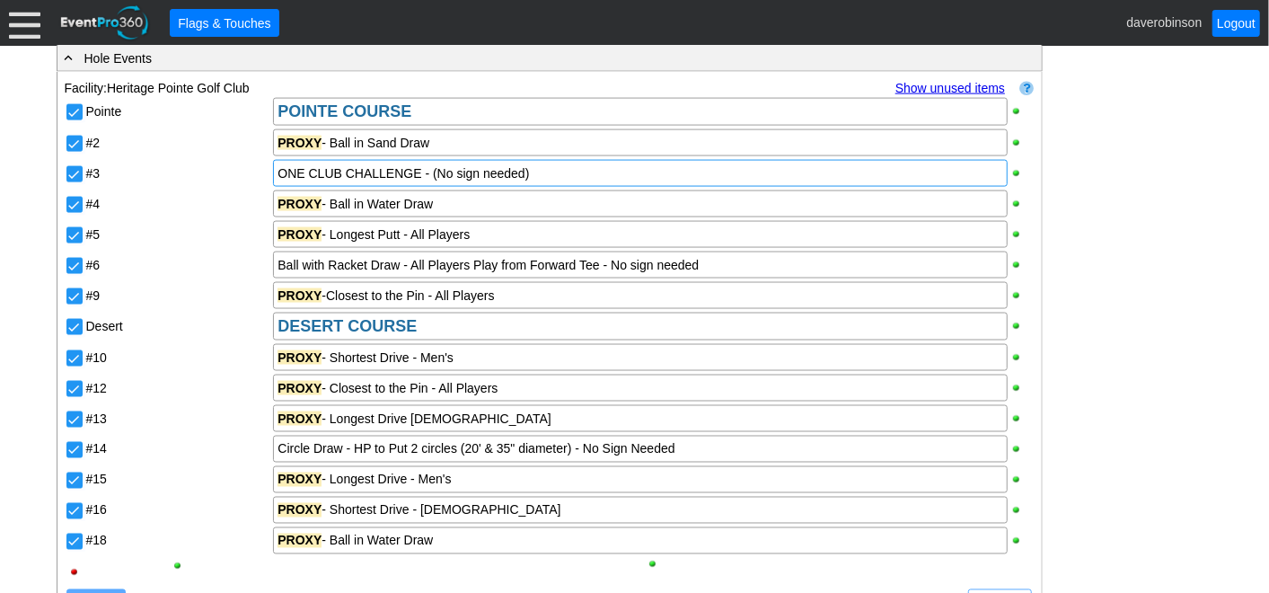
click at [629, 180] on div "ONE CLUB CHALLENGE - (No sign needed)" at bounding box center [640, 173] width 725 height 18
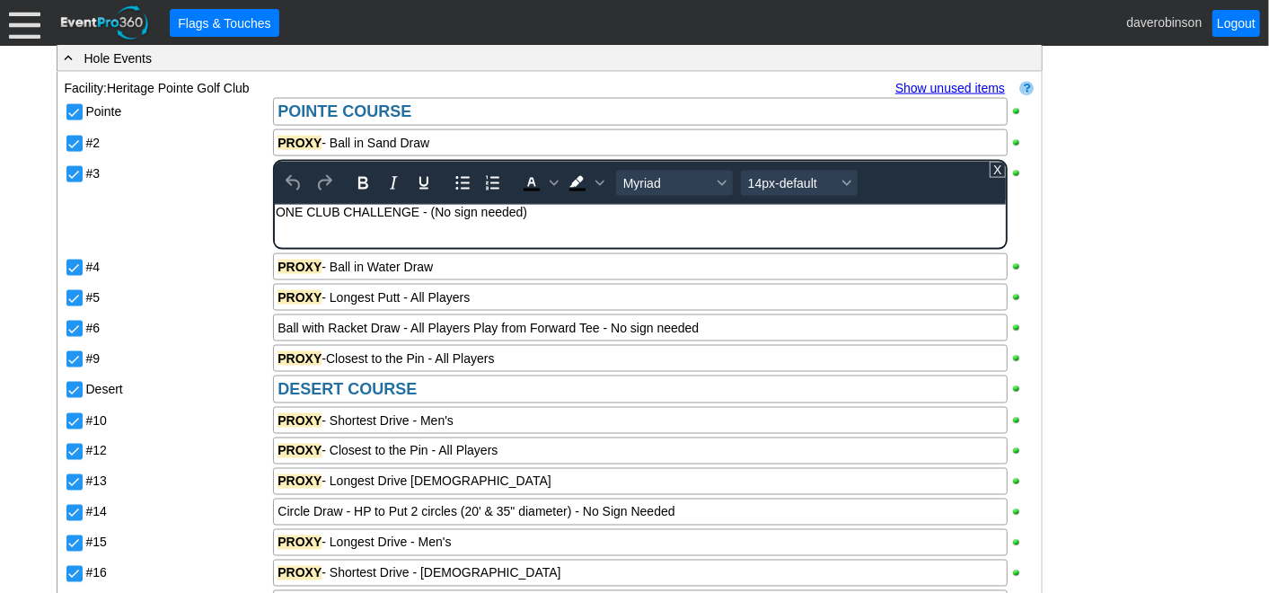
scroll to position [0, 0]
click at [625, 228] on html "ONE CLUB CHALLENGE - (No sign needed)" at bounding box center [640, 216] width 730 height 23
drag, startPoint x: 537, startPoint y: 212, endPoint x: 824, endPoint y: 397, distance: 341.0
click at [679, 210] on div "ONE CLUB CHALLENGE - (No sign needed) - Table, 2chairs & HP tent" at bounding box center [640, 212] width 728 height 14
click at [365, 184] on icon "Bold" at bounding box center [363, 183] width 10 height 13
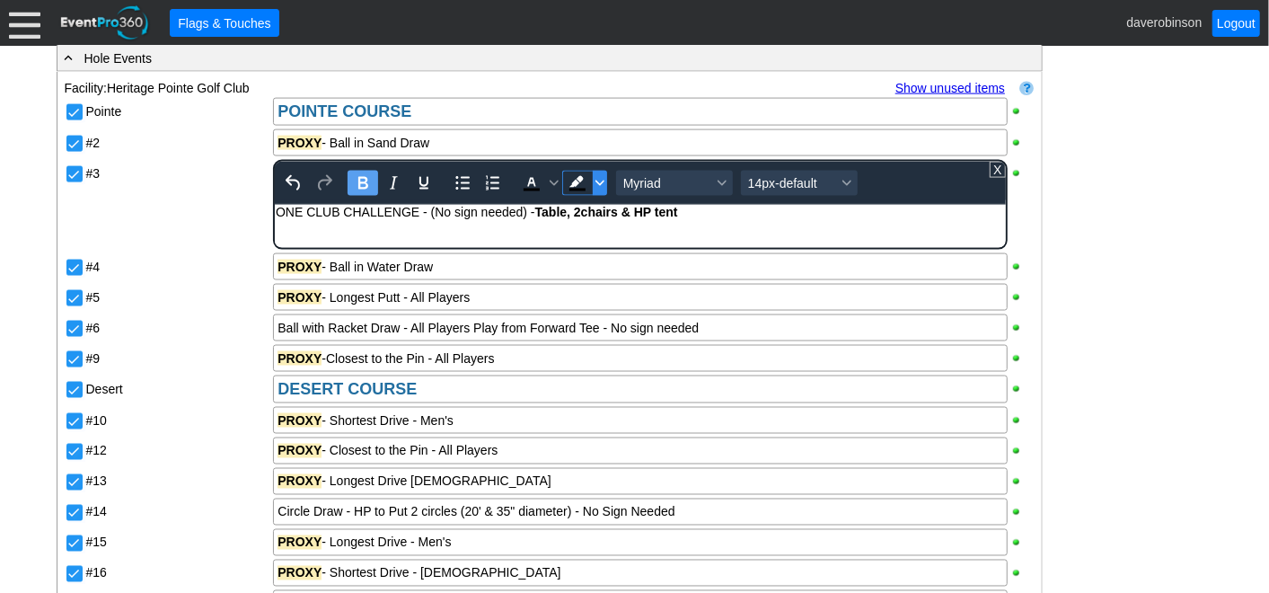
click at [602, 186] on span "Background color Black" at bounding box center [600, 183] width 14 height 25
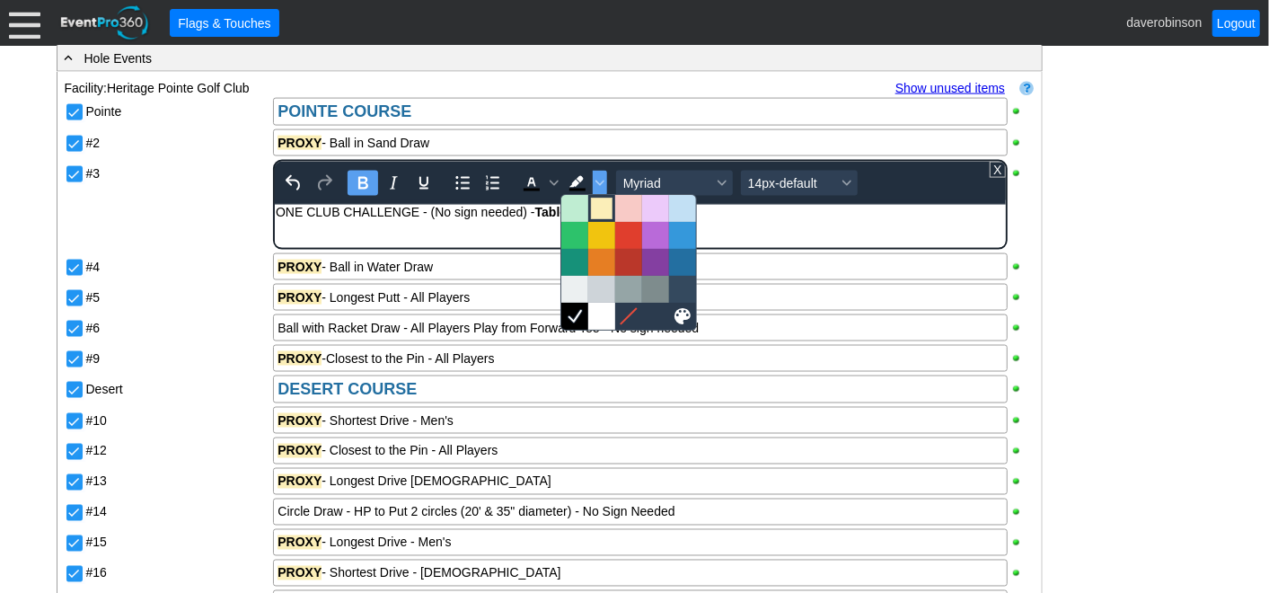
click at [610, 212] on div at bounding box center [602, 209] width 22 height 22
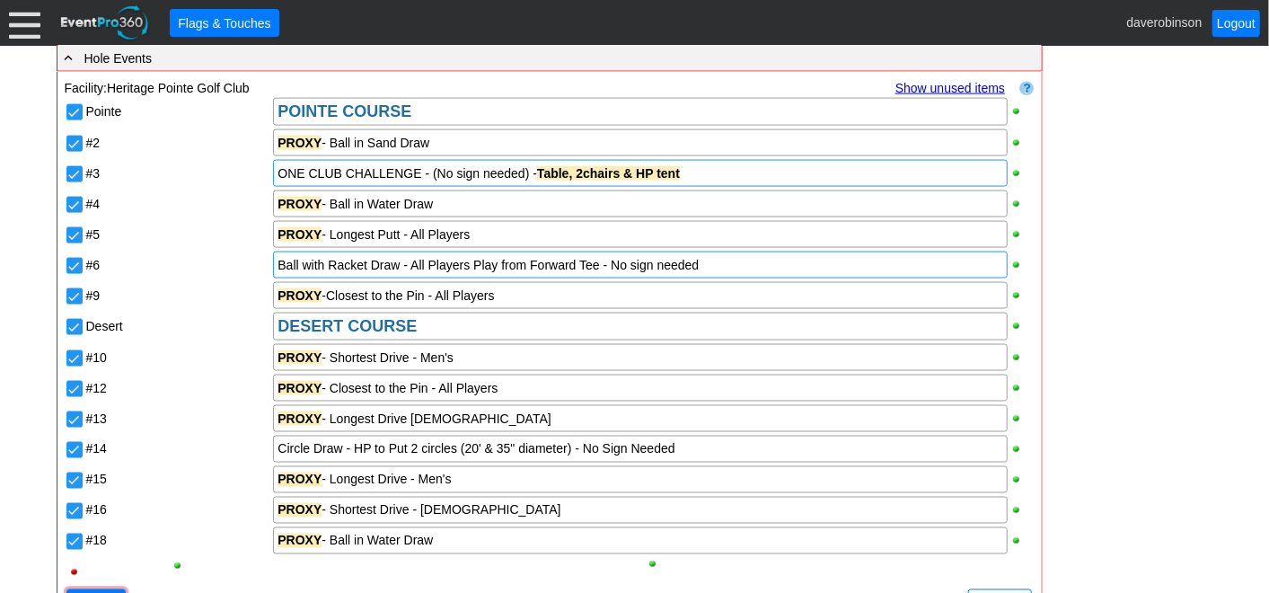
click at [759, 266] on div "Ball with Racket Draw - All Players Play from Forward Tee - No sign needed" at bounding box center [640, 265] width 725 height 18
drag, startPoint x: 538, startPoint y: 174, endPoint x: 591, endPoint y: 174, distance: 53.0
click at [591, 174] on div "ONE CLUB CHALLENGE - (No sign needed) - Table, 2chairs & HP tent" at bounding box center [640, 173] width 725 height 18
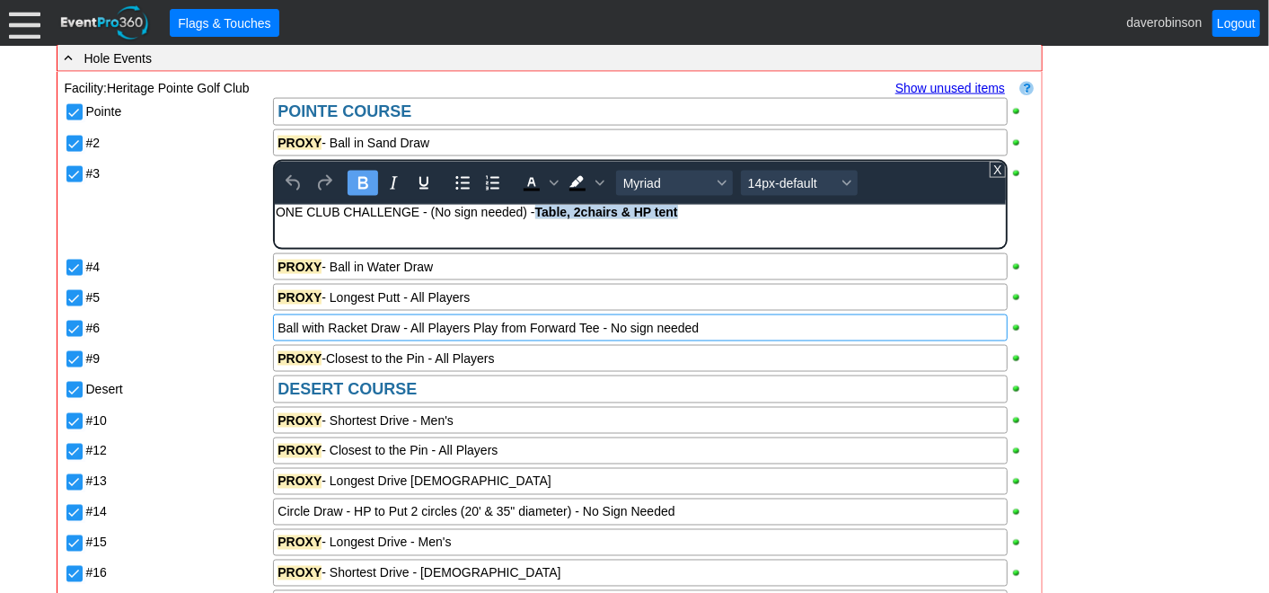
drag, startPoint x: 539, startPoint y: 211, endPoint x: 699, endPoint y: 223, distance: 160.3
click at [699, 223] on body "ONE CLUB CHALLENGE - (No sign needed) - Table, 2chairs & HP tent" at bounding box center [640, 216] width 730 height 23
copy strong "Table, 2chairs & HP tent"
click at [743, 329] on div "Pointe POINTE COURSE #1 #2 PROXY - Ball in Sand Draw #3 ONE CLUB CHALLENGE - (N…" at bounding box center [550, 372] width 970 height 553
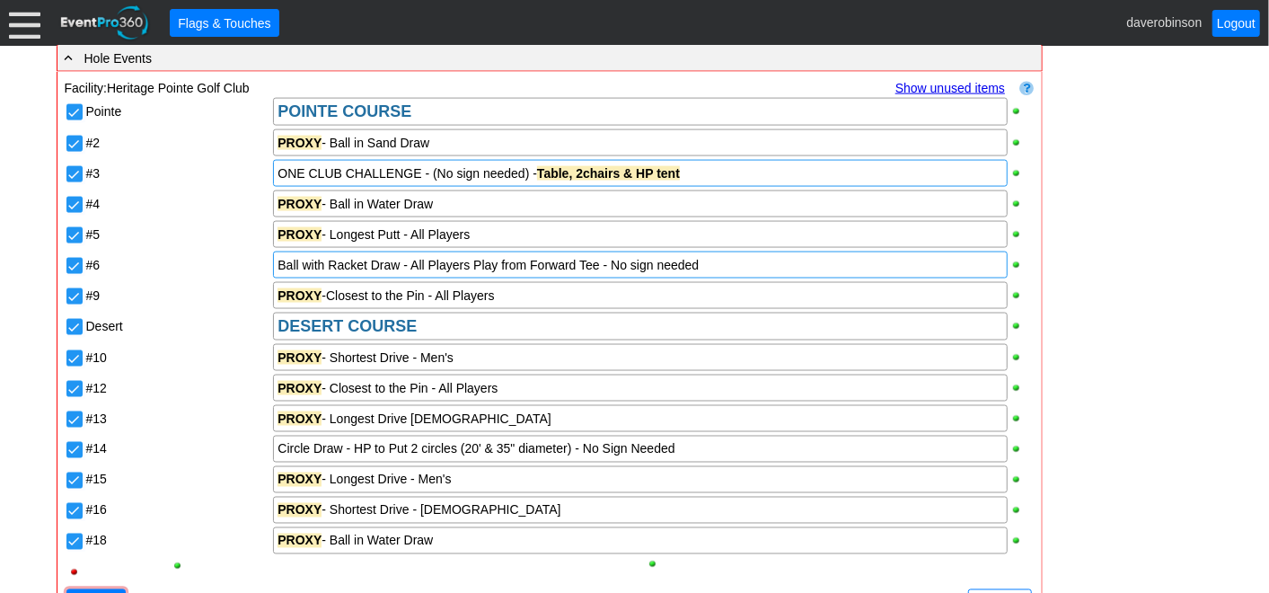
click at [733, 272] on div "Ball with Racket Draw - All Players Play from Forward Tee - No sign needed" at bounding box center [640, 264] width 734 height 27
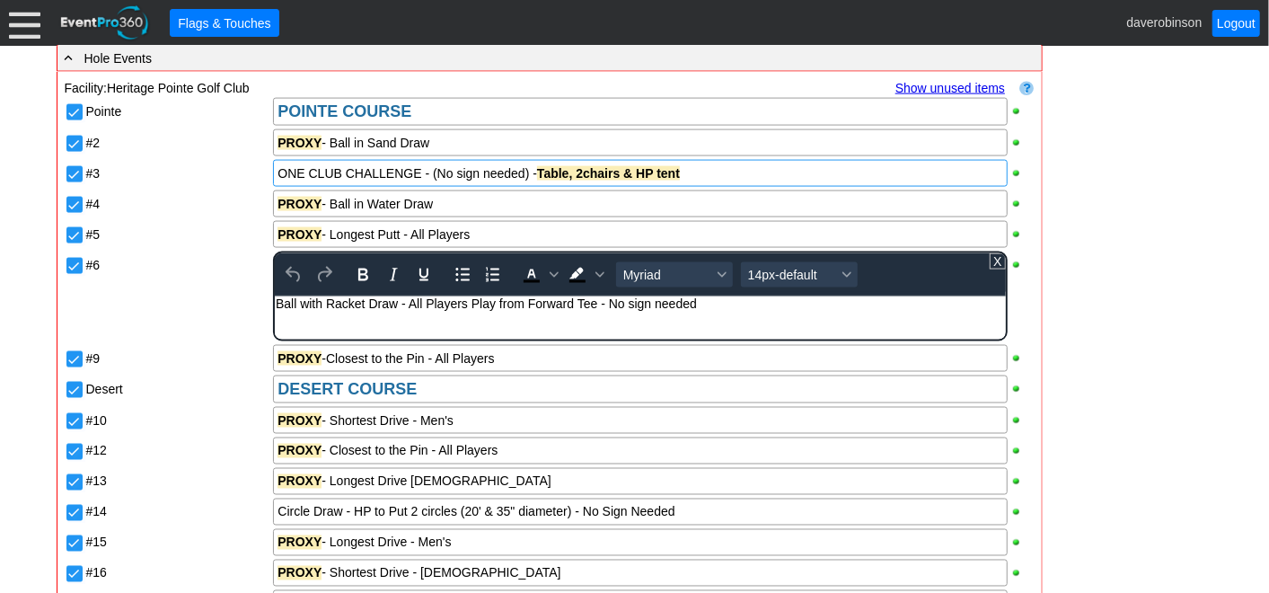
click at [725, 300] on div "Ball with Racket Draw - All Players Play from Forward Tee - No sign needed" at bounding box center [640, 303] width 728 height 14
click at [698, 306] on div "Ball with Racket Draw - All Players Play from Forward Tee - No sign needed Tabl…" at bounding box center [640, 303] width 728 height 14
click at [868, 303] on div "Ball with Racket Draw - All Players Play from Forward Tee - No sign needed - Ta…" at bounding box center [640, 303] width 728 height 14
click at [707, 308] on div "Ball with Racket Draw - All Players Play from Forward Tee - No sign needed - Ta…" at bounding box center [640, 303] width 728 height 14
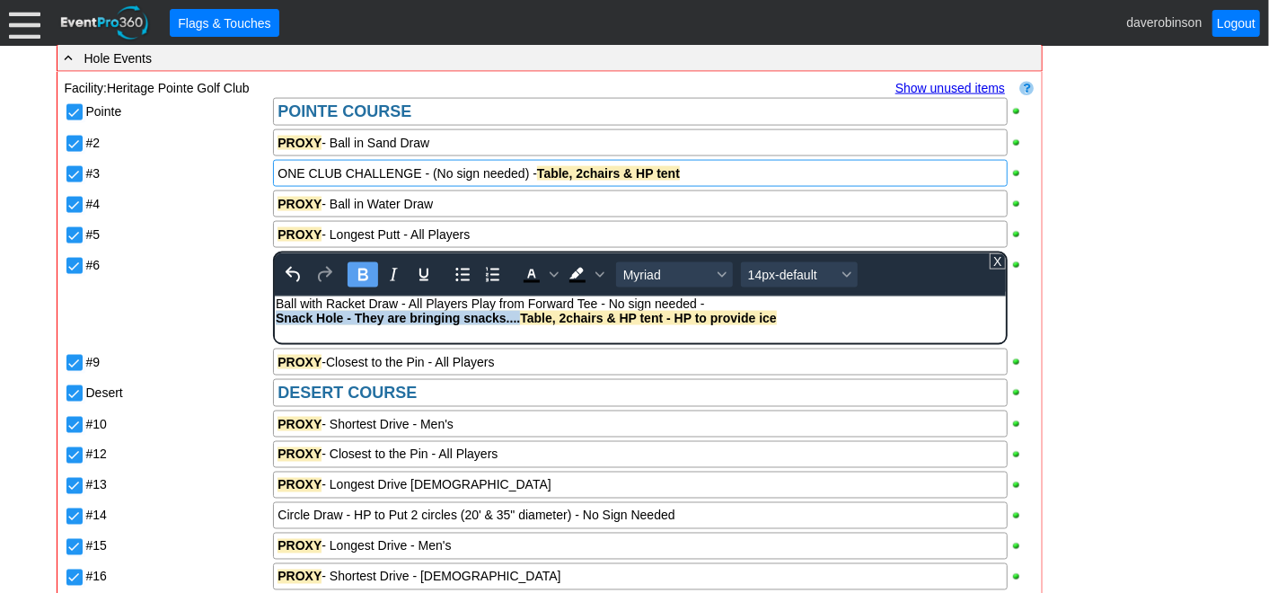
drag, startPoint x: 277, startPoint y: 322, endPoint x: 521, endPoint y: 315, distance: 244.4
click at [521, 315] on strong "Snack Hole - They are bringing snacks....Table, 2chairs & HP tent - HP to provi…" at bounding box center [526, 318] width 501 height 14
click at [598, 274] on icon "Background color Black" at bounding box center [599, 274] width 9 height 5
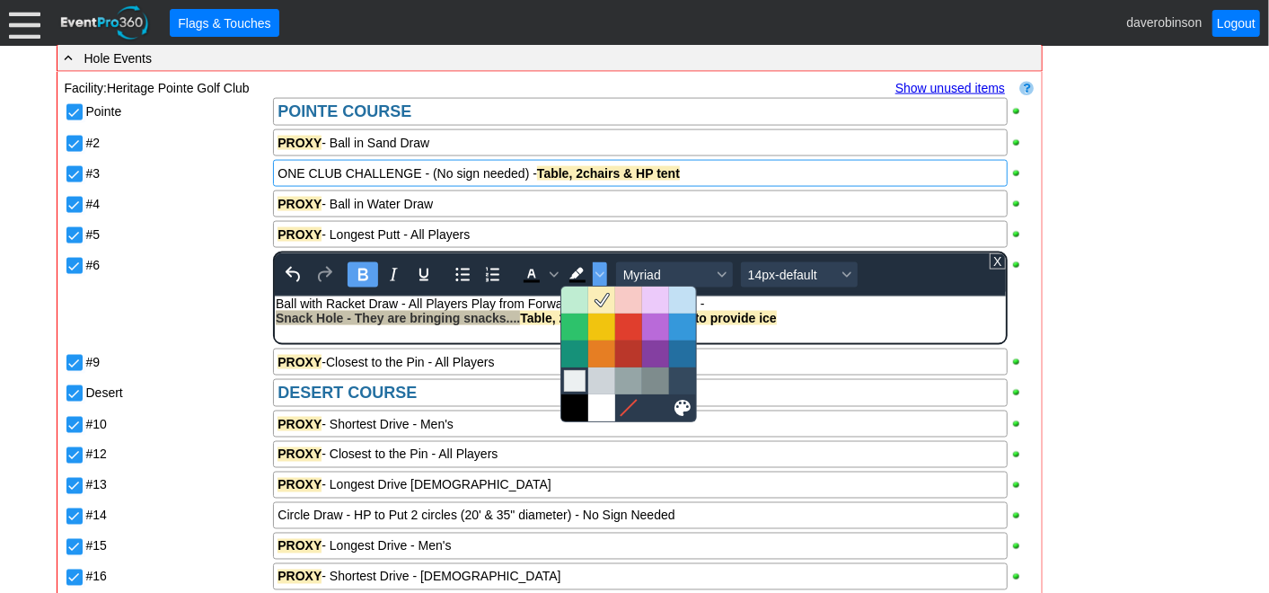
click at [579, 382] on div at bounding box center [575, 381] width 22 height 22
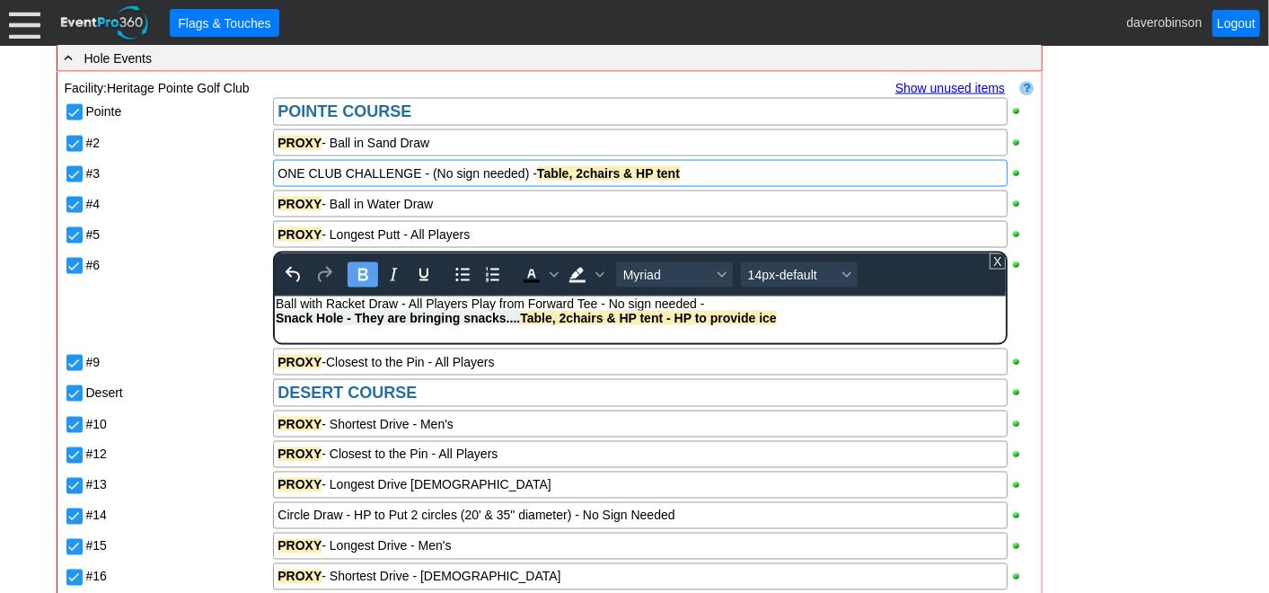
click at [668, 334] on html "Ball with Racket Draw - All Players Play from Forward Tee - No sign needed - Sn…" at bounding box center [640, 315] width 730 height 38
drag, startPoint x: 669, startPoint y: 318, endPoint x: 778, endPoint y: 315, distance: 108.7
click at [778, 315] on div "Snack Hole - They are bringing snacks.... Table, 2chairs & HP tent - HP to prov…" at bounding box center [640, 318] width 728 height 14
click at [599, 275] on icon "Background color Light Gray" at bounding box center [599, 274] width 9 height 9
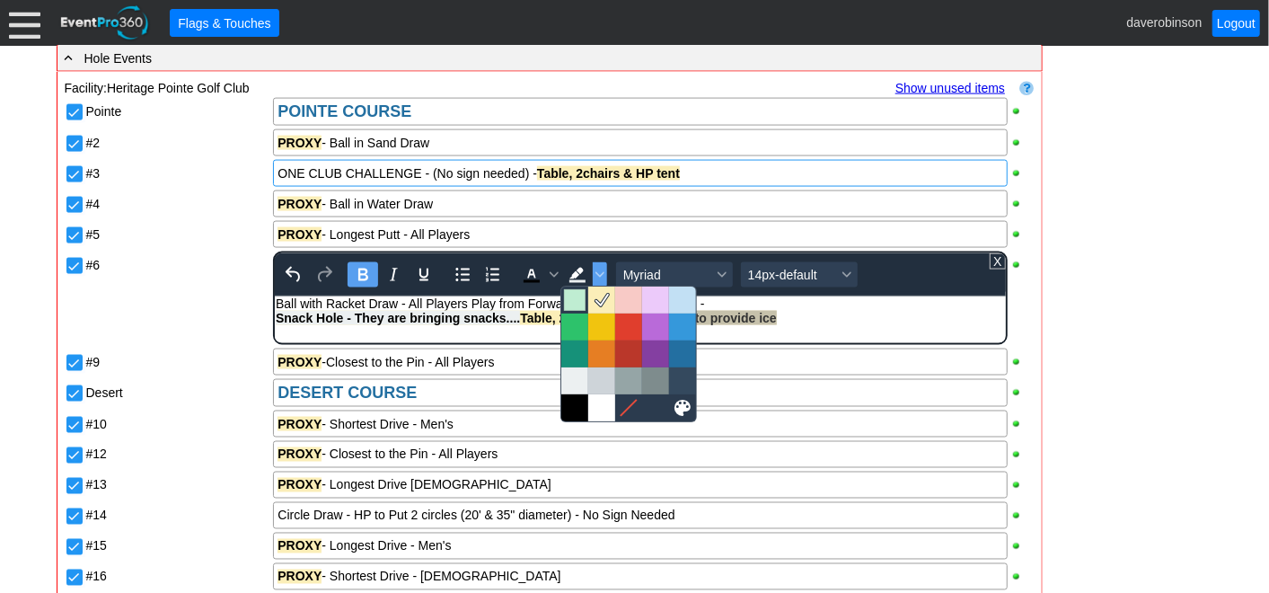
click at [579, 303] on div at bounding box center [575, 300] width 22 height 22
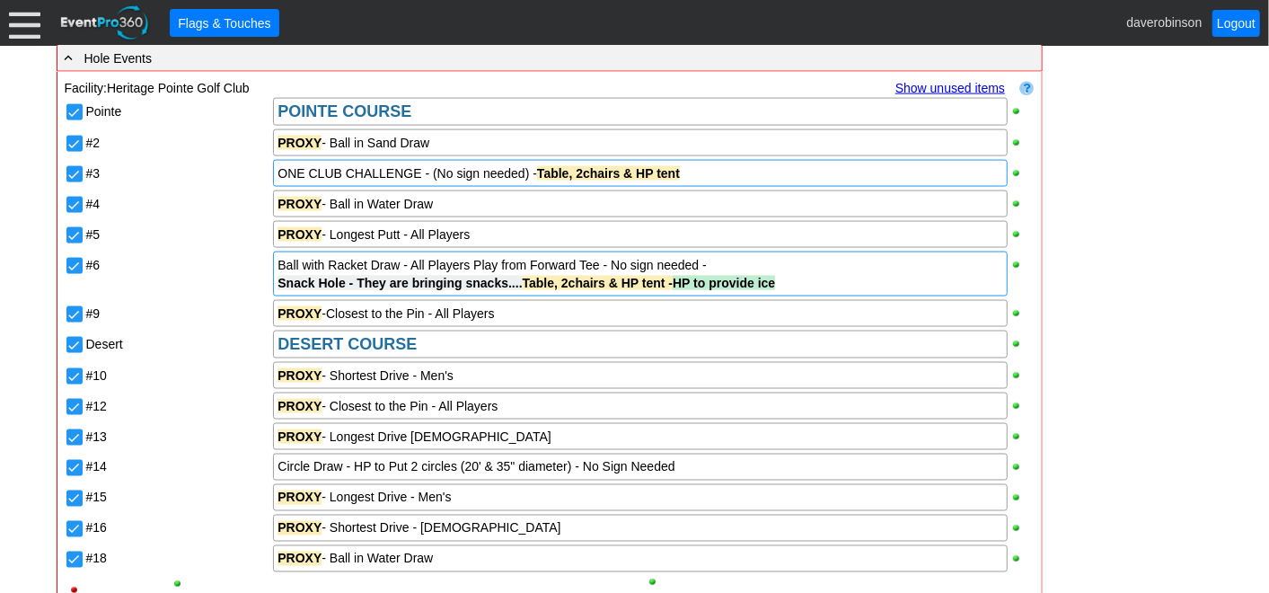
click at [803, 284] on div "Snack Hole - They are bringing snacks.... Table, 2chairs & HP tent - HP to prov…" at bounding box center [640, 283] width 725 height 18
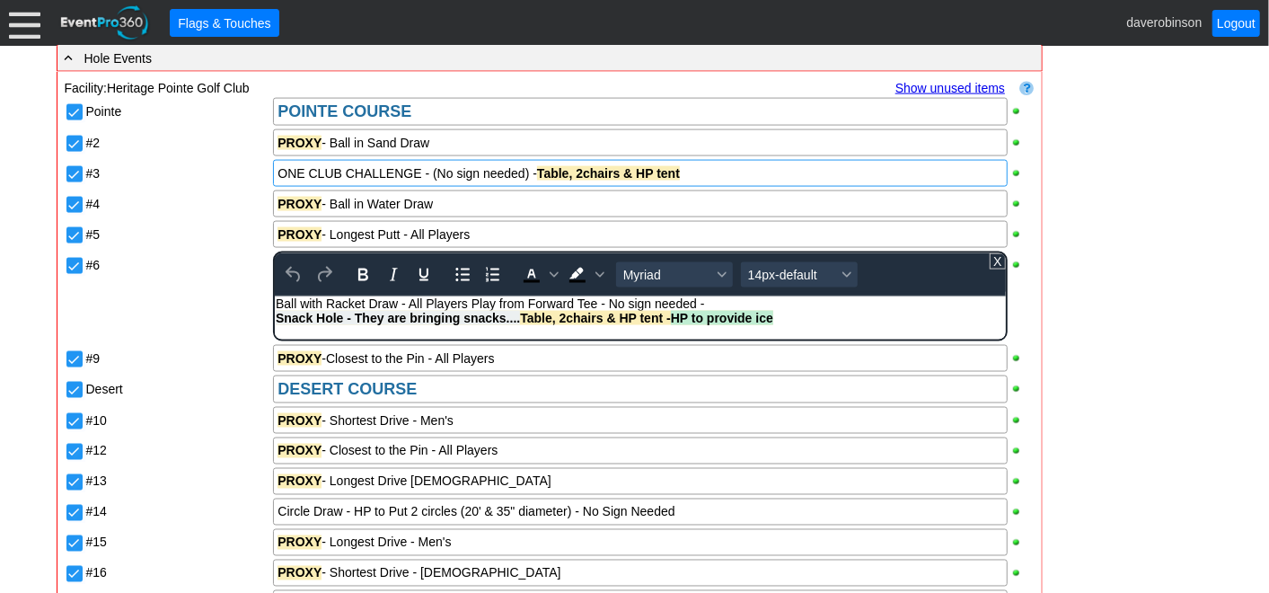
click at [786, 327] on body "Ball with Racket Draw - All Players Play from Forward Tee - No sign needed - Sn…" at bounding box center [640, 315] width 730 height 38
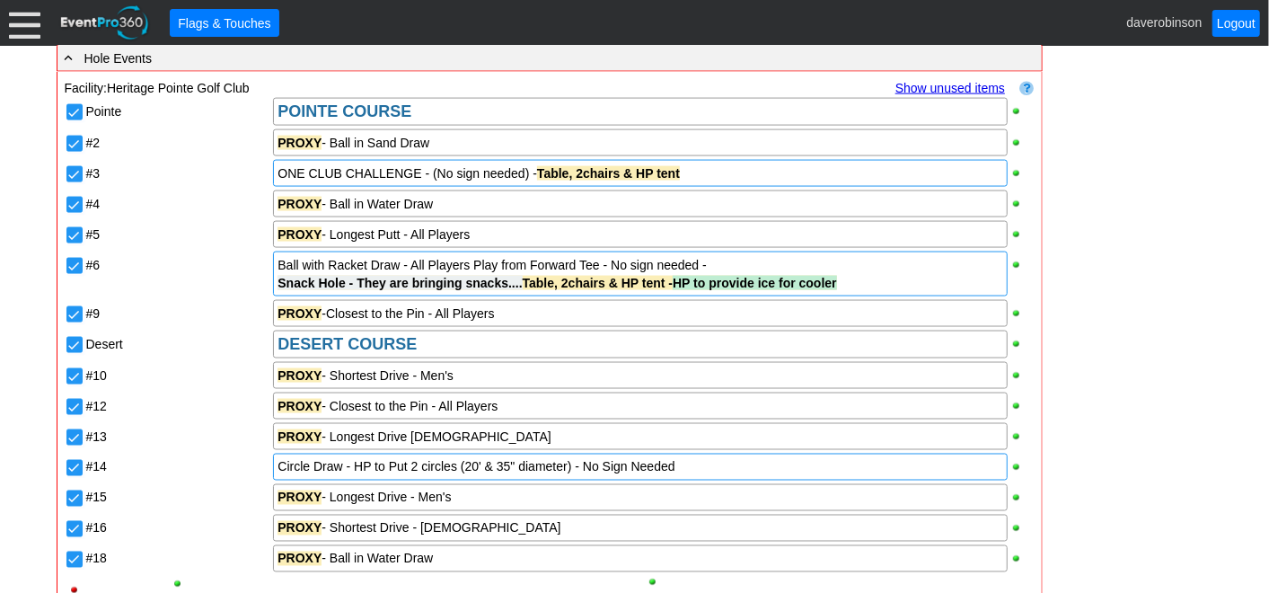
click at [734, 467] on div "Circle Draw - HP to Put 2 circles (20' & 35" diameter) - No Sign Needed" at bounding box center [640, 467] width 725 height 18
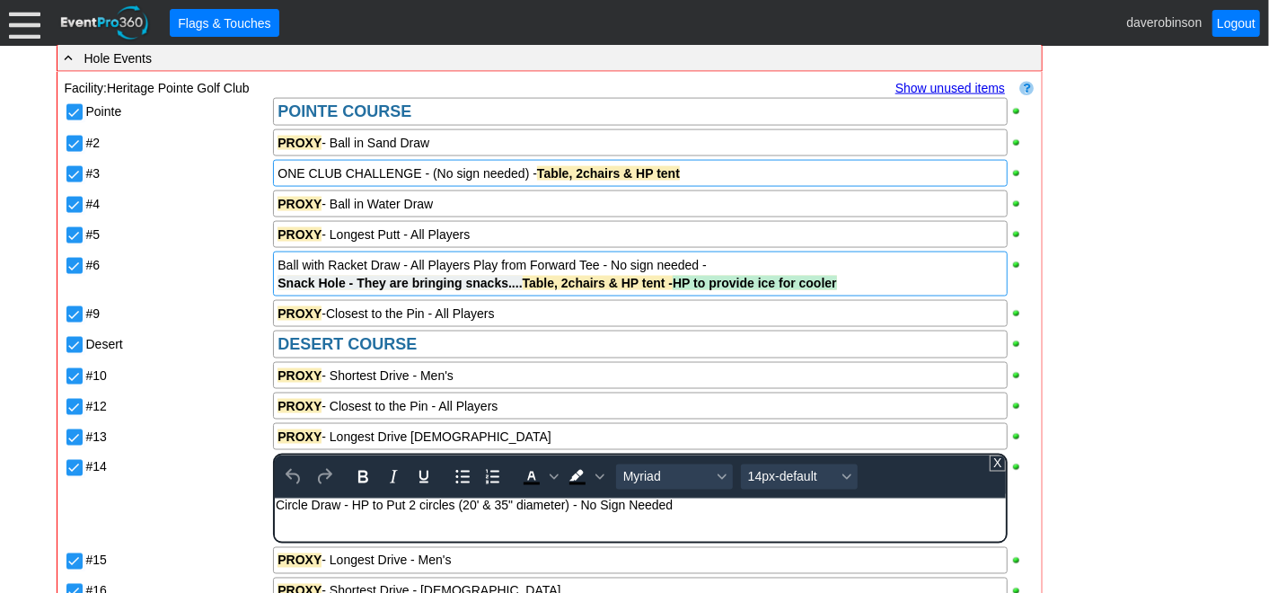
click at [689, 505] on div "Circle Draw - HP to Put 2 circles (20' & 35" diameter) - No Sign Needed" at bounding box center [640, 505] width 728 height 14
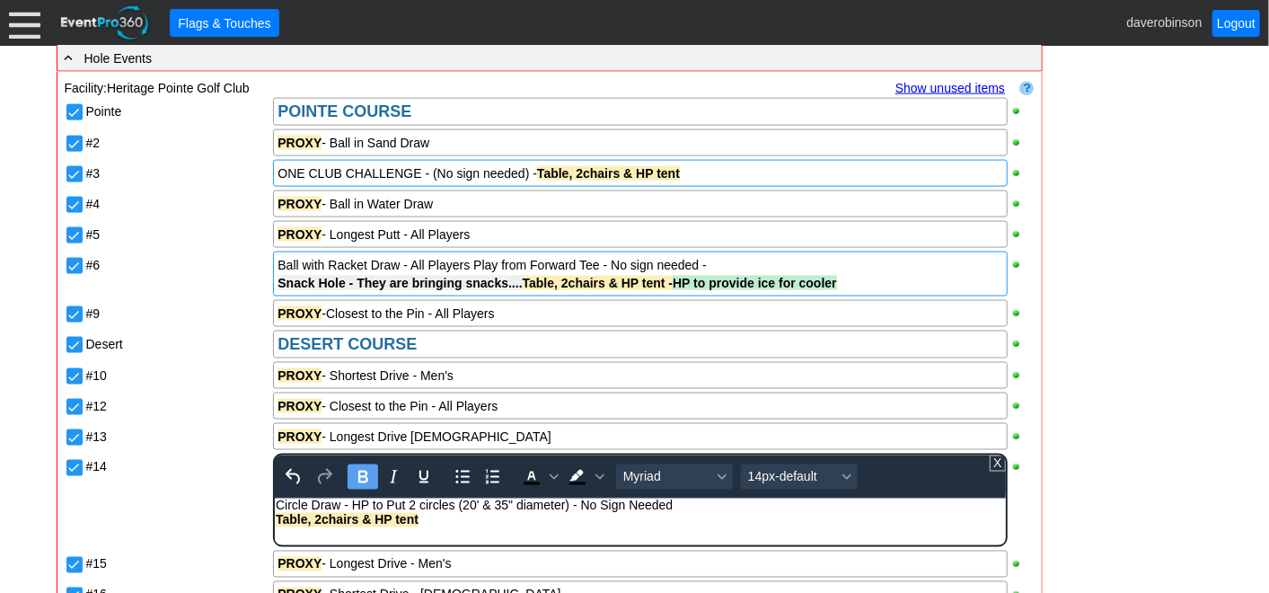
click at [319, 518] on strong "Table, 2chairs & HP tent" at bounding box center [347, 519] width 143 height 14
click at [432, 524] on div "Table, 4 chairs & HP tent" at bounding box center [640, 519] width 728 height 14
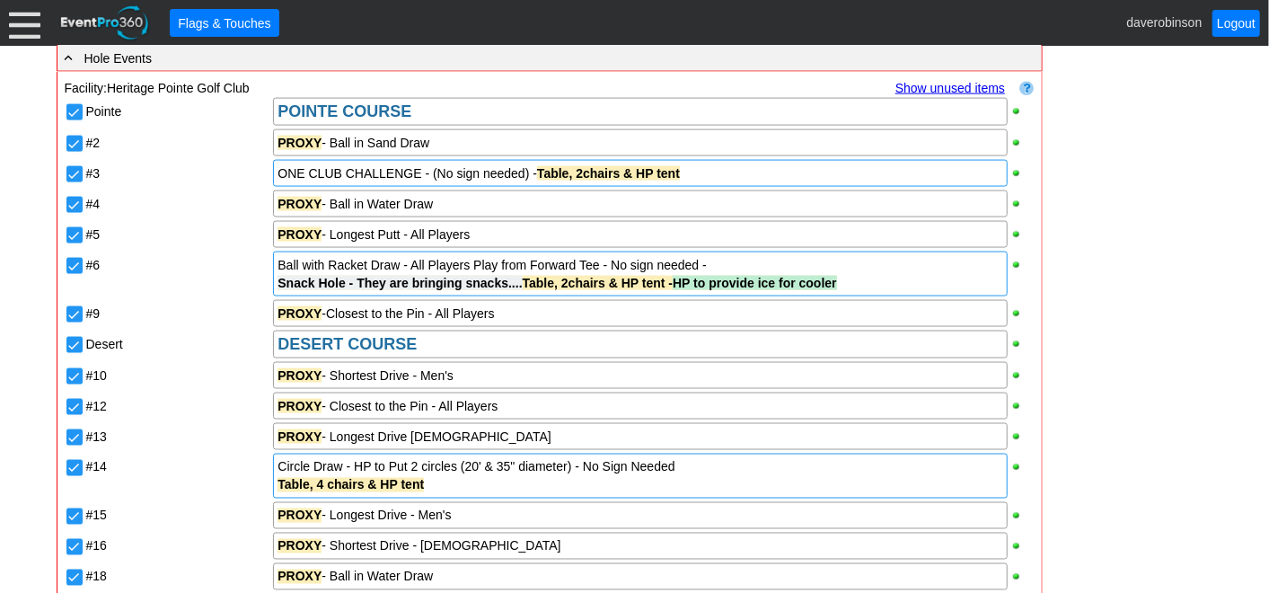
click at [215, 495] on div "#14" at bounding box center [178, 476] width 188 height 48
drag, startPoint x: 277, startPoint y: 283, endPoint x: 321, endPoint y: 286, distance: 44.2
click at [321, 286] on span "Snack Hole - They are bringing snacks...." at bounding box center [400, 283] width 244 height 14
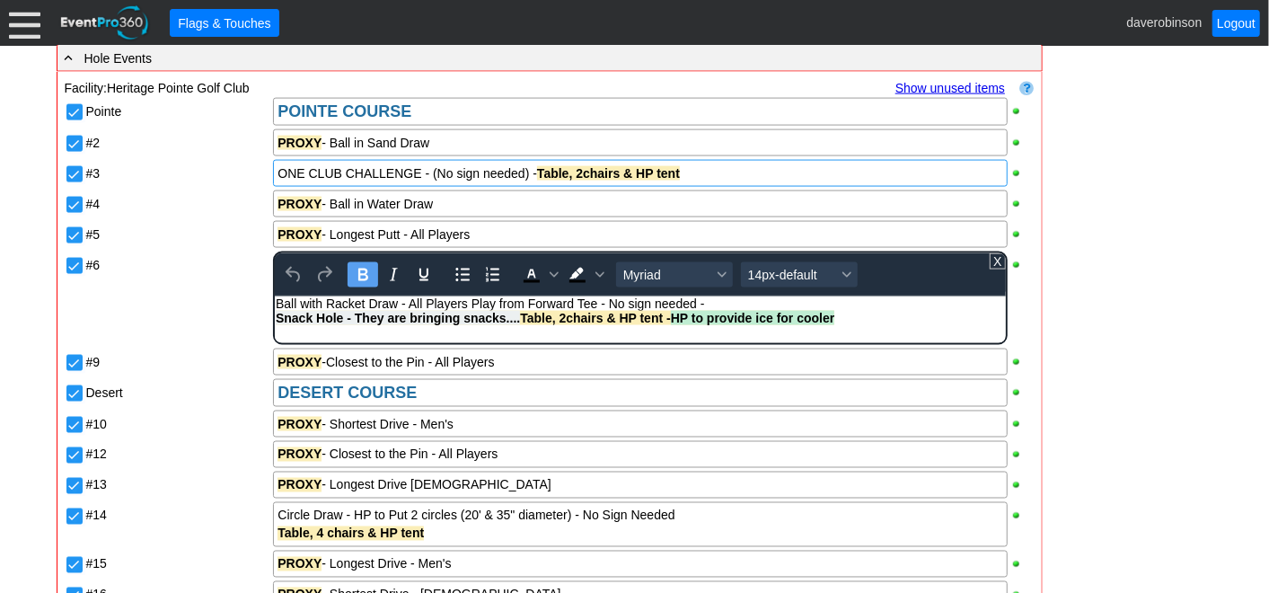
drag, startPoint x: 278, startPoint y: 321, endPoint x: 842, endPoint y: 315, distance: 564.9
click at [842, 315] on div "Snack Hole - They are bringing snacks.... Table, 2chairs & HP tent - HP to prov…" at bounding box center [640, 318] width 728 height 14
copy strong "Snack Hole - They are bringing snacks.... Table, 2chairs & HP tent - HP to prov…"
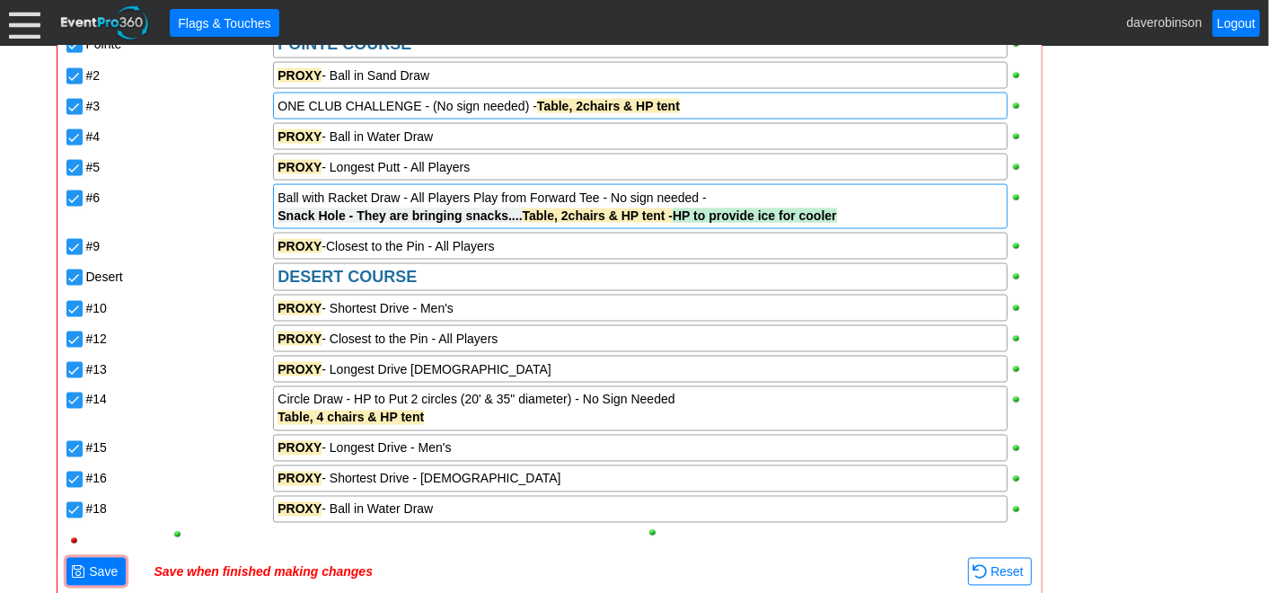
scroll to position [1597, 0]
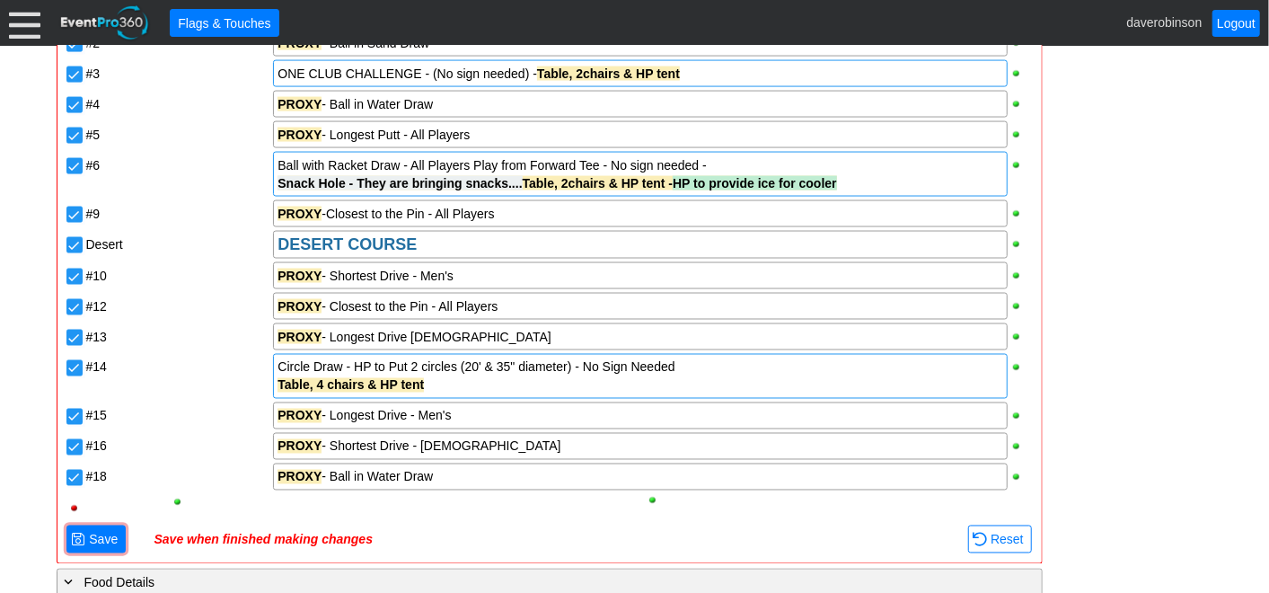
click at [278, 383] on strong "Table, 4 chairs & HP tent" at bounding box center [351, 385] width 146 height 14
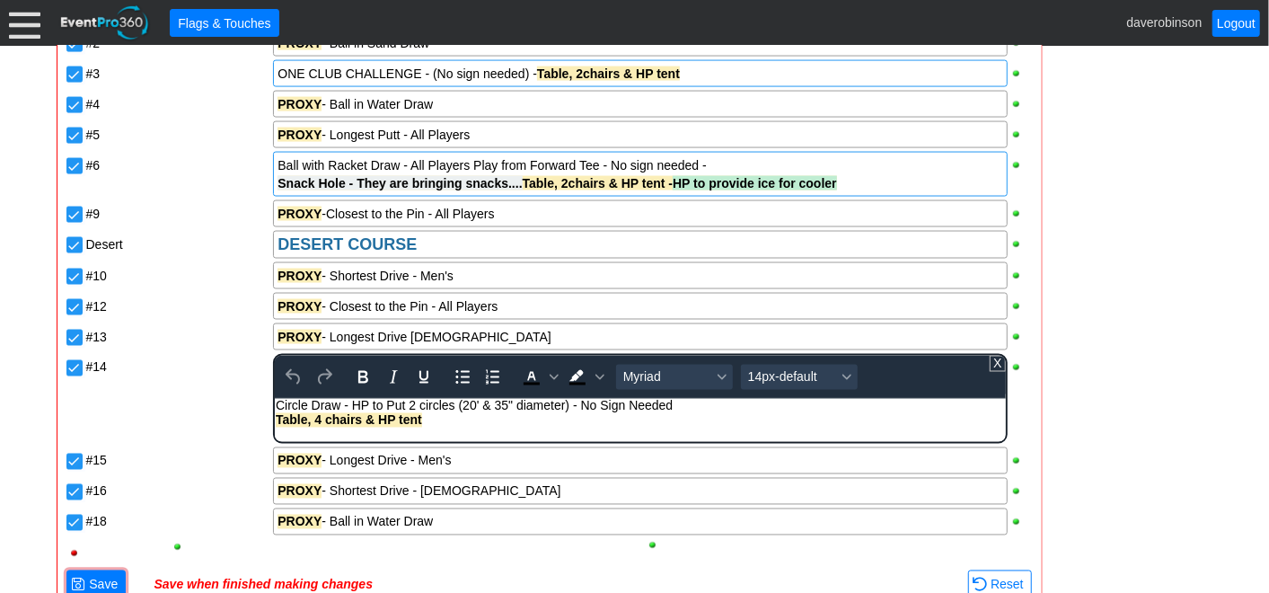
scroll to position [0, 0]
click at [279, 426] on strong "Table, 4 chairs & HP tent" at bounding box center [349, 420] width 146 height 14
click at [276, 421] on strong "Table, 4 chairs & HP tent" at bounding box center [349, 420] width 146 height 14
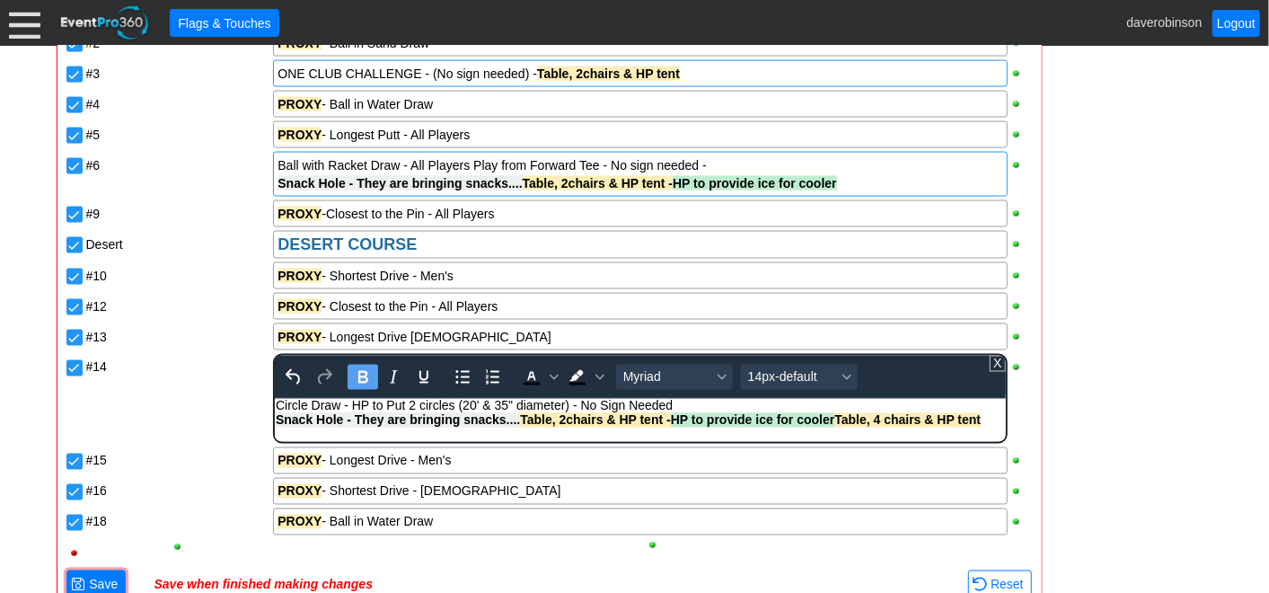
click at [566, 421] on span "Snack Hole - They are bringing snacks.... Table, 2chairs & HP tent - HP to prov…" at bounding box center [555, 420] width 559 height 14
click at [841, 421] on strong "Snack Hole - They are bringing snacks.... Table, 4 chairs & HP tent - HP to pro…" at bounding box center [630, 420] width 709 height 14
drag, startPoint x: 841, startPoint y: 421, endPoint x: 984, endPoint y: 414, distance: 143.9
click at [984, 414] on strong "Snack Hole - They are bringing snacks.... Table, 4 chairs & HP tent - HP to pro…" at bounding box center [630, 420] width 709 height 14
click at [760, 421] on span "HP to provide ice for cooler" at bounding box center [756, 420] width 164 height 14
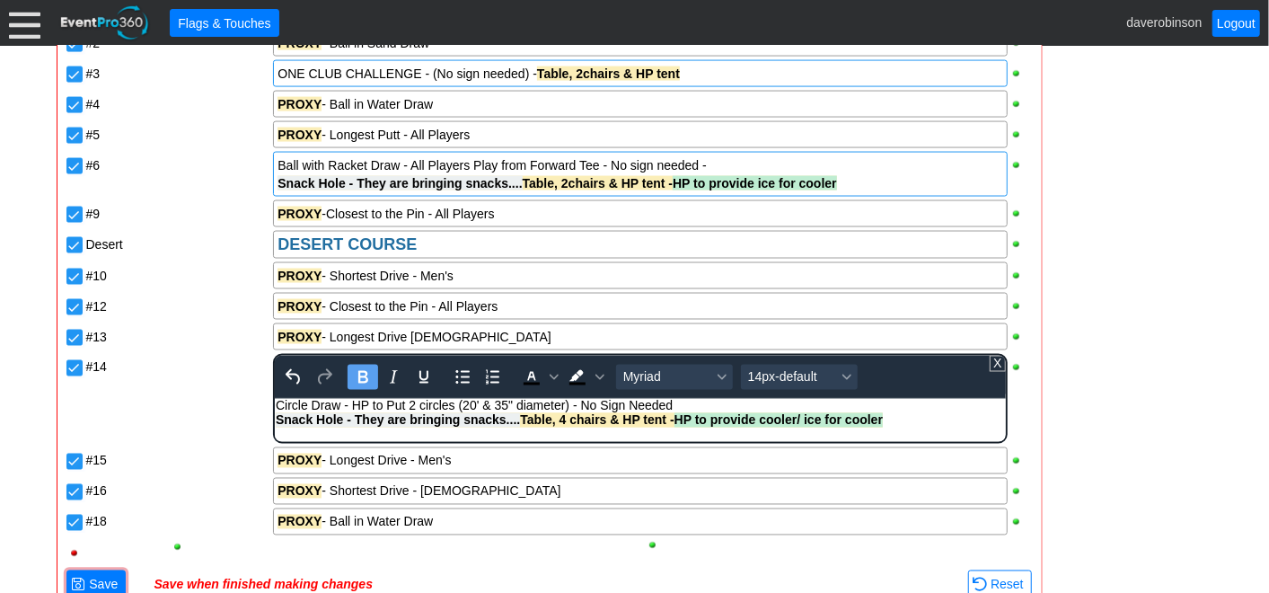
click at [897, 421] on div "Snack Hole - They are bringing snacks.... Table, 4 chairs & HP tent - HP to pro…" at bounding box center [640, 420] width 728 height 14
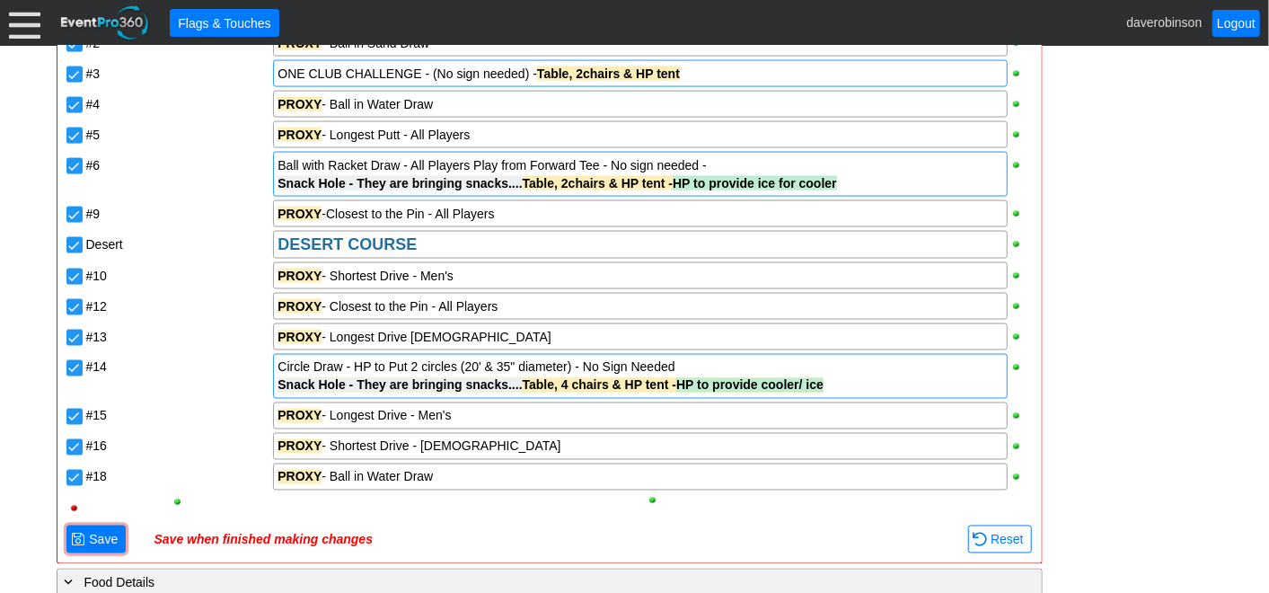
click at [801, 186] on span "HP to provide ice for cooler" at bounding box center [755, 183] width 164 height 14
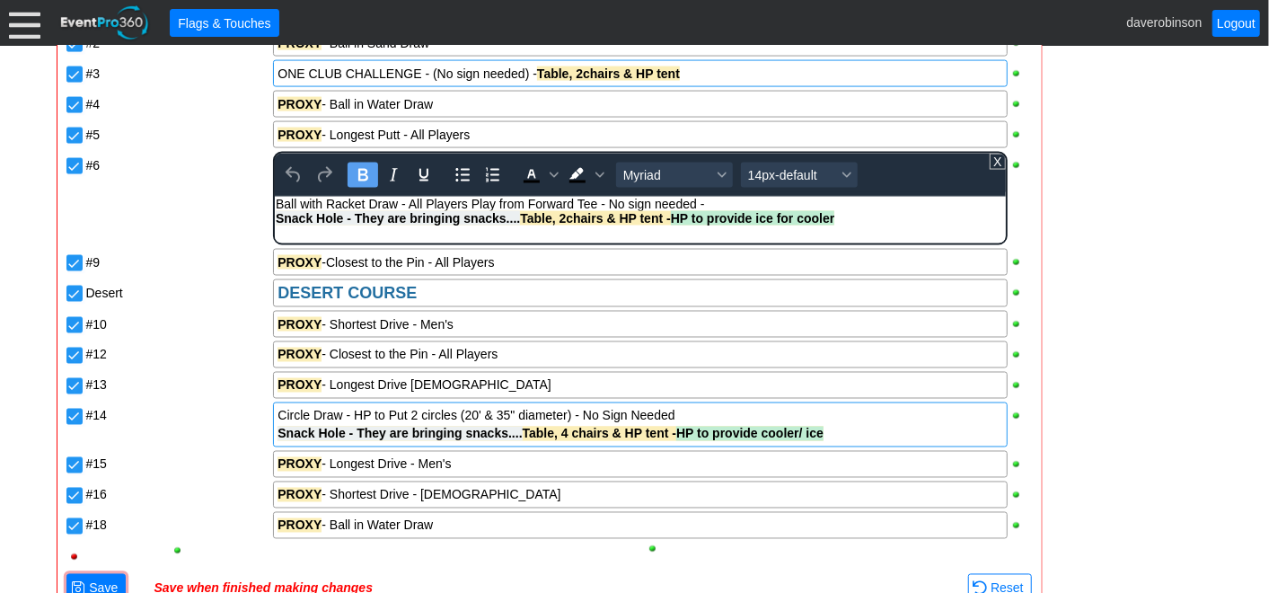
click at [802, 216] on span "HP to provide ice for cooler" at bounding box center [753, 218] width 164 height 14
click at [805, 226] on body "Ball with Racket Draw - All Players Play from Forward Tee - No sign needed - Sn…" at bounding box center [640, 216] width 730 height 38
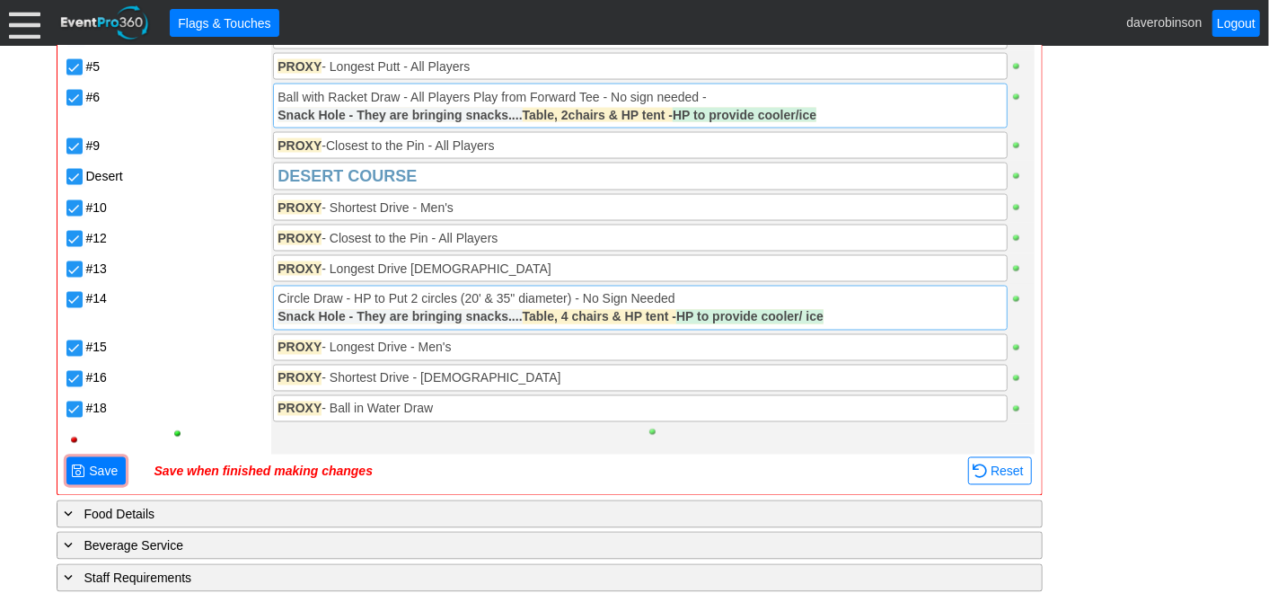
scroll to position [1696, 0]
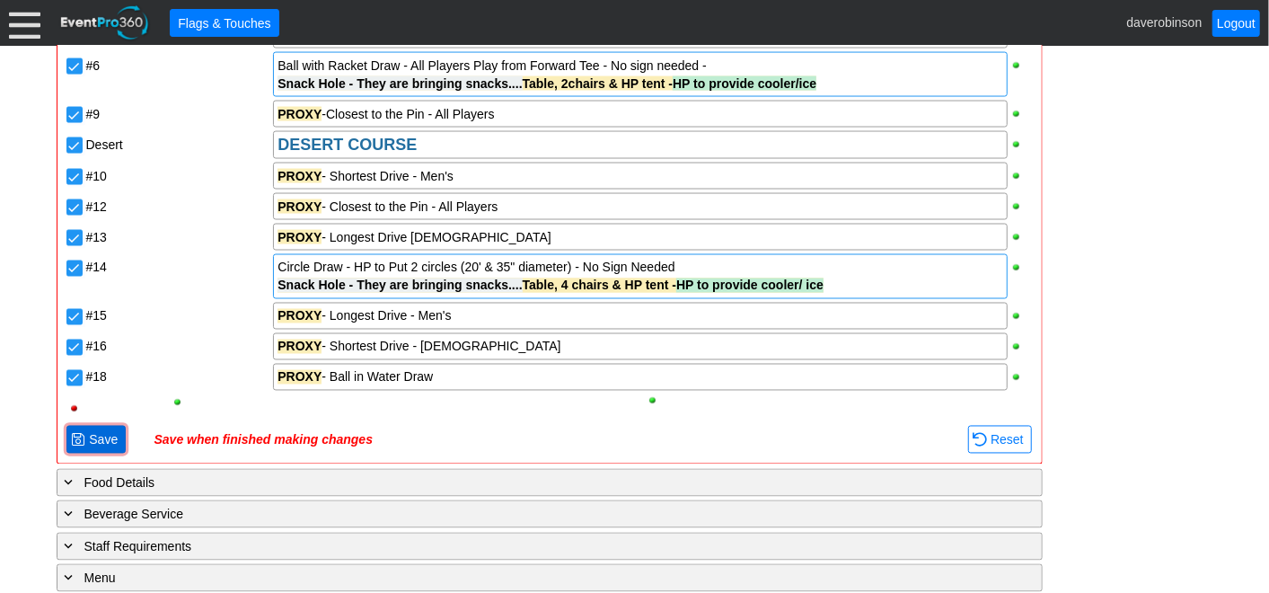
click at [95, 431] on span "Save" at bounding box center [103, 440] width 36 height 18
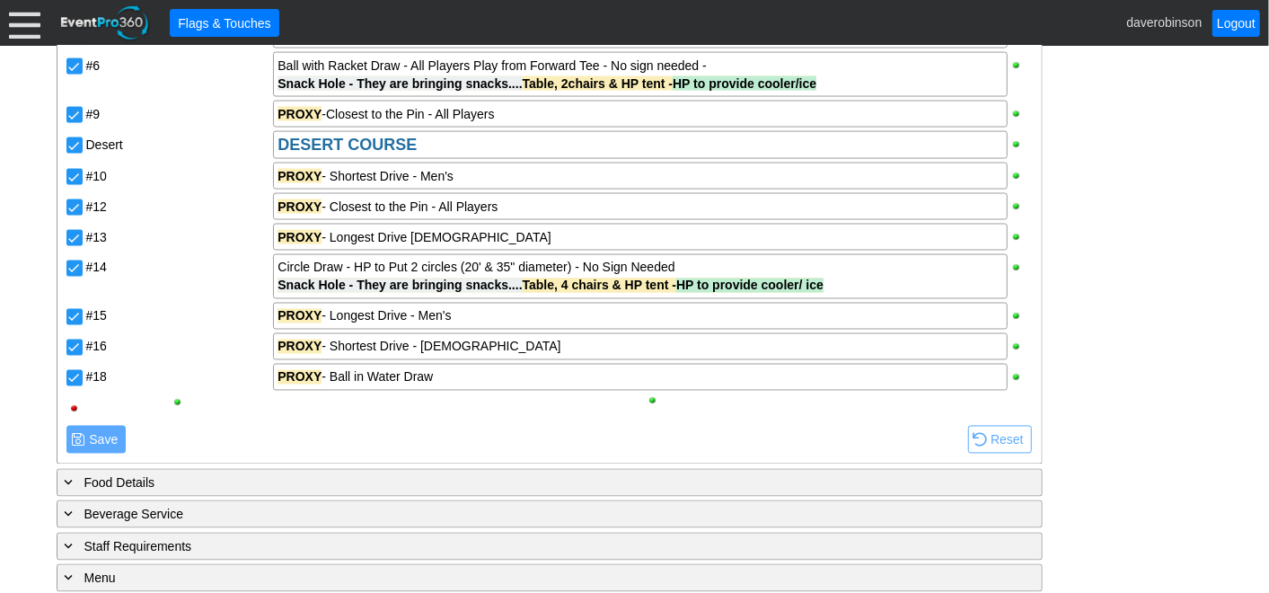
scroll to position [1597, 0]
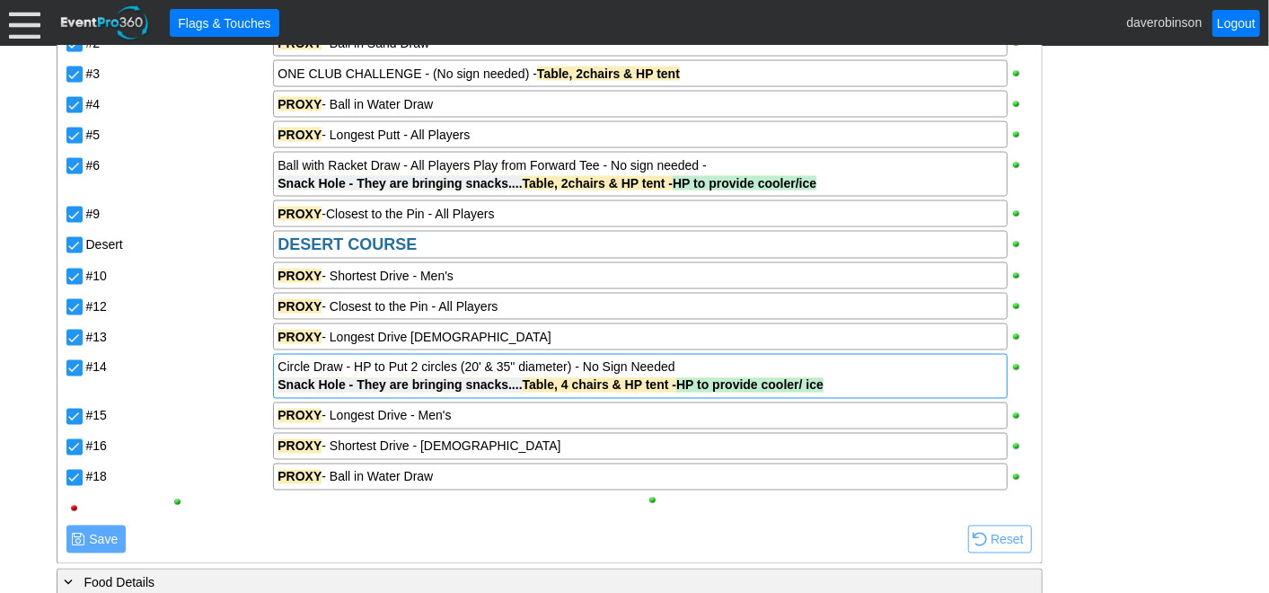
drag, startPoint x: 561, startPoint y: 383, endPoint x: 572, endPoint y: 383, distance: 10.8
click at [572, 383] on span "Snack Hole - They are bringing snacks.... Table, 4 chairs & HP tent - HP to pro…" at bounding box center [551, 385] width 546 height 14
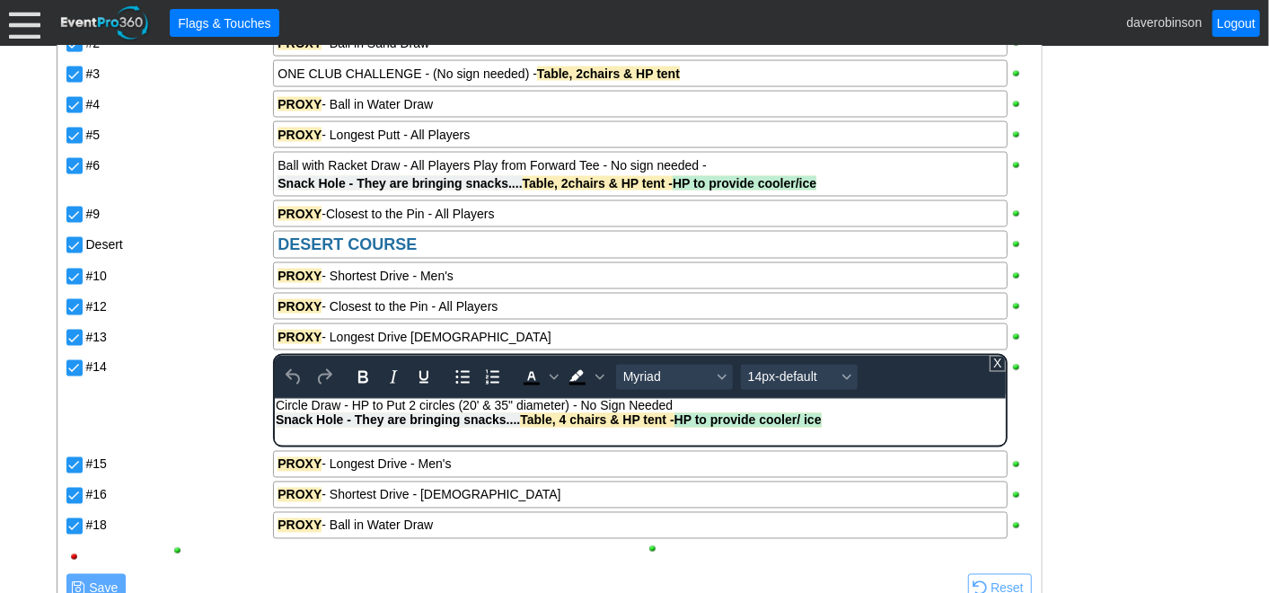
scroll to position [0, 0]
click at [564, 422] on span "Snack Hole - They are bringing snacks.... Table, 4 chairs & HP tent - HP to pro…" at bounding box center [549, 420] width 546 height 14
click at [547, 369] on span "Text color Black" at bounding box center [554, 377] width 14 height 25
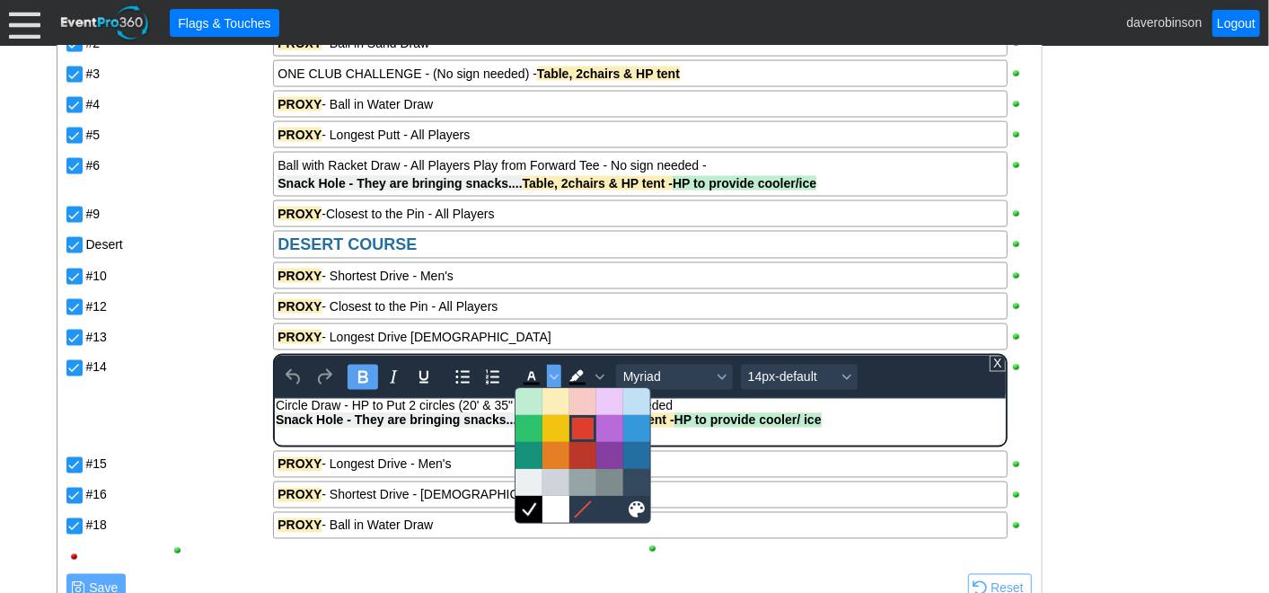
click at [581, 428] on div at bounding box center [583, 429] width 22 height 22
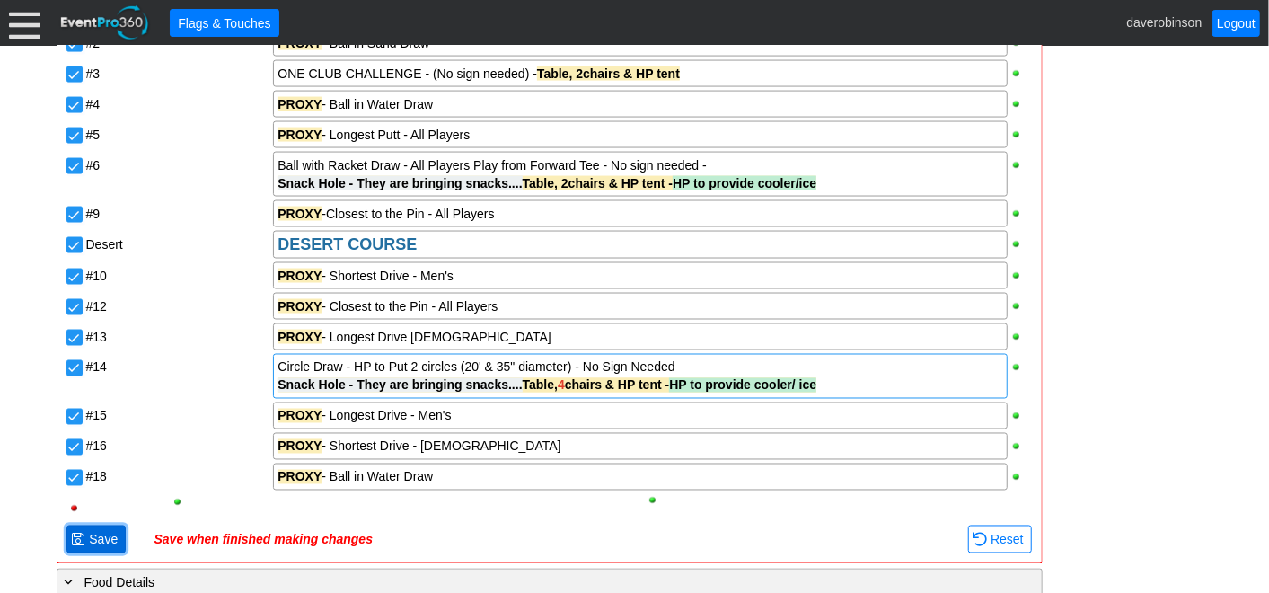
click at [85, 538] on span "Save" at bounding box center [103, 540] width 36 height 18
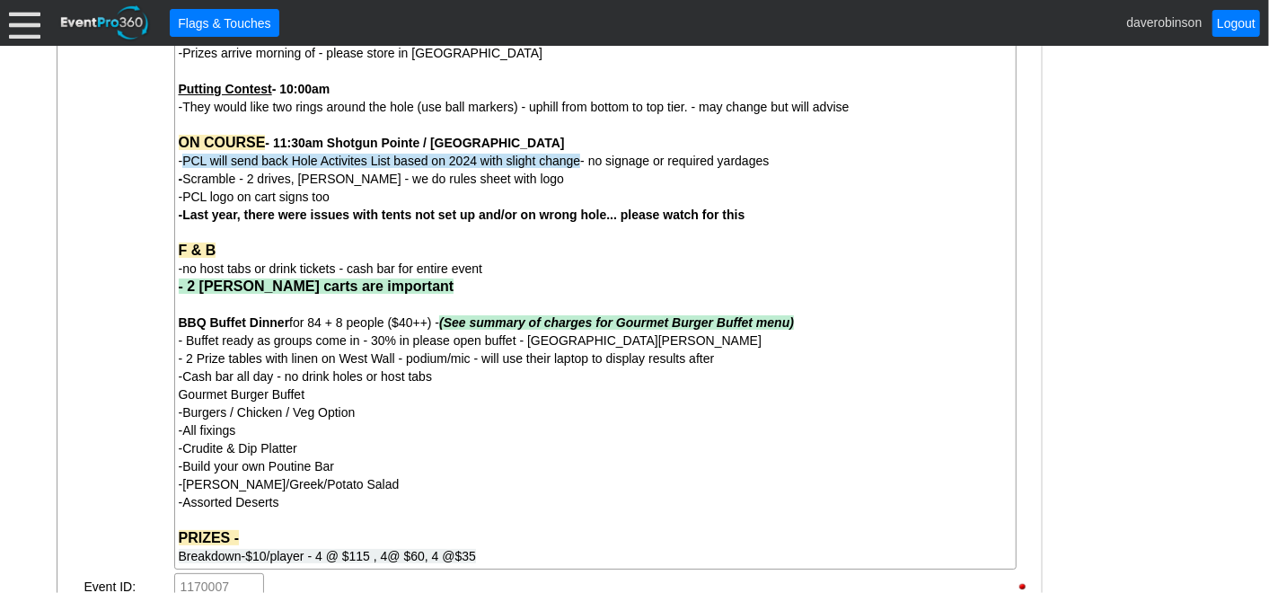
scroll to position [699, 0]
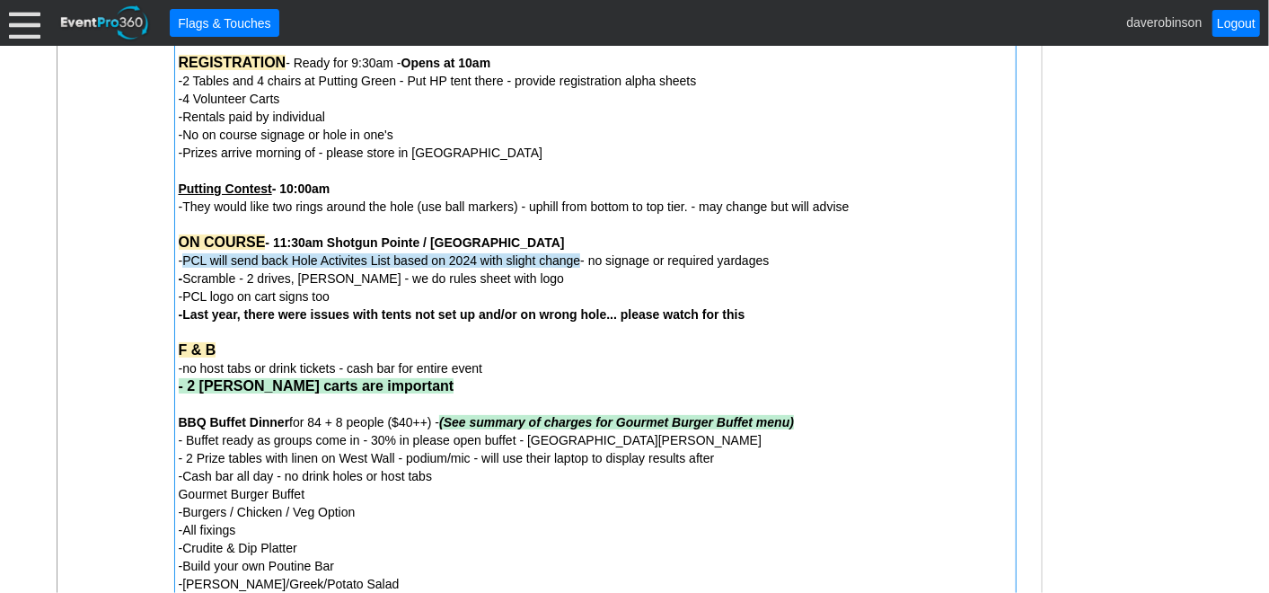
click at [767, 264] on span "- PCL will send back Hole Activites List based on 2024 with slight change - no …" at bounding box center [474, 260] width 591 height 14
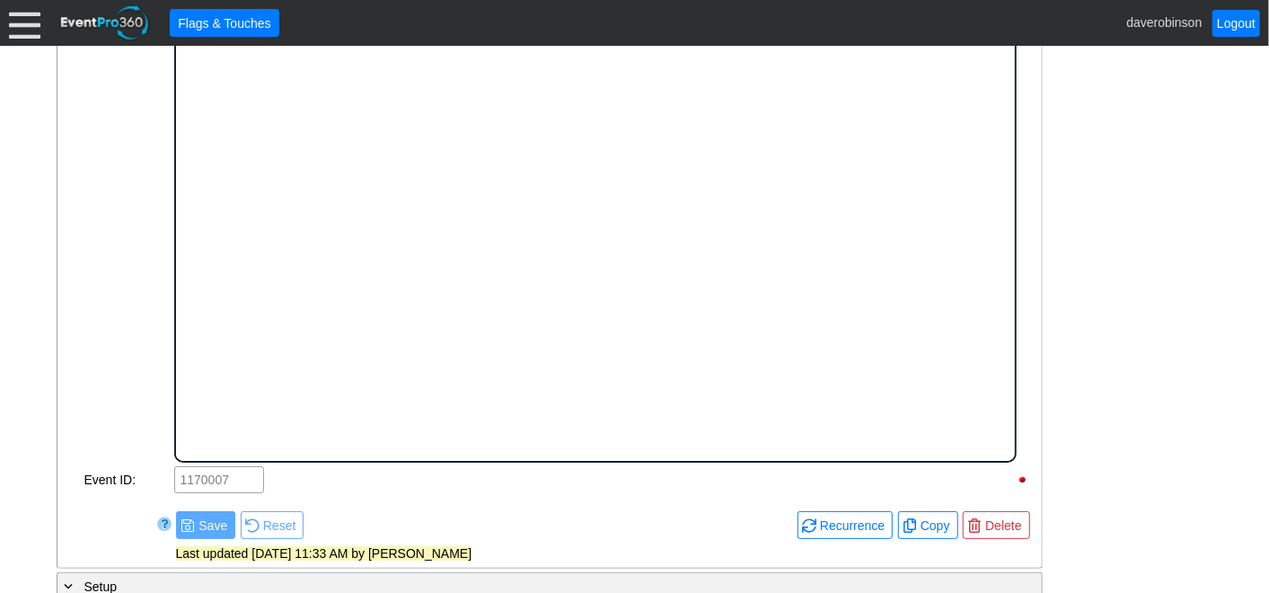
scroll to position [0, 0]
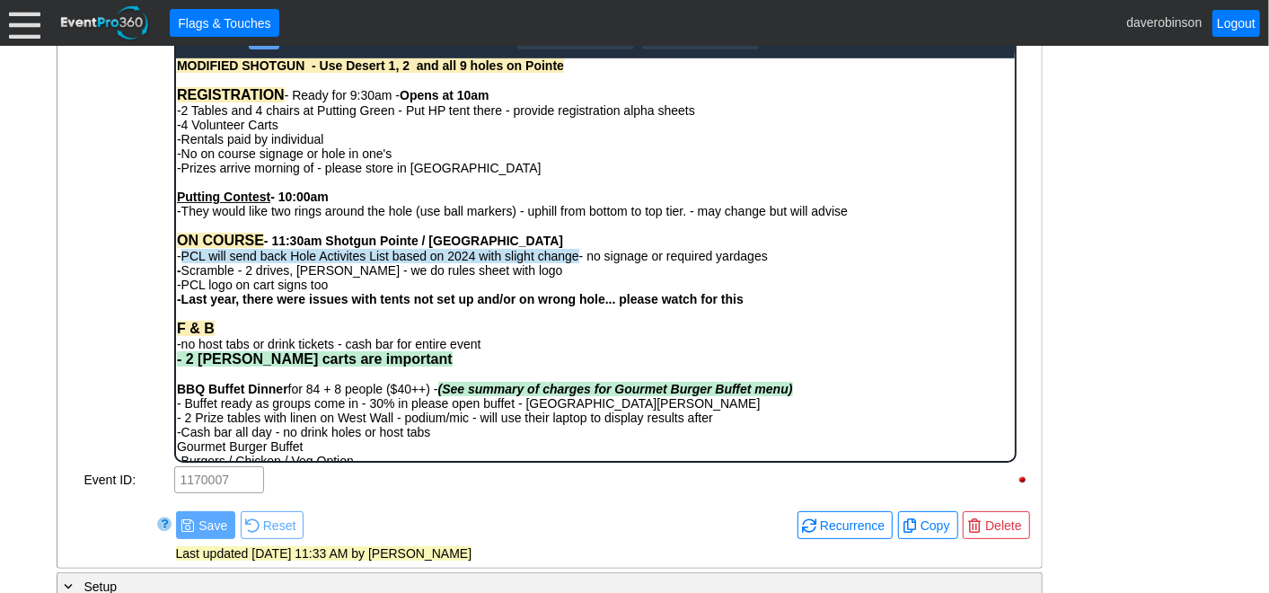
click at [772, 262] on div "- PCL will send back Hole Activites List based on 2024 with slight change - no …" at bounding box center [594, 255] width 837 height 14
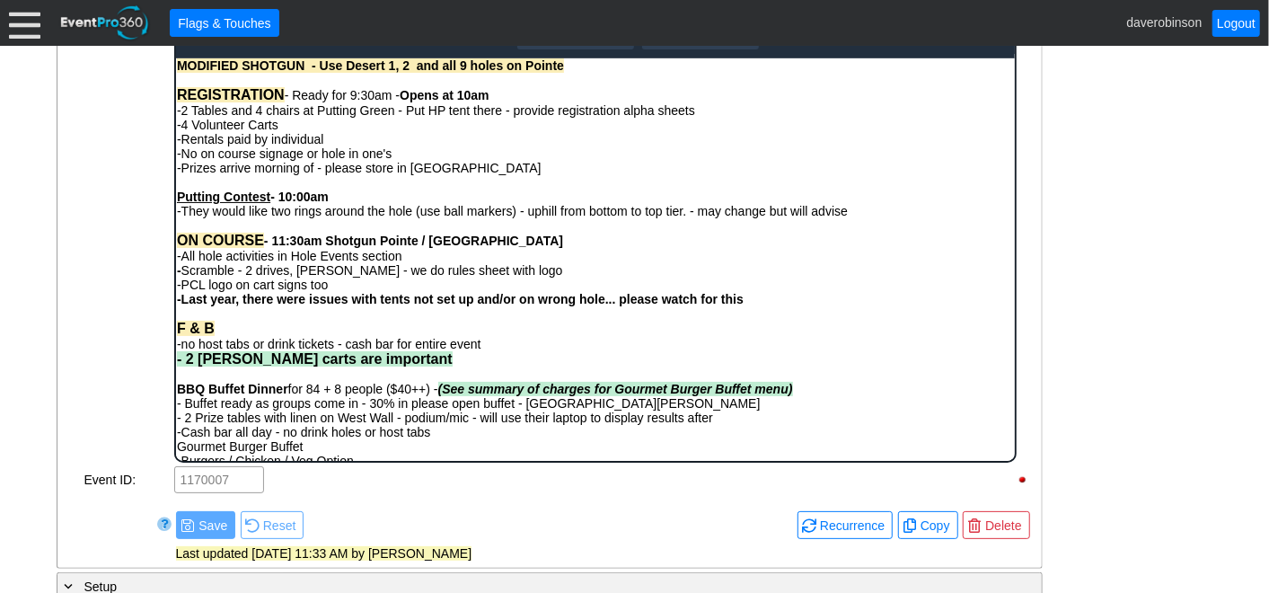
click at [1162, 339] on div "- General Information ▼ Loading.... Remove all highlights Facility: ▼ Χ Heritag…" at bounding box center [634, 588] width 1167 height 1846
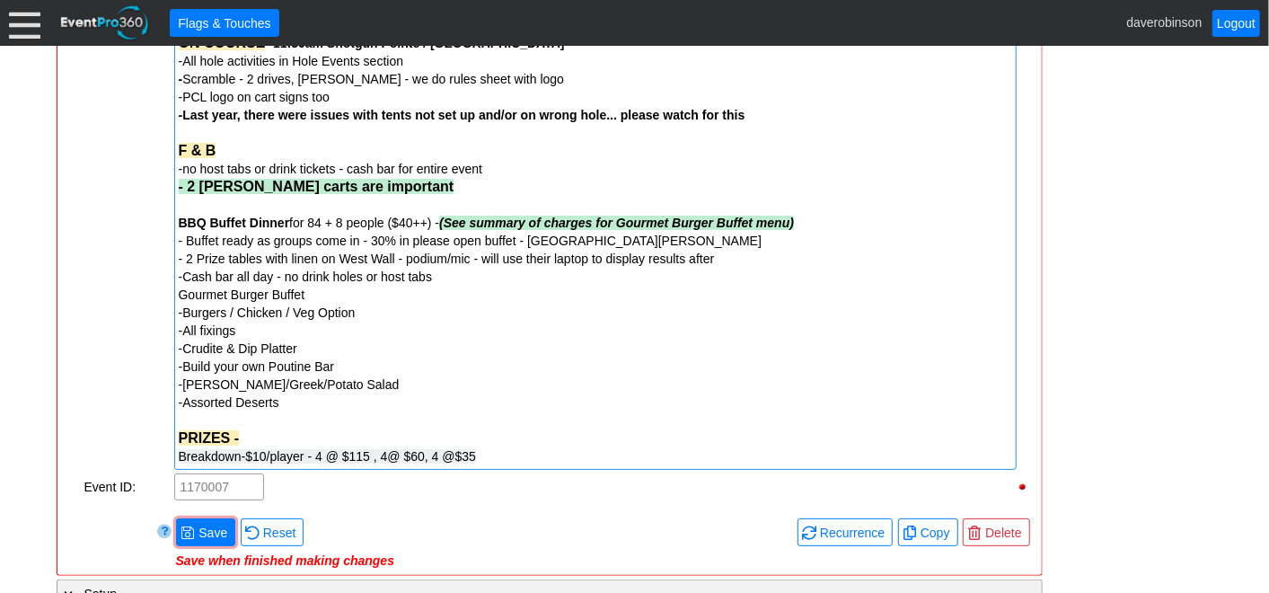
scroll to position [998, 0]
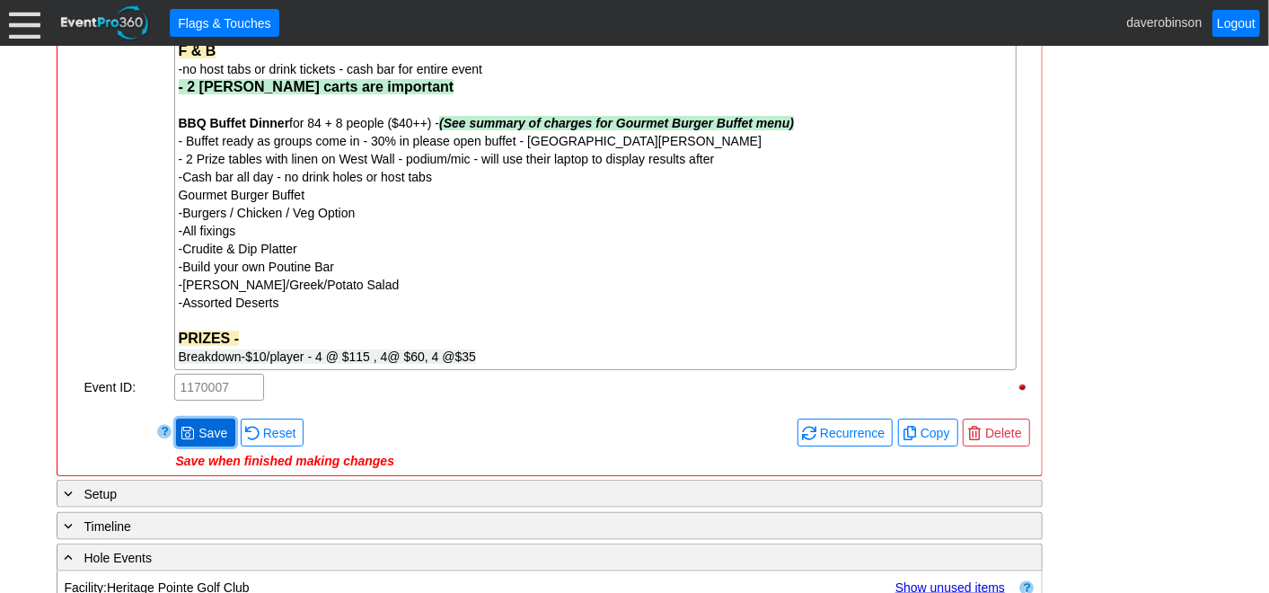
click at [195, 430] on span "Save" at bounding box center [213, 433] width 36 height 18
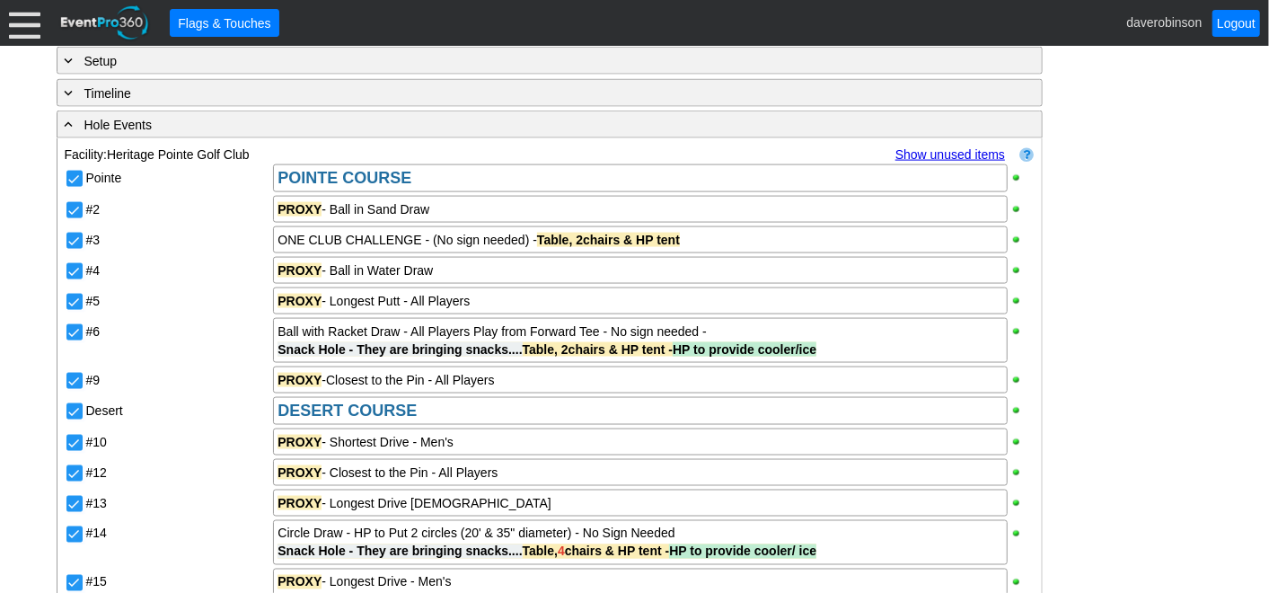
scroll to position [1497, 0]
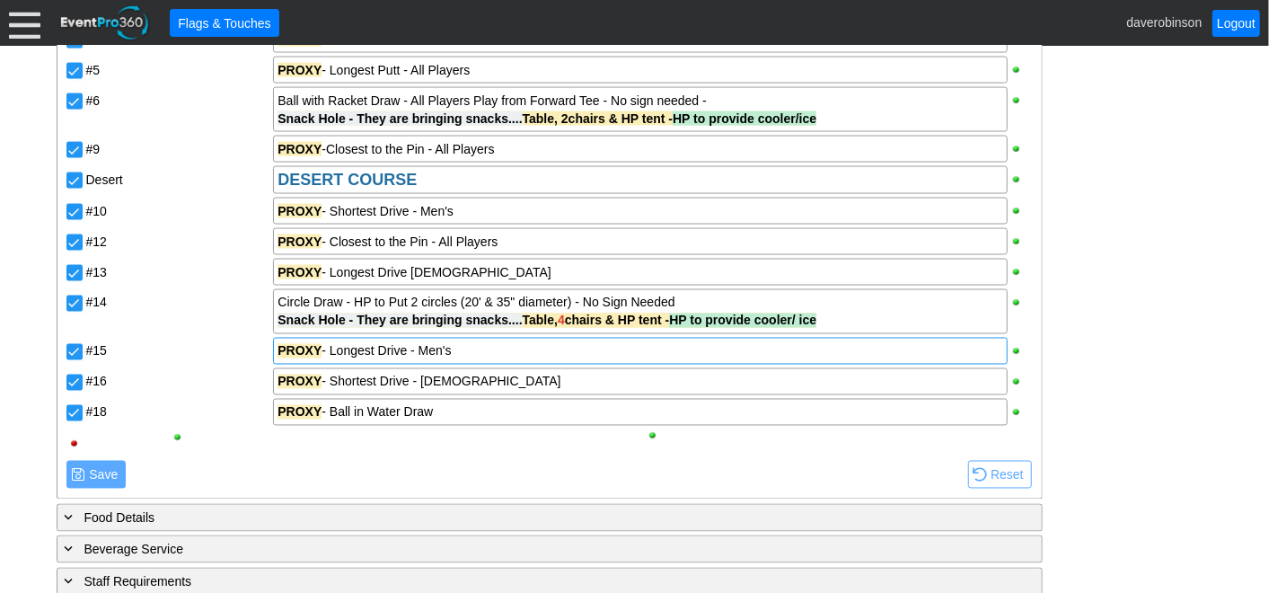
scroll to position [1670, 0]
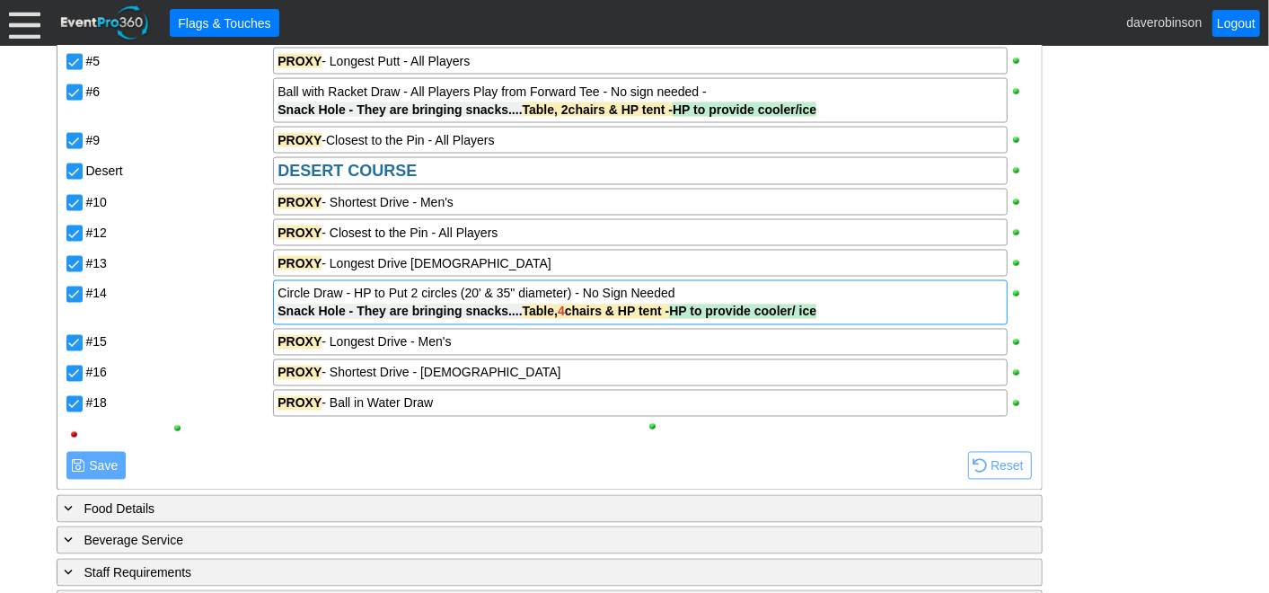
click at [359, 290] on div "Circle Draw - HP to Put 2 circles (20' & 35" diameter) - No Sign Needed" at bounding box center [640, 294] width 725 height 18
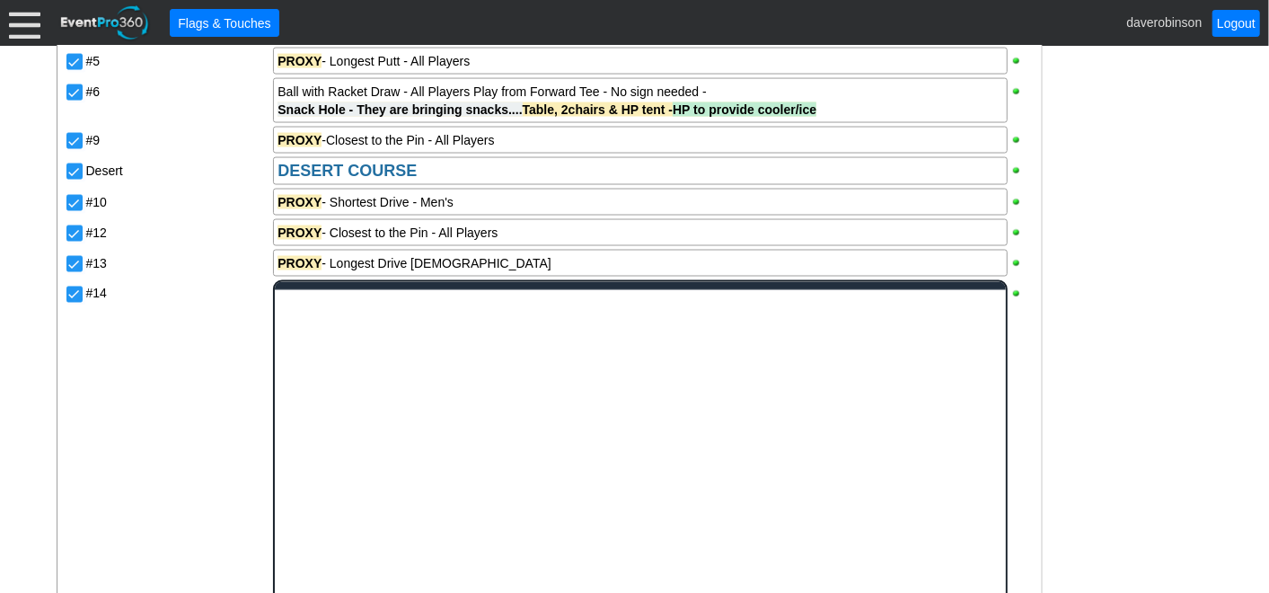
scroll to position [0, 0]
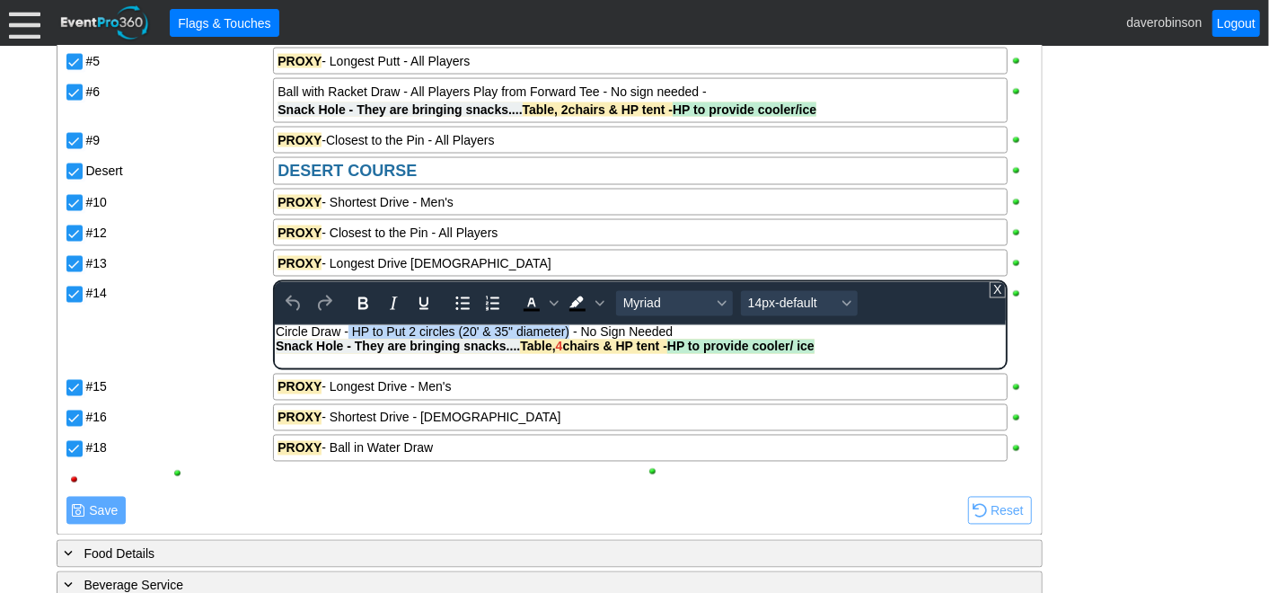
drag, startPoint x: 348, startPoint y: 328, endPoint x: 569, endPoint y: 328, distance: 220.9
click at [569, 328] on div "Circle Draw - HP to Put 2 circles (20' & 35" diameter) - No Sign Needed" at bounding box center [640, 332] width 728 height 14
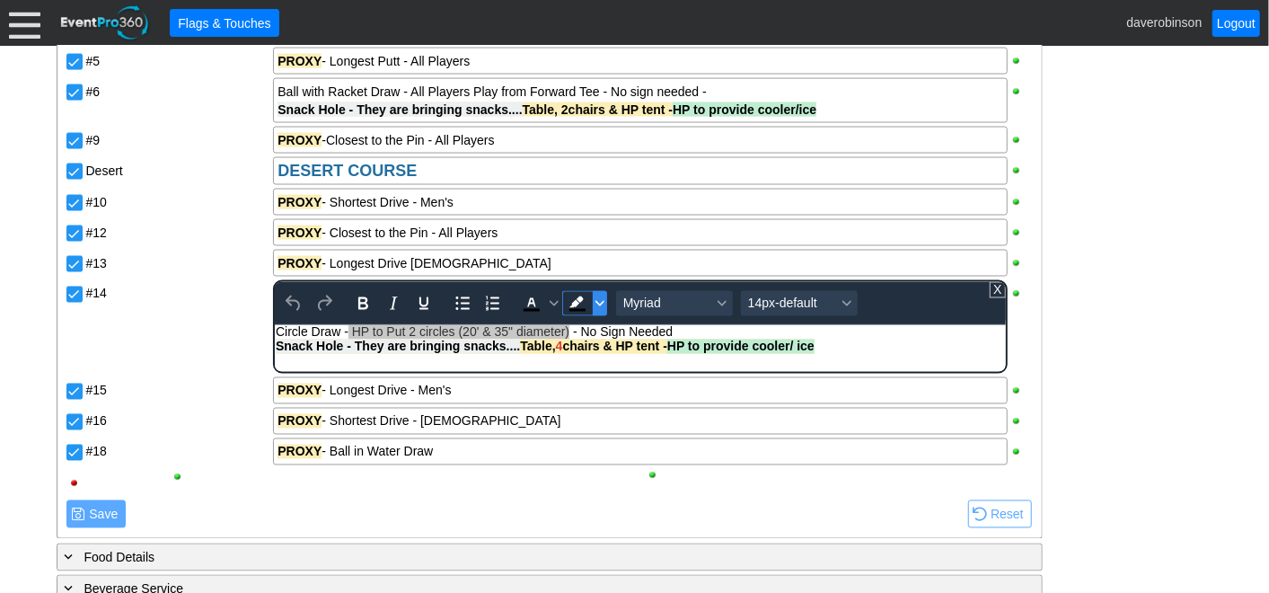
click at [601, 302] on icon "Background color Black" at bounding box center [599, 303] width 9 height 9
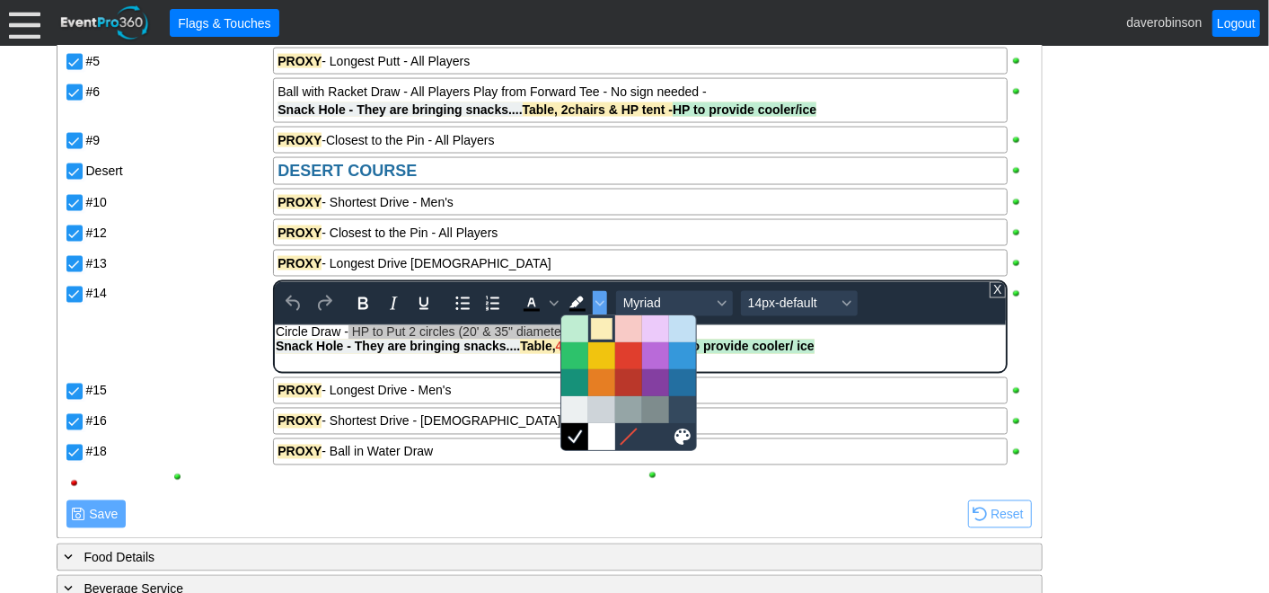
drag, startPoint x: 600, startPoint y: 326, endPoint x: 326, endPoint y: 3, distance: 423.7
click at [600, 325] on div at bounding box center [602, 329] width 22 height 22
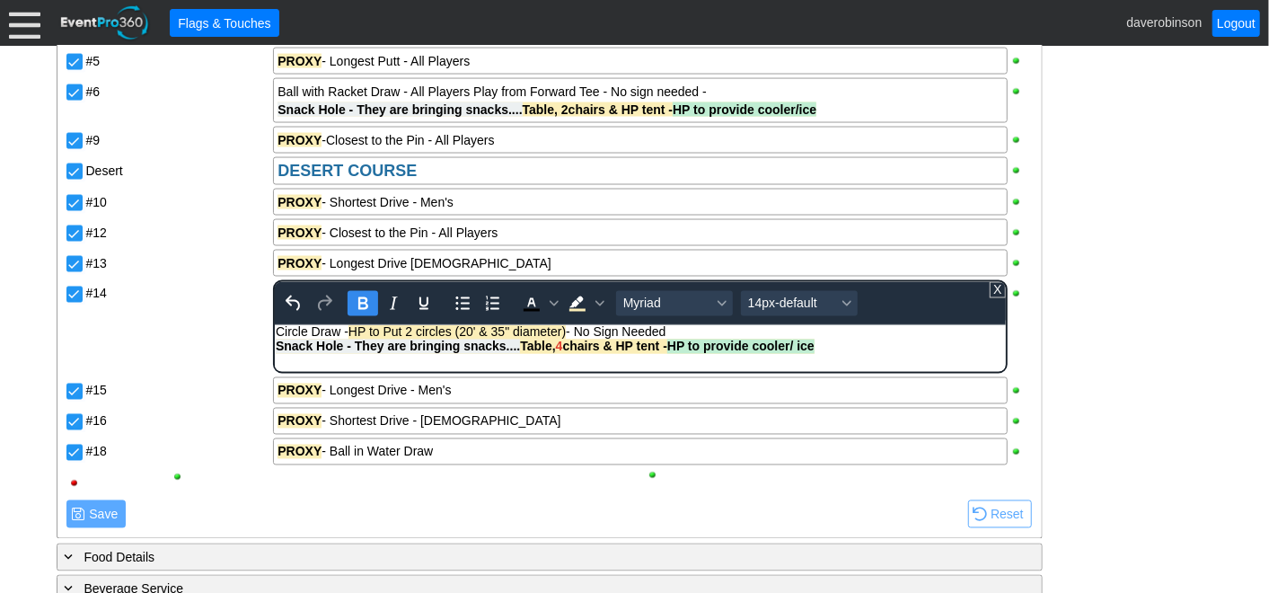
click at [365, 300] on icon "Bold" at bounding box center [363, 304] width 22 height 22
click at [577, 336] on span "HP to Put 2 circles (20' & 35" diameter)" at bounding box center [463, 332] width 231 height 14
click at [578, 332] on span "HP to Put 2 circles (20' & 35" diameter)" at bounding box center [463, 332] width 231 height 14
click at [874, 354] on div "Snack Hole - They are bringing snacks.... Table, 4 chairs & HP tent - HP to pro…" at bounding box center [640, 346] width 728 height 14
click at [463, 332] on span "HP to Put 2 circles (20' & 35" diameter)" at bounding box center [463, 332] width 231 height 14
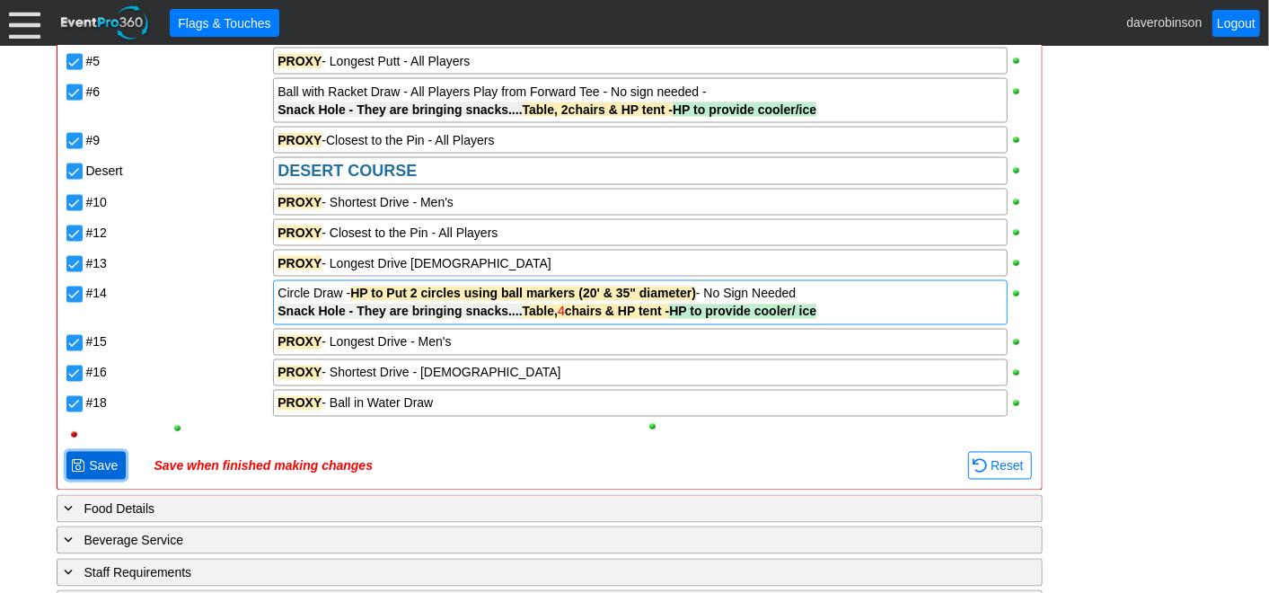
click at [92, 466] on span "Save" at bounding box center [103, 466] width 36 height 18
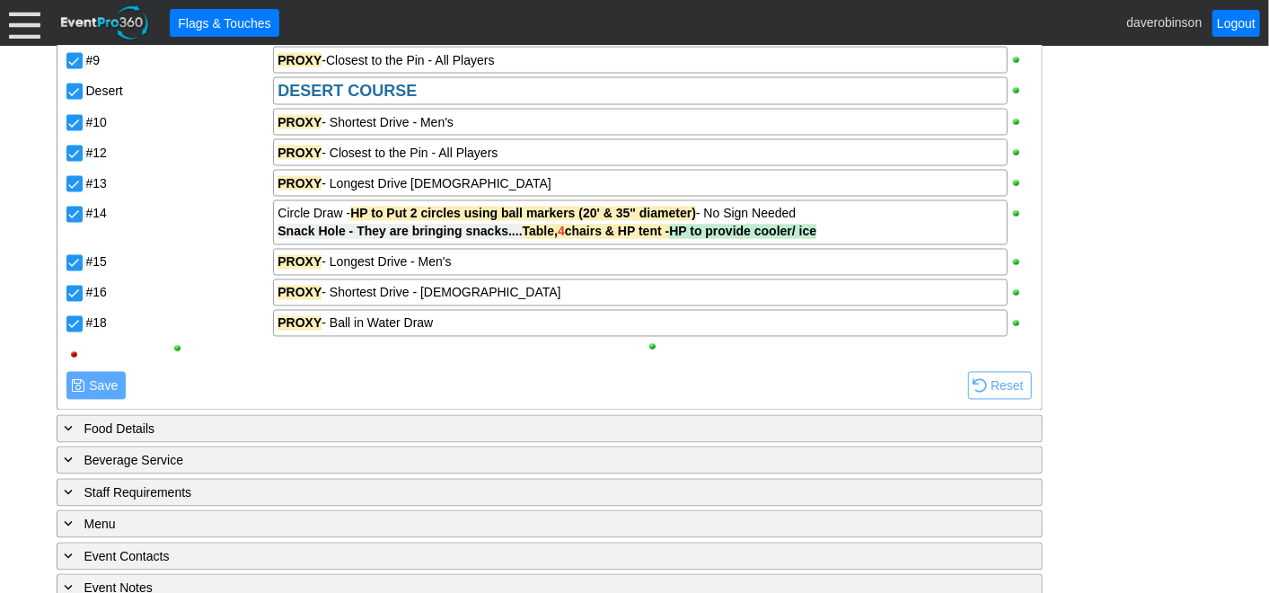
scroll to position [1770, 0]
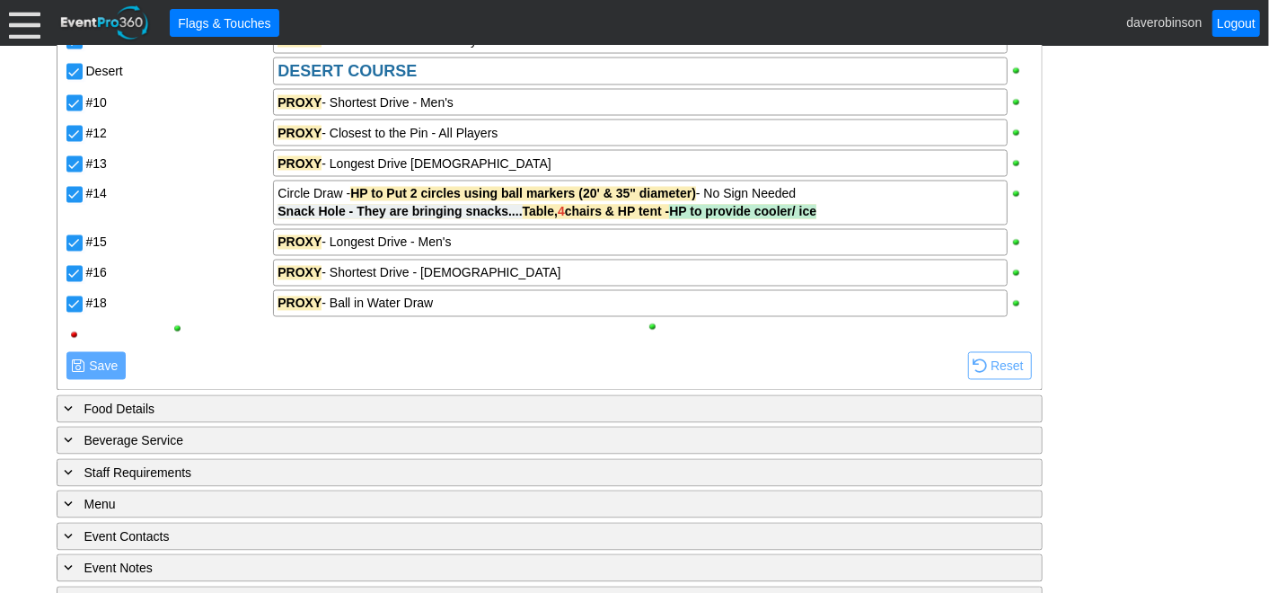
click at [80, 364] on span at bounding box center [78, 366] width 14 height 14
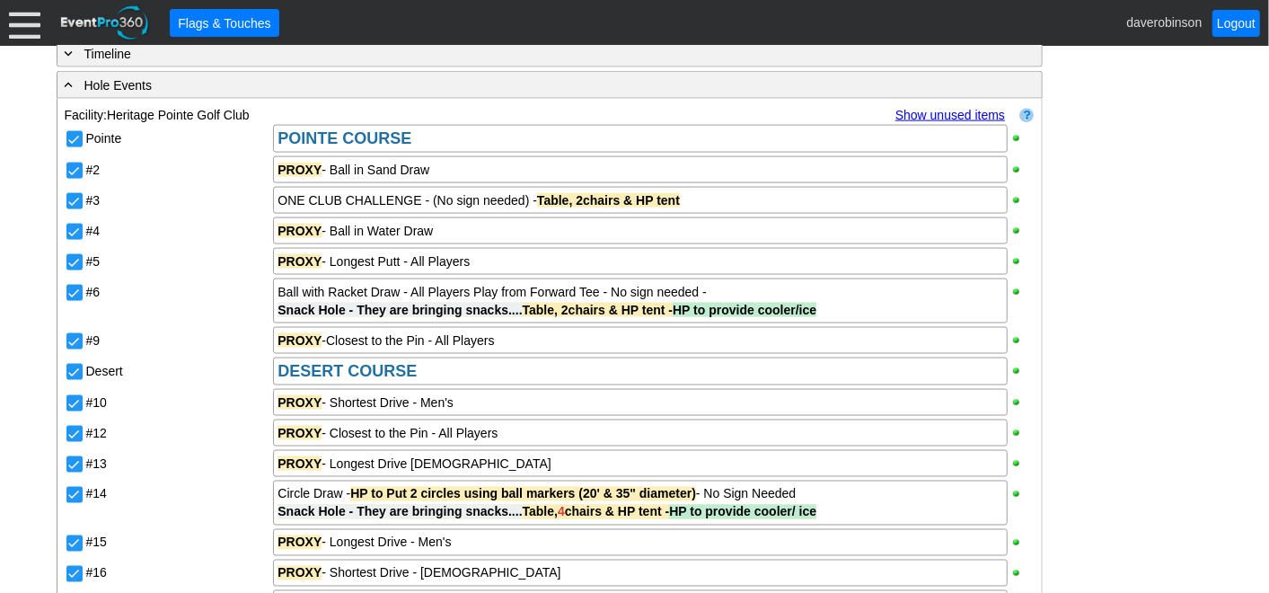
scroll to position [1555, 0]
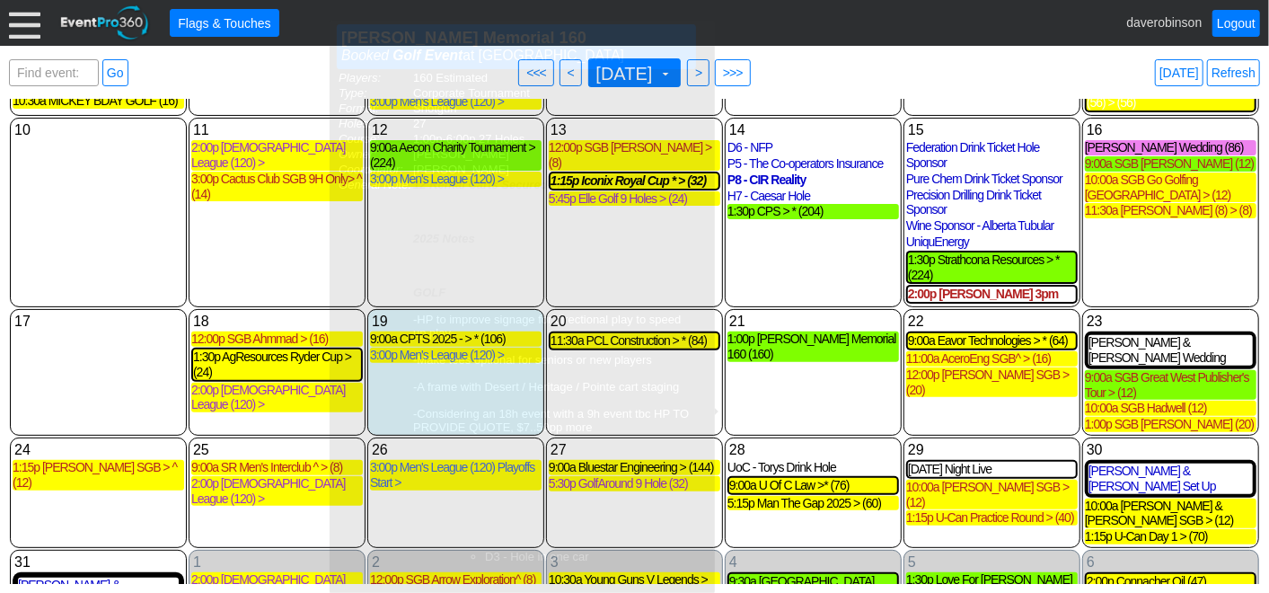
scroll to position [261, 0]
